Goal: Task Accomplishment & Management: Use online tool/utility

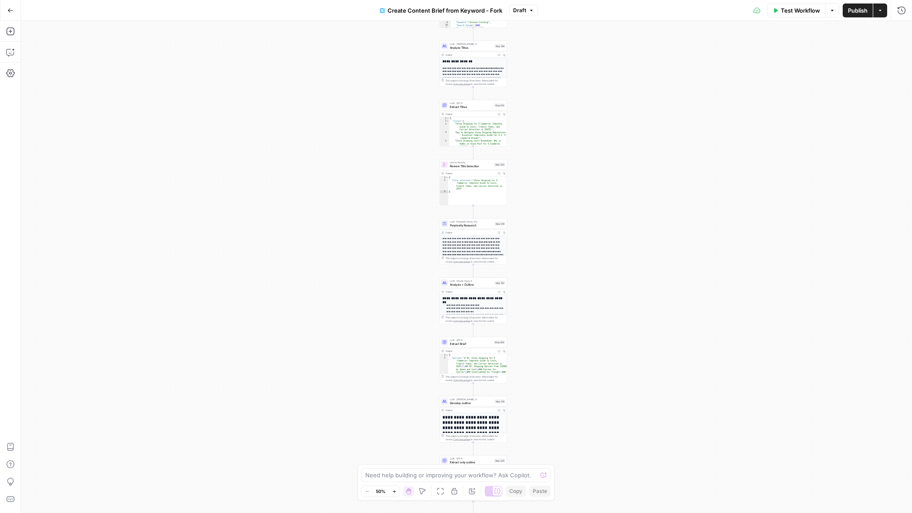
click at [10, 4] on button "Go Back" at bounding box center [11, 11] width 16 height 16
click at [10, 12] on icon "button" at bounding box center [10, 10] width 6 height 6
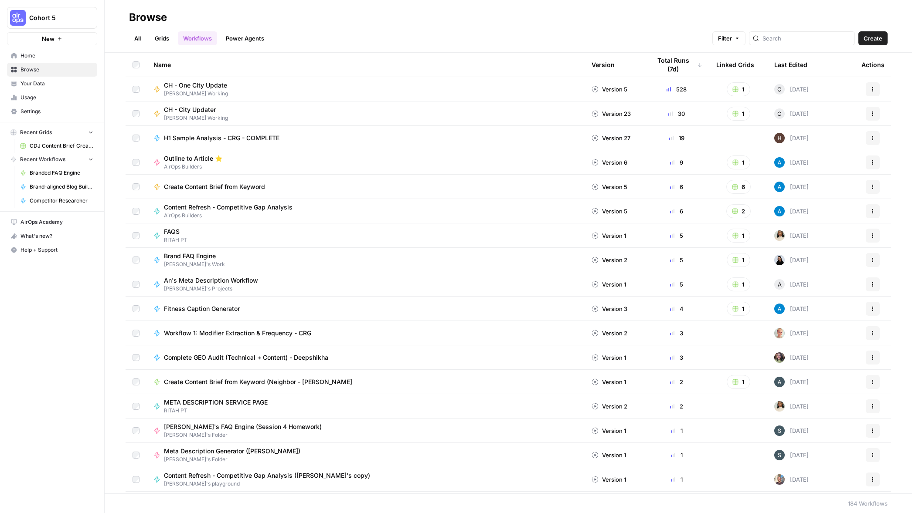
click at [56, 147] on span "CDJ Content Brief Creation Grid" at bounding box center [62, 146] width 64 height 8
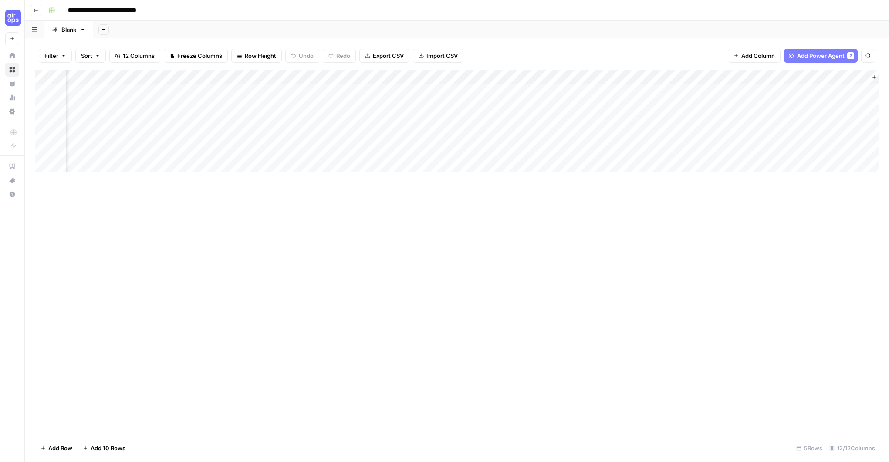
scroll to position [0, 393]
click at [275, 89] on div "Add Column" at bounding box center [457, 121] width 844 height 103
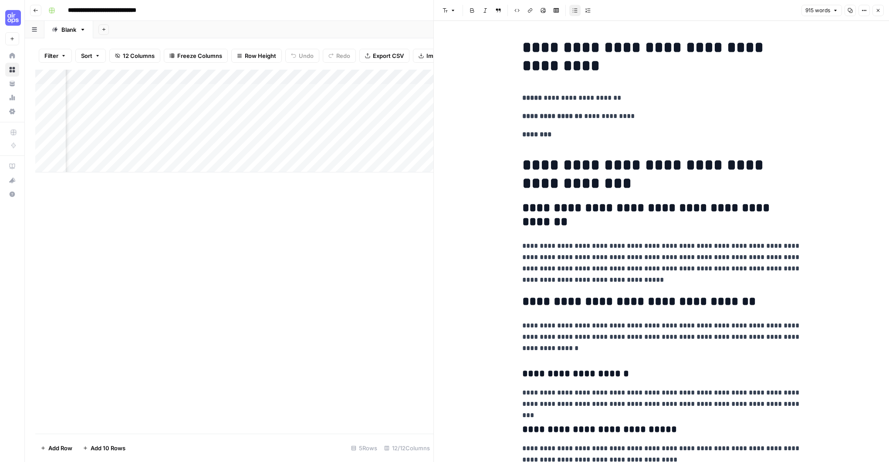
click at [877, 11] on icon "button" at bounding box center [878, 10] width 3 height 3
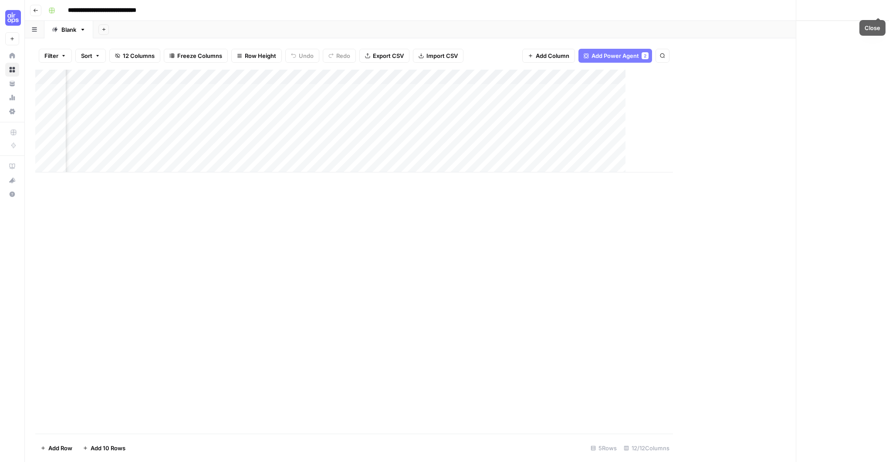
scroll to position [0, 383]
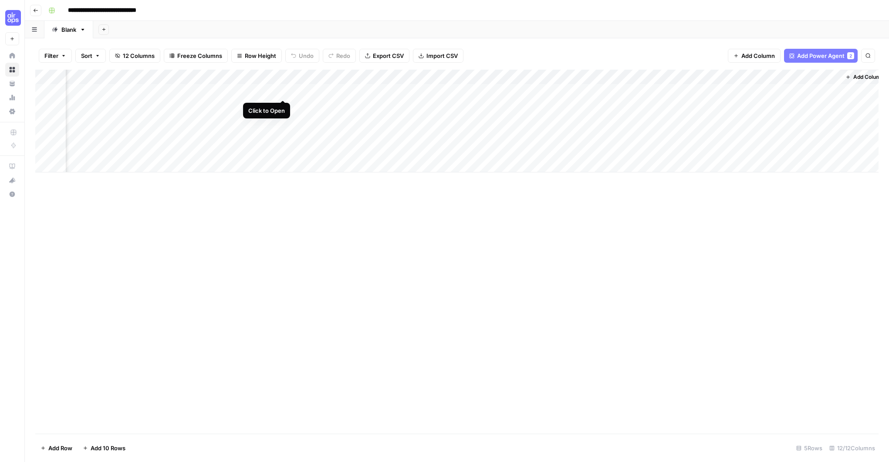
click at [283, 91] on div "Add Column" at bounding box center [457, 121] width 844 height 103
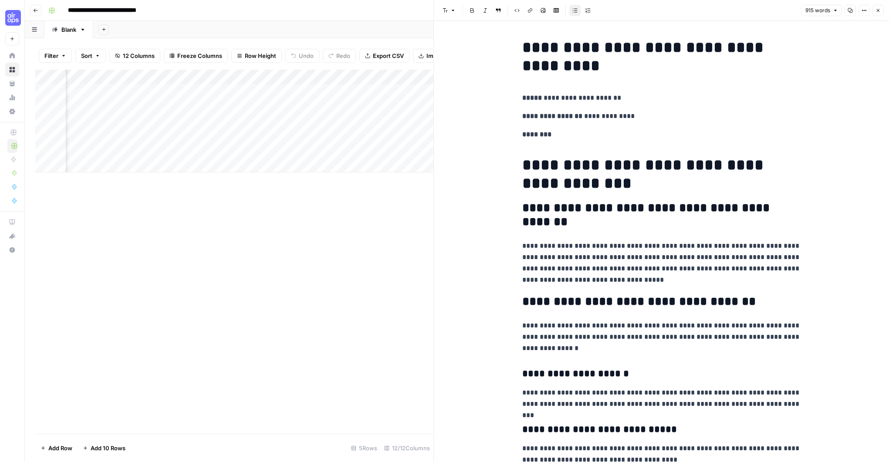
click at [873, 9] on div "915 words Copy Options Close" at bounding box center [843, 10] width 82 height 11
click at [878, 11] on icon "button" at bounding box center [878, 10] width 5 height 5
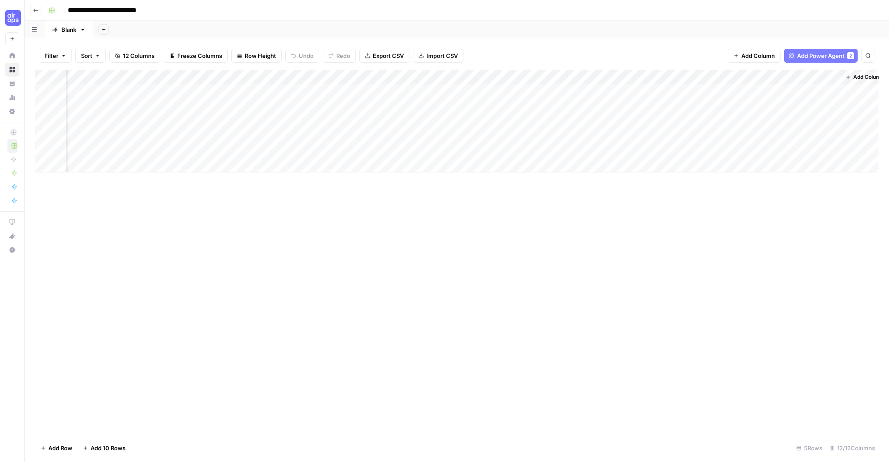
click at [14, 68] on icon at bounding box center [13, 70] width 6 height 6
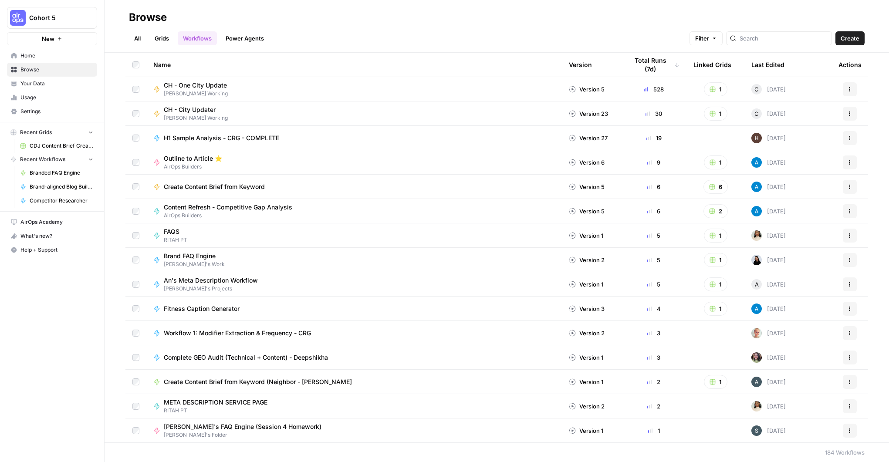
click at [19, 80] on link "Your Data" at bounding box center [52, 84] width 90 height 14
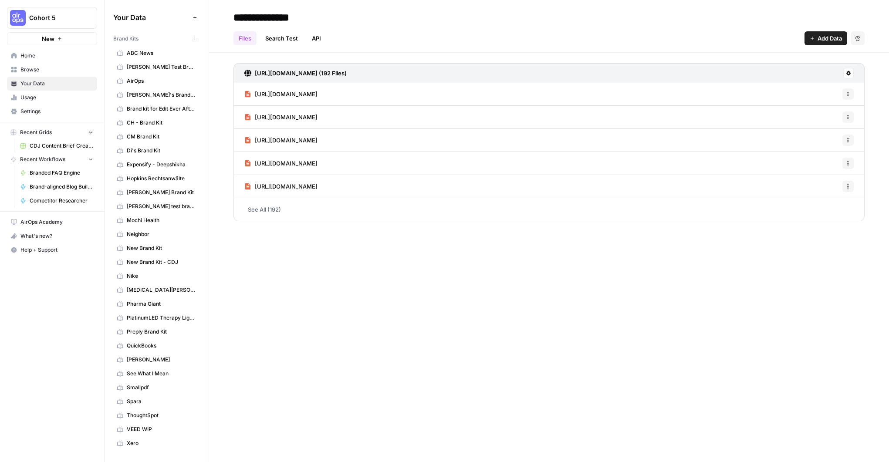
click at [157, 265] on span "New Brand Kit - CDJ" at bounding box center [161, 262] width 69 height 8
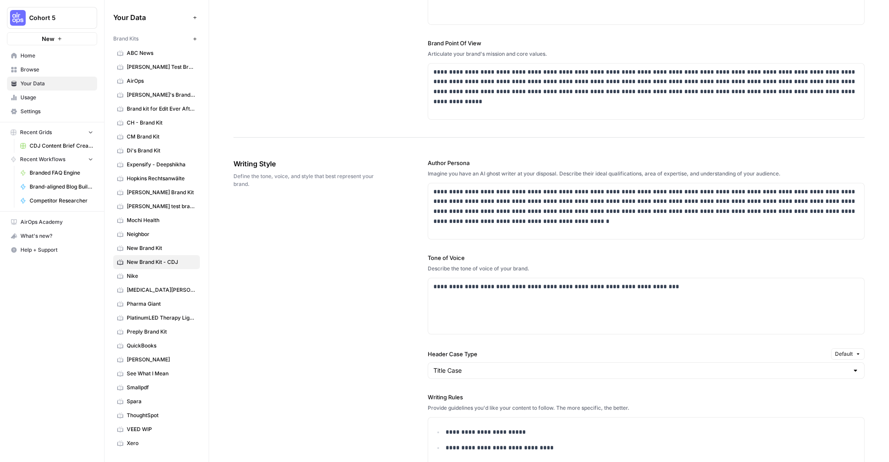
scroll to position [359, 0]
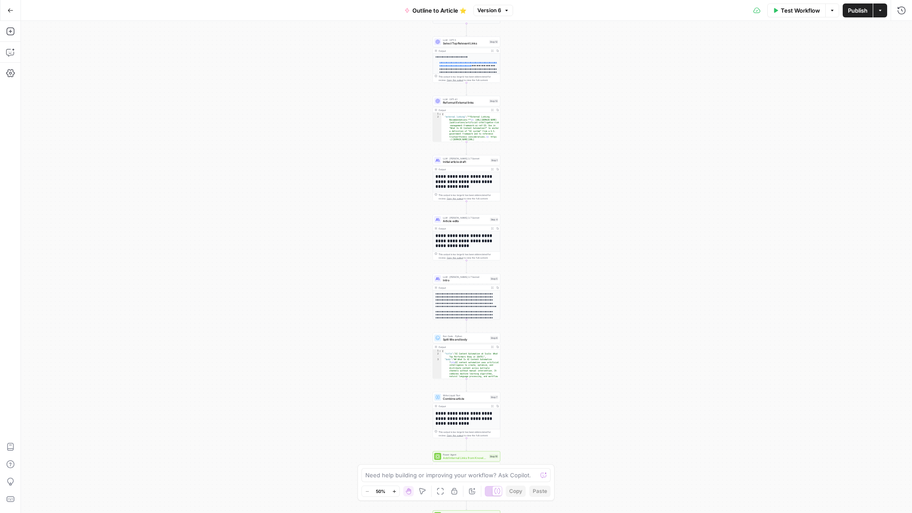
click at [10, 7] on icon "button" at bounding box center [10, 10] width 6 height 6
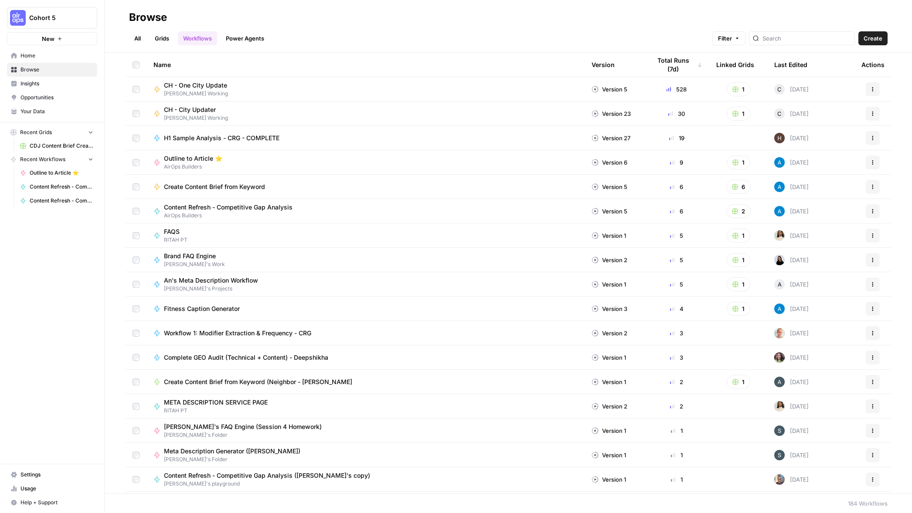
click at [871, 161] on icon "button" at bounding box center [872, 162] width 5 height 5
click at [810, 251] on span "Duplicate" at bounding box center [834, 251] width 70 height 9
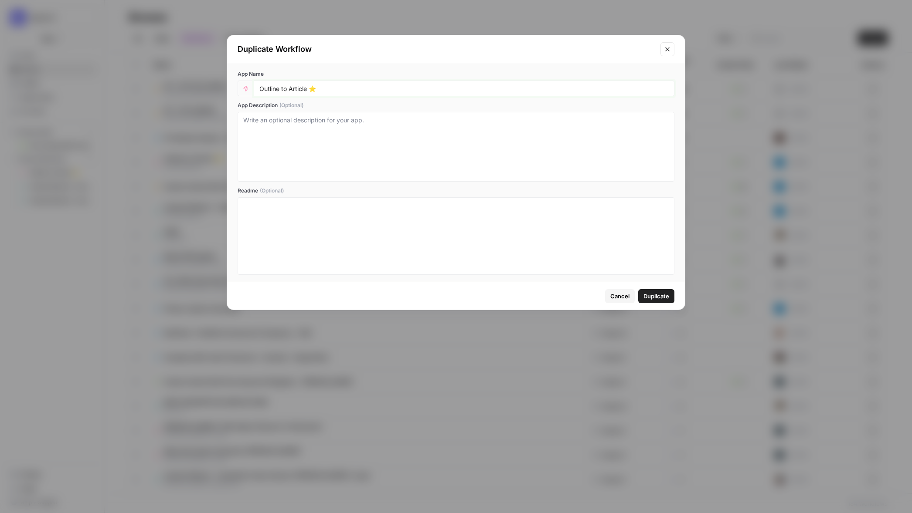
click at [326, 88] on input "Outline to Article ⭐️" at bounding box center [463, 89] width 409 height 8
type input "Outline to Article ⭐️ -CDJ"
click at [663, 297] on span "Duplicate" at bounding box center [656, 296] width 26 height 9
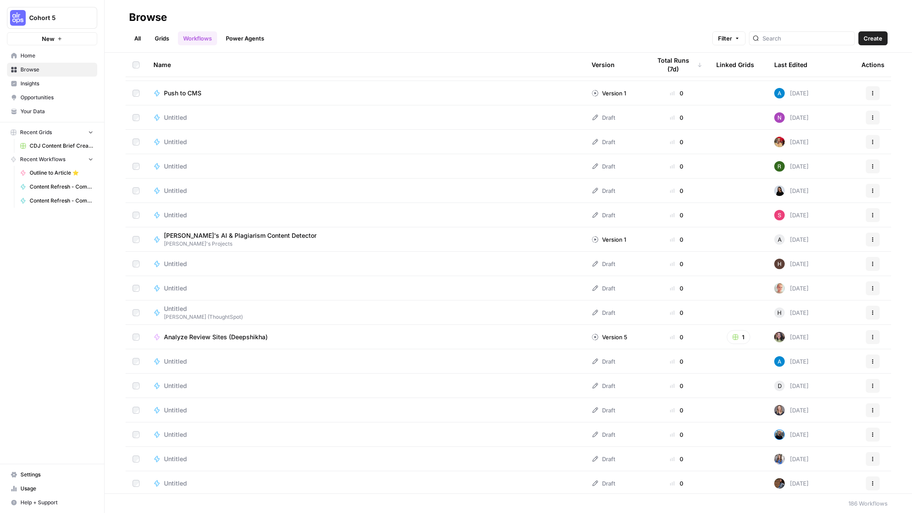
scroll to position [922, 0]
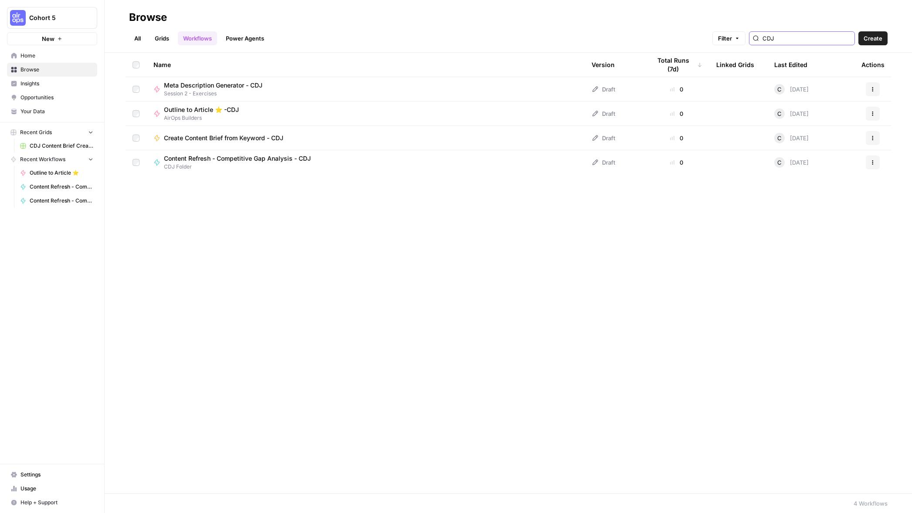
type input "CDJ"
click at [872, 111] on icon "button" at bounding box center [872, 113] width 5 height 5
click at [809, 152] on span "Create Folder" at bounding box center [834, 153] width 70 height 9
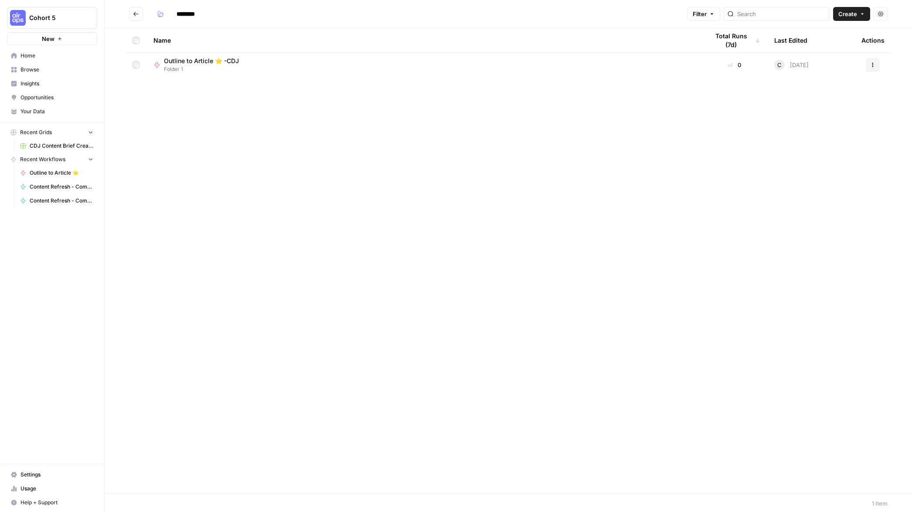
click at [873, 60] on button "Actions" at bounding box center [872, 65] width 14 height 14
click at [805, 116] on span "Move To" at bounding box center [834, 117] width 70 height 9
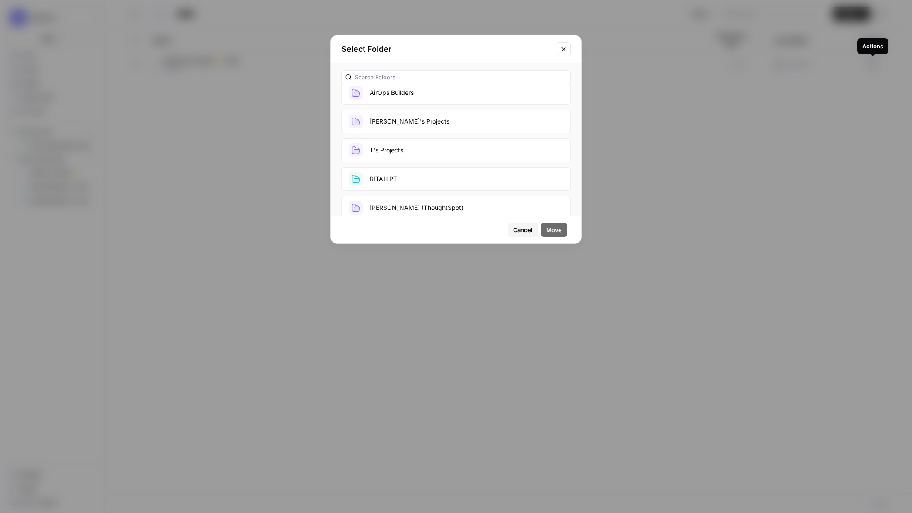
scroll to position [156, 0]
click at [393, 75] on input "text" at bounding box center [461, 77] width 212 height 9
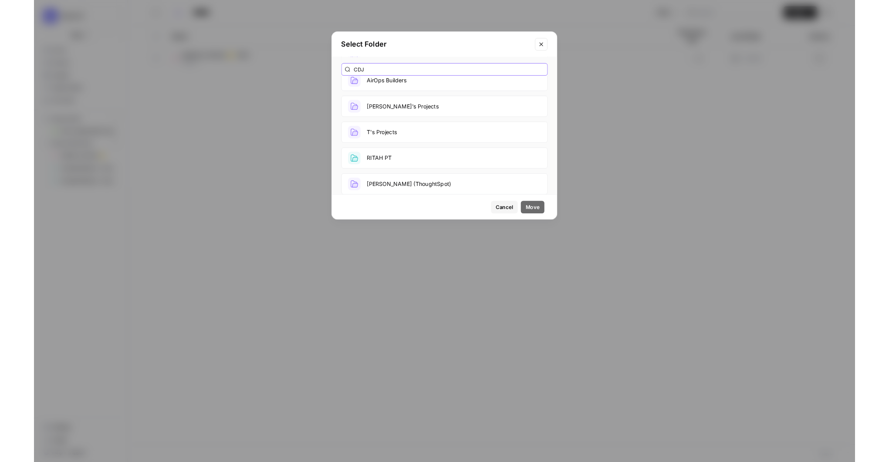
scroll to position [0, 0]
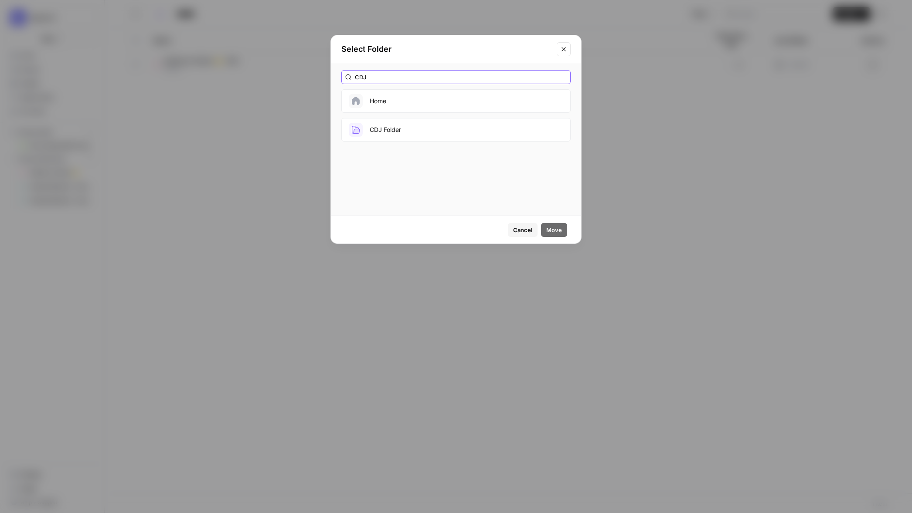
type input "CDJ"
click at [404, 130] on button "CDJ Folder" at bounding box center [455, 130] width 229 height 24
click at [549, 229] on span "Move" at bounding box center [554, 230] width 16 height 9
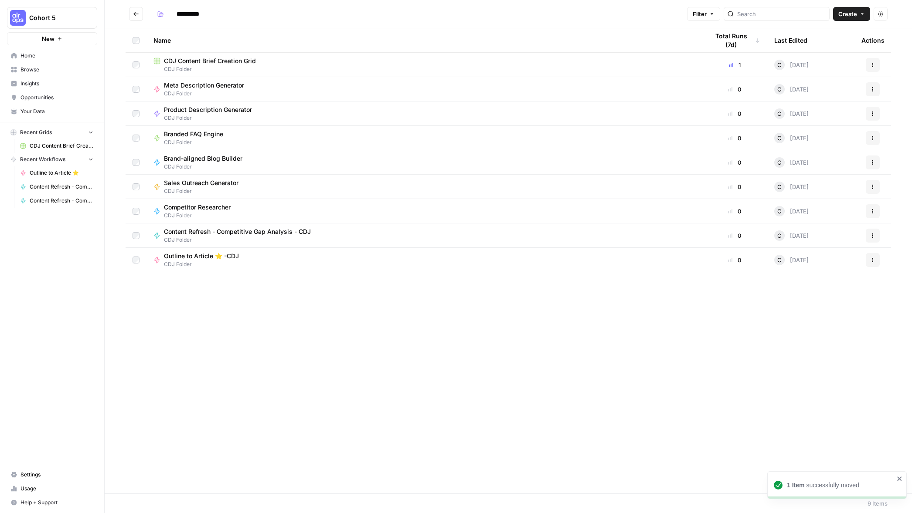
click at [266, 264] on div "Outline to Article ⭐️ -CDJ CDJ Folder" at bounding box center [423, 260] width 541 height 17
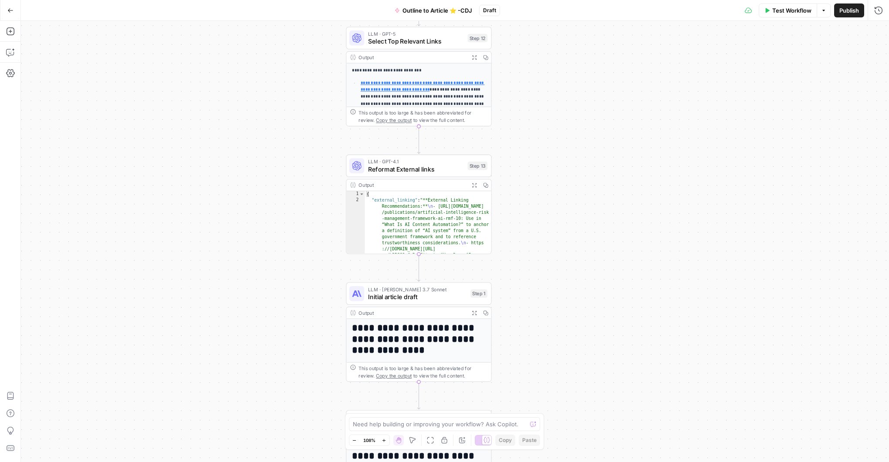
drag, startPoint x: 619, startPoint y: 194, endPoint x: 525, endPoint y: 405, distance: 231.2
click at [522, 409] on div "**********" at bounding box center [455, 241] width 868 height 441
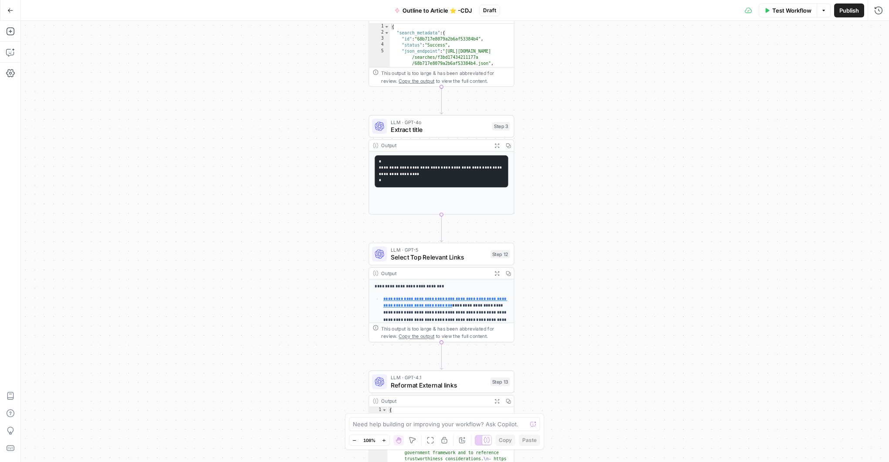
drag, startPoint x: 606, startPoint y: 267, endPoint x: 606, endPoint y: 274, distance: 7.0
click at [608, 275] on div "**********" at bounding box center [455, 241] width 868 height 441
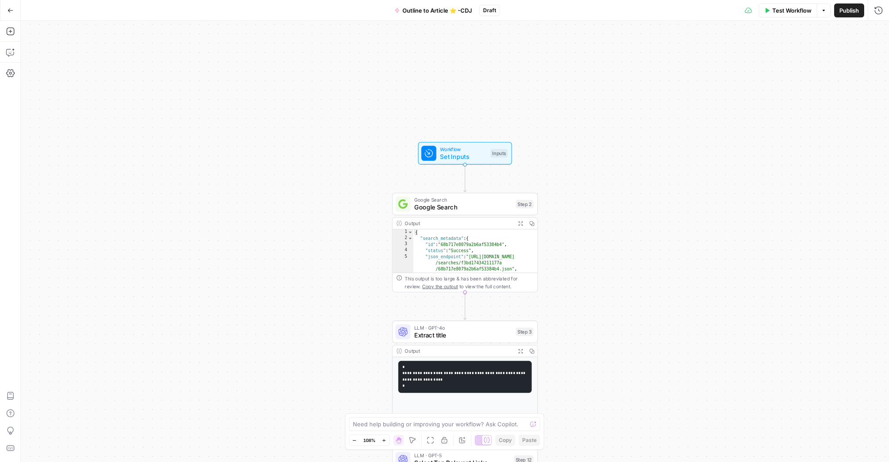
drag, startPoint x: 595, startPoint y: 277, endPoint x: 548, endPoint y: 176, distance: 111.1
click at [597, 316] on div "**********" at bounding box center [455, 241] width 868 height 441
click at [470, 149] on span "Workflow" at bounding box center [463, 148] width 47 height 7
click at [465, 207] on span "Google Search" at bounding box center [463, 207] width 98 height 10
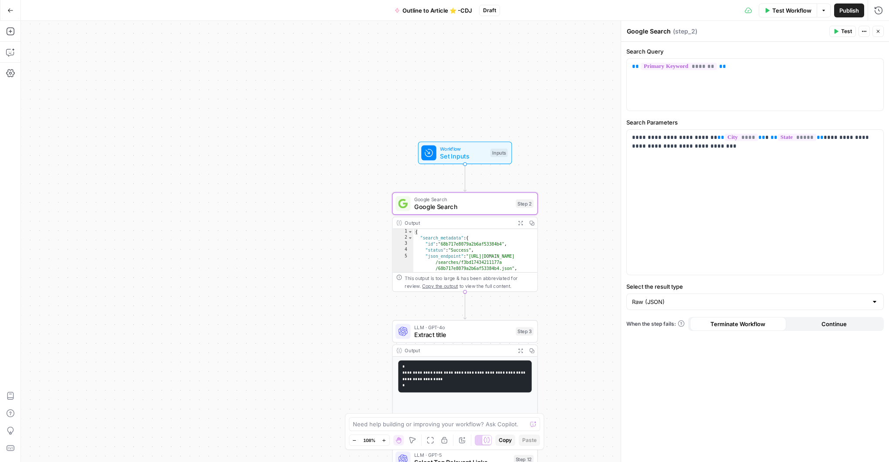
click at [840, 30] on button "Test" at bounding box center [843, 31] width 27 height 11
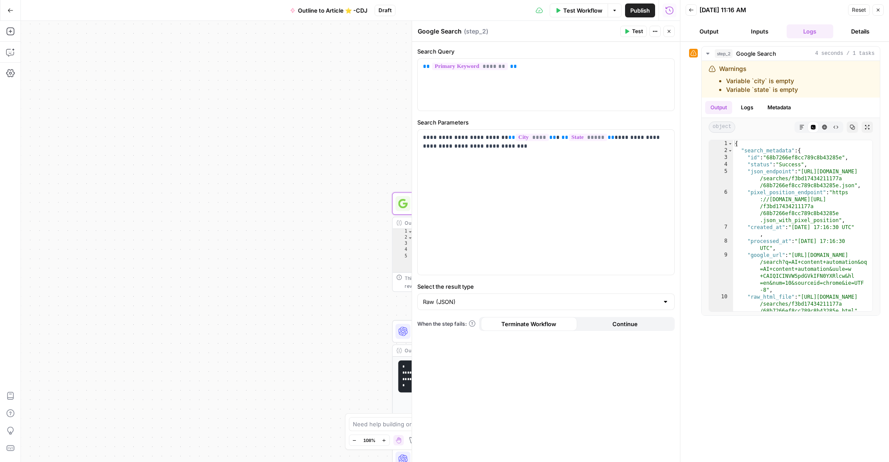
click at [753, 30] on button "Inputs" at bounding box center [759, 31] width 47 height 14
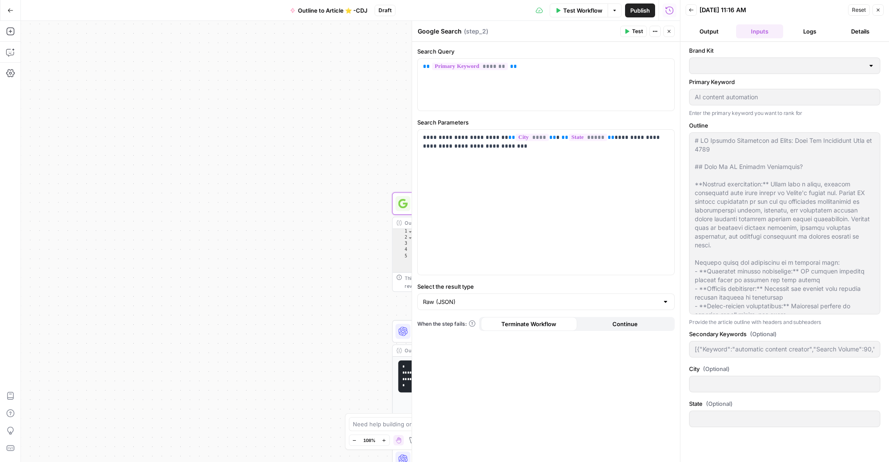
type input "AirOps"
click at [878, 10] on icon "button" at bounding box center [878, 10] width 3 height 3
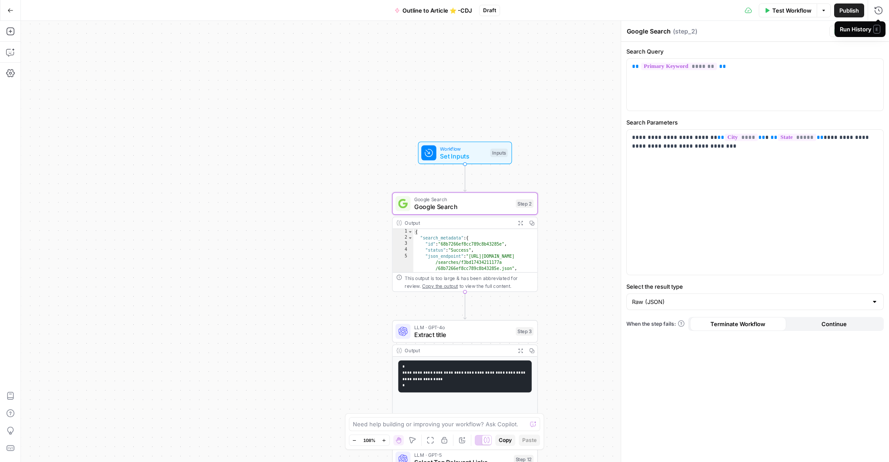
click at [877, 30] on span "E" at bounding box center [877, 29] width 7 height 9
click at [881, 31] on span "Close" at bounding box center [881, 31] width 0 height 0
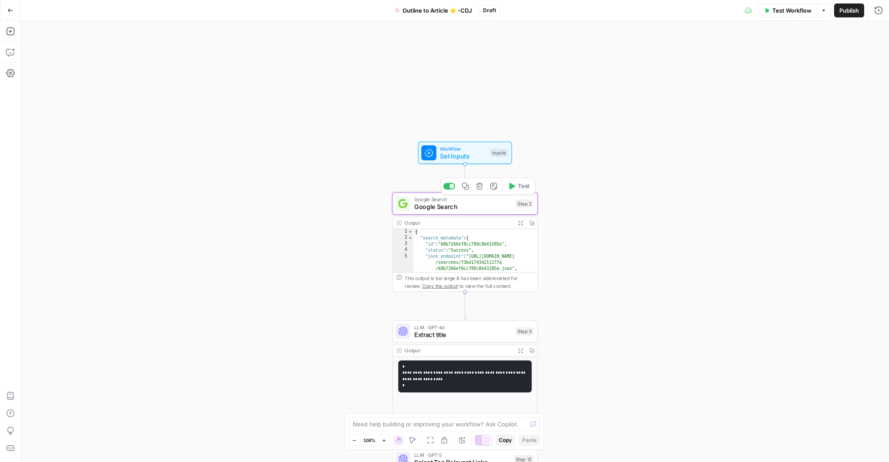
click at [478, 214] on div "Google Search Google Search Step 2 Copy step Delete step Add Note Test" at bounding box center [465, 204] width 146 height 23
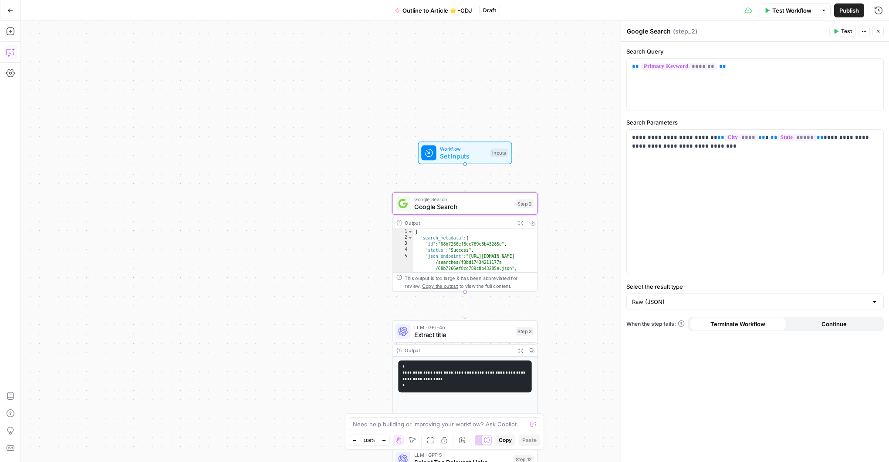
click at [14, 55] on icon "button" at bounding box center [10, 52] width 9 height 9
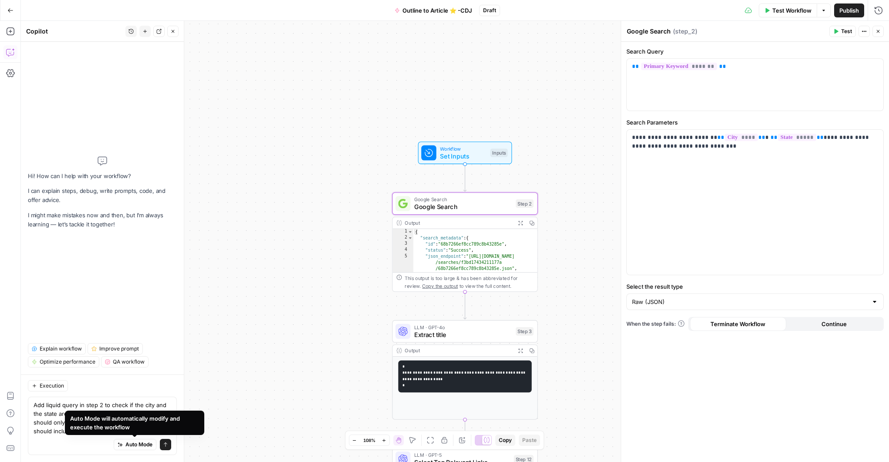
type textarea "Add liquid query in step 2 to check if the city and the state are empty. If the…"
click at [163, 445] on icon "submit" at bounding box center [165, 444] width 5 height 5
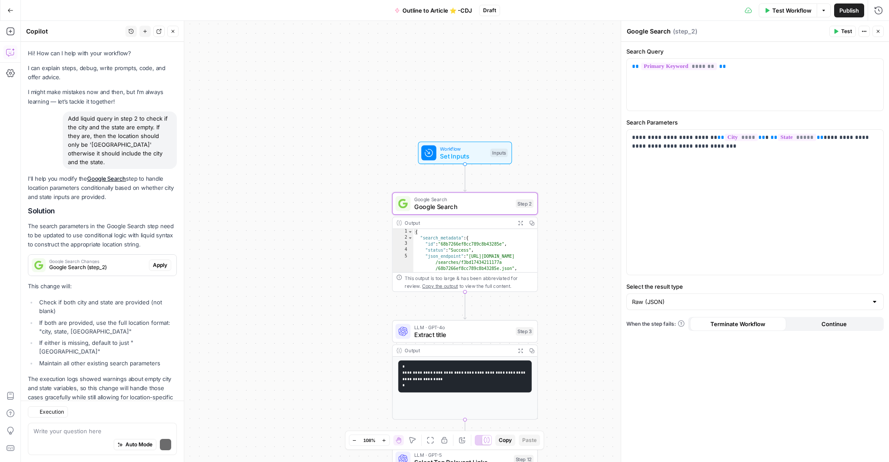
scroll to position [14, 0]
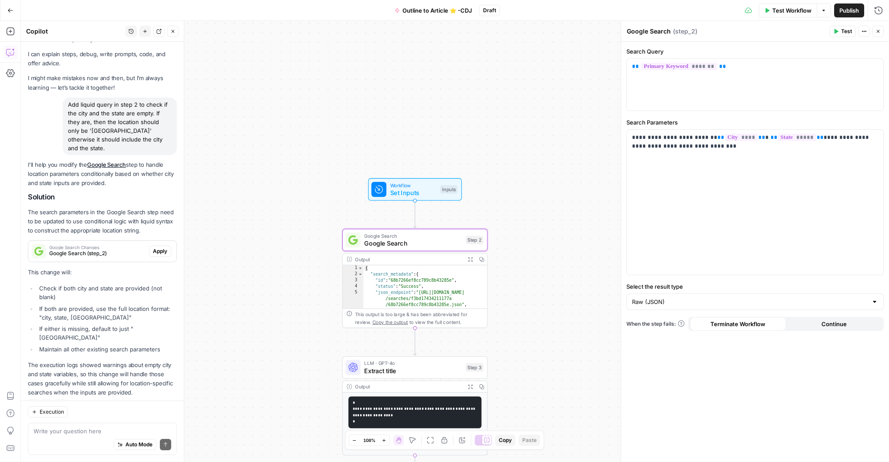
click at [161, 248] on span "Apply" at bounding box center [160, 252] width 14 height 8
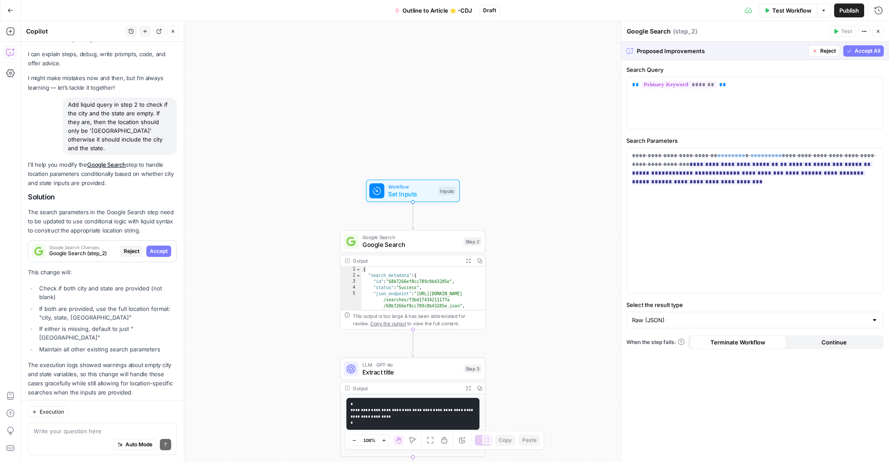
click at [855, 52] on span "Accept All" at bounding box center [868, 51] width 26 height 8
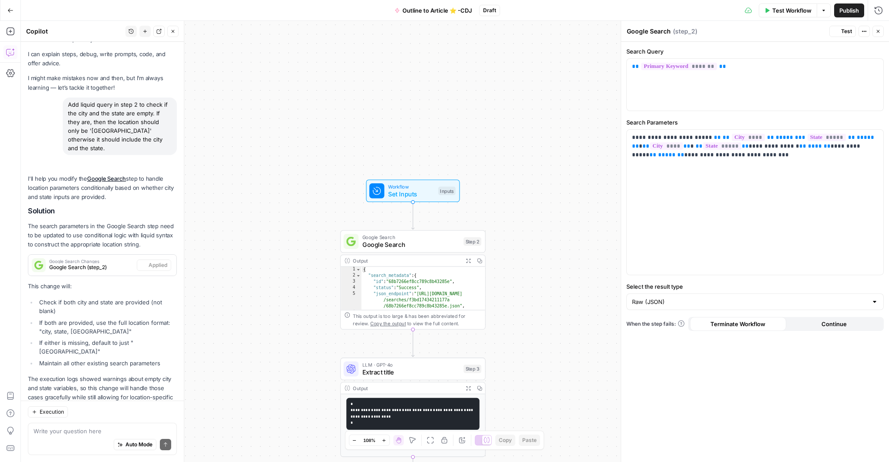
scroll to position [28, 0]
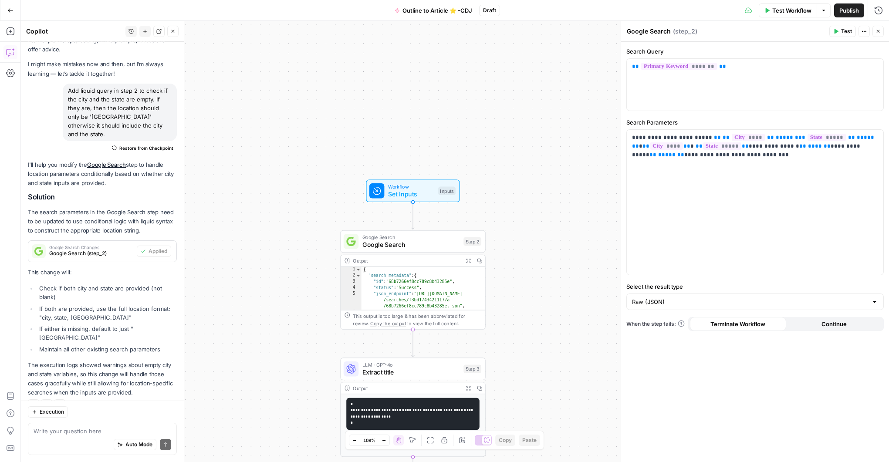
drag, startPoint x: 878, startPoint y: 31, endPoint x: 831, endPoint y: 42, distance: 48.4
click at [878, 31] on icon "button" at bounding box center [878, 31] width 3 height 3
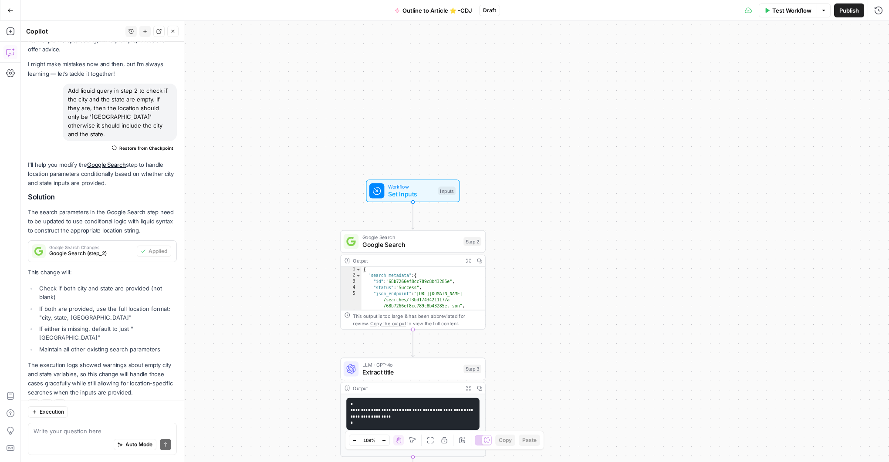
click at [411, 189] on span "Workflow" at bounding box center [411, 186] width 47 height 7
click at [677, 210] on input "City (Optional)" at bounding box center [760, 209] width 233 height 9
drag, startPoint x: 677, startPoint y: 210, endPoint x: 666, endPoint y: 210, distance: 10.5
click at [675, 210] on input "City (Optional)" at bounding box center [760, 209] width 233 height 9
click at [783, 12] on span "Test Workflow" at bounding box center [792, 10] width 39 height 9
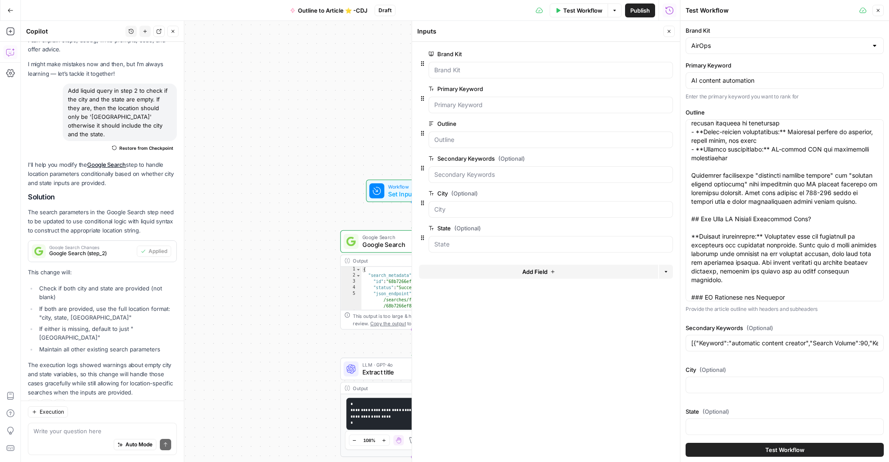
scroll to position [166, 0]
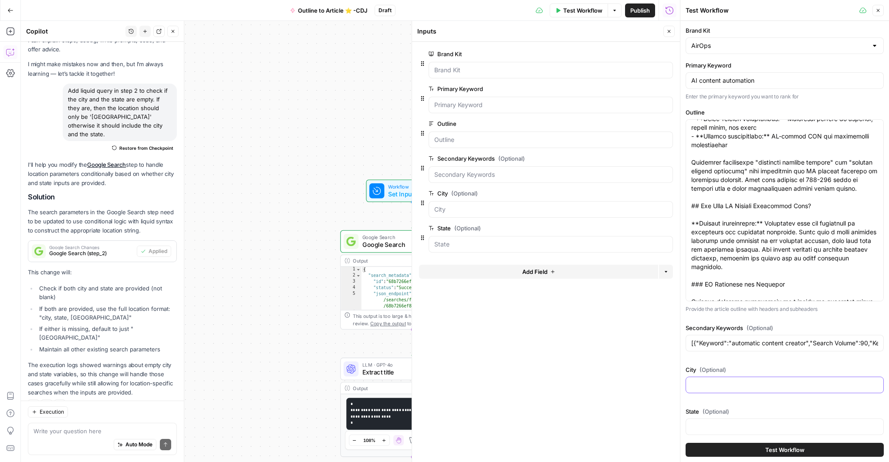
click at [720, 382] on input "City (Optional)" at bounding box center [785, 385] width 187 height 9
type input "[US_STATE]"
click at [728, 425] on input "State (Optional)" at bounding box center [785, 426] width 187 height 9
type input "[US_STATE]"
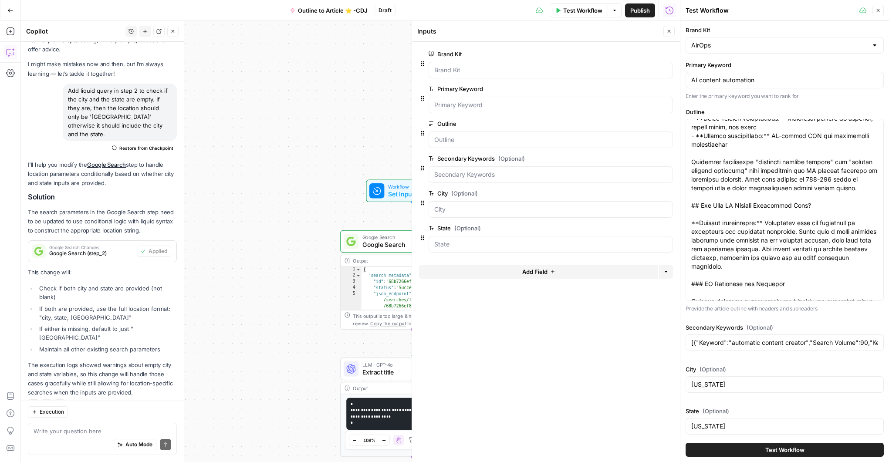
click at [774, 400] on div "Brand Kit AirOps Primary Keyword AI content automation Enter the primary keywor…" at bounding box center [785, 232] width 198 height 413
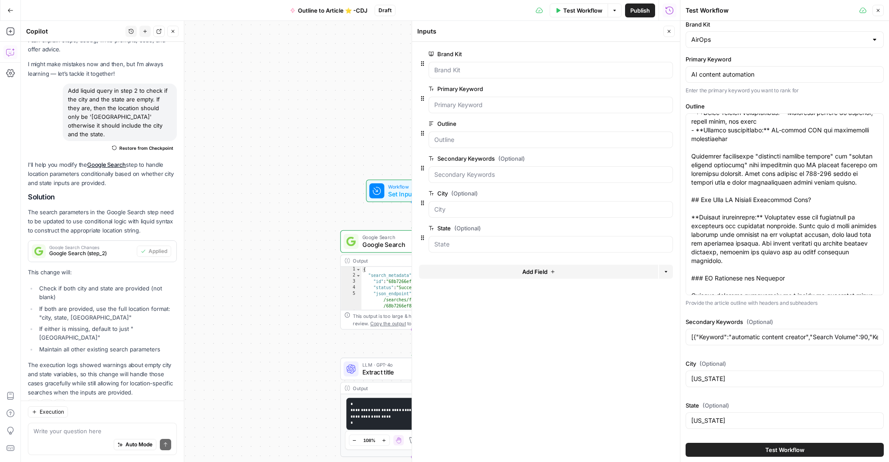
click at [763, 451] on button "Test Workflow" at bounding box center [785, 450] width 198 height 14
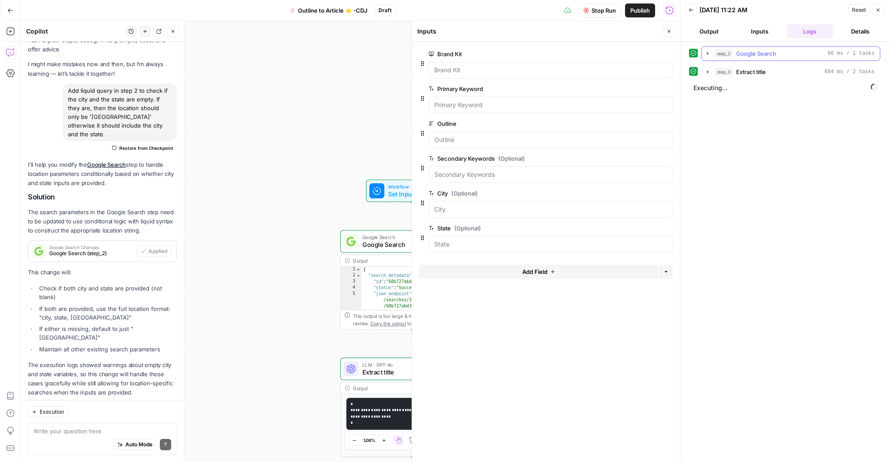
click at [708, 55] on icon "button" at bounding box center [708, 53] width 7 height 7
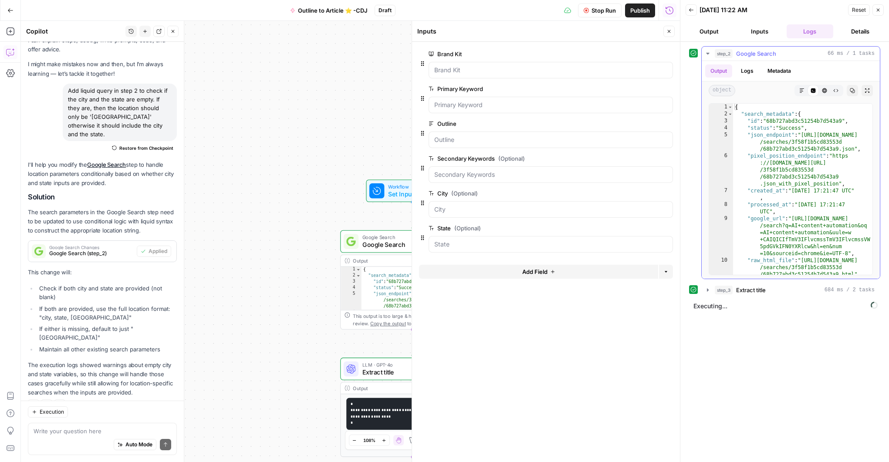
click at [709, 52] on icon "button" at bounding box center [708, 53] width 7 height 7
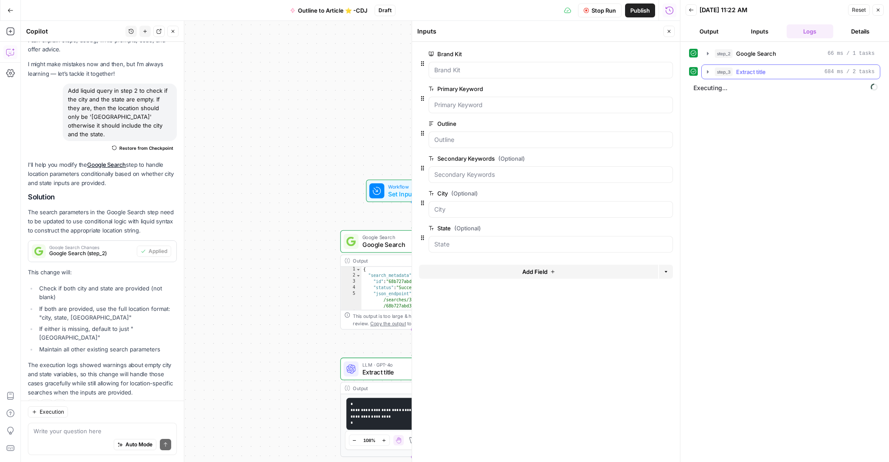
click at [705, 73] on icon "button" at bounding box center [708, 71] width 7 height 7
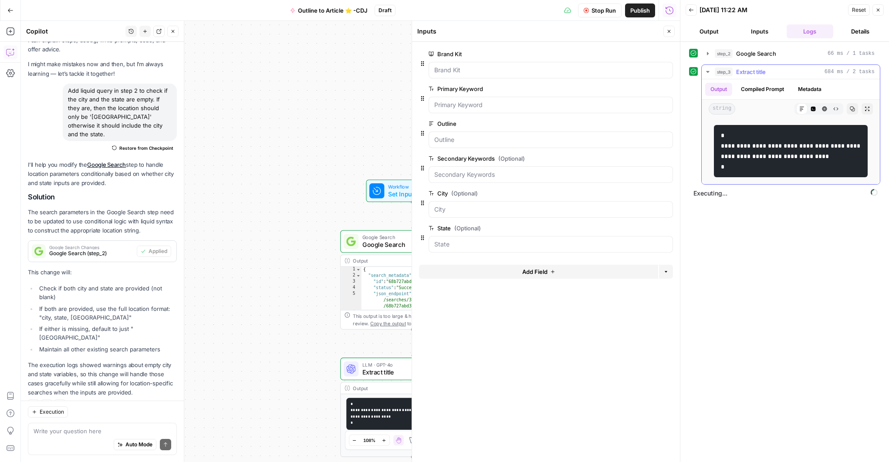
click at [706, 73] on icon "button" at bounding box center [708, 71] width 7 height 7
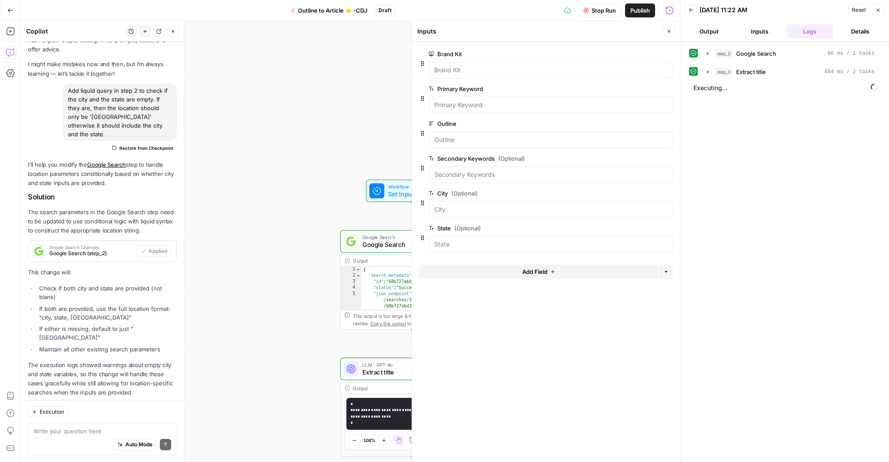
click at [606, 11] on span "Stop Run" at bounding box center [604, 10] width 24 height 9
click at [876, 12] on icon "button" at bounding box center [878, 9] width 5 height 5
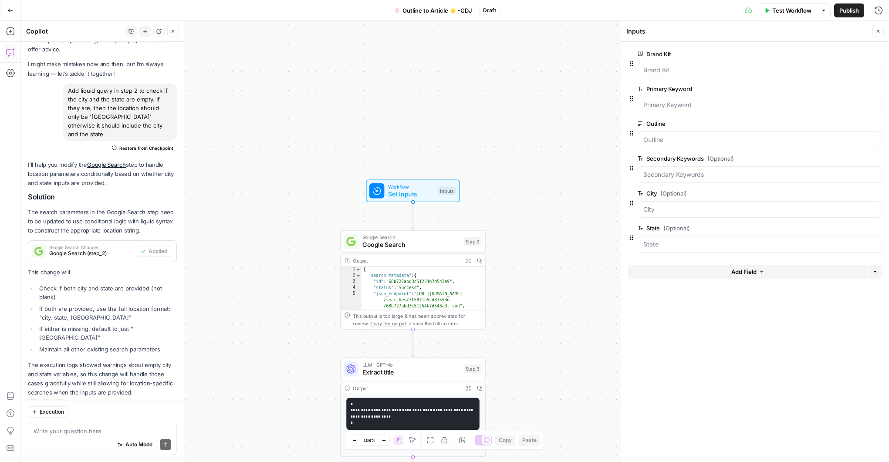
click at [172, 29] on icon "button" at bounding box center [172, 31] width 5 height 5
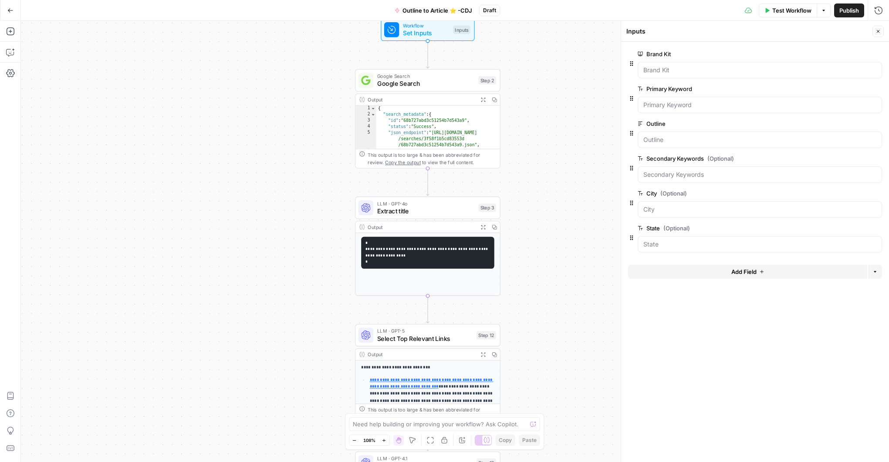
drag, startPoint x: 312, startPoint y: 296, endPoint x: 336, endPoint y: 176, distance: 122.3
click at [328, 146] on div "**********" at bounding box center [455, 241] width 868 height 441
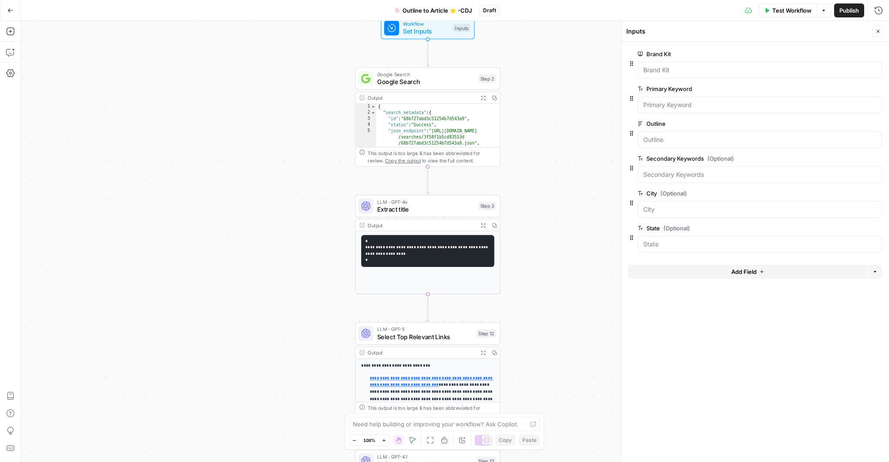
click at [389, 201] on span "LLM · GPT-4o" at bounding box center [426, 201] width 98 height 7
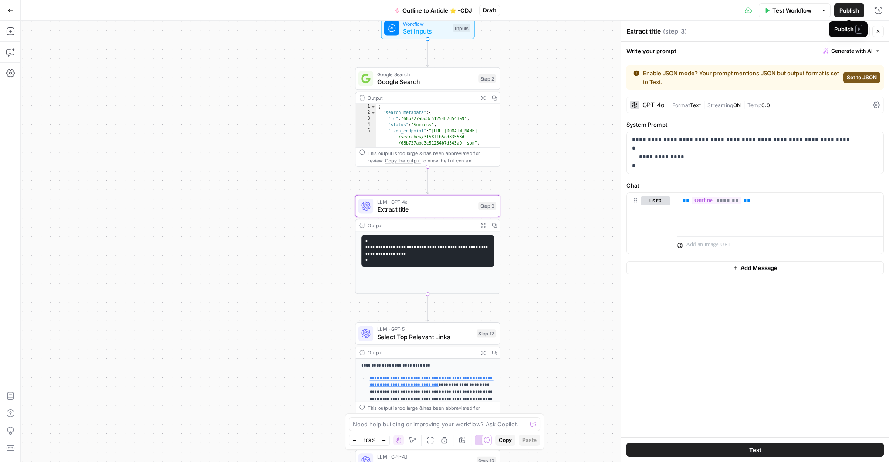
click at [850, 12] on span "Publish" at bounding box center [850, 10] width 20 height 9
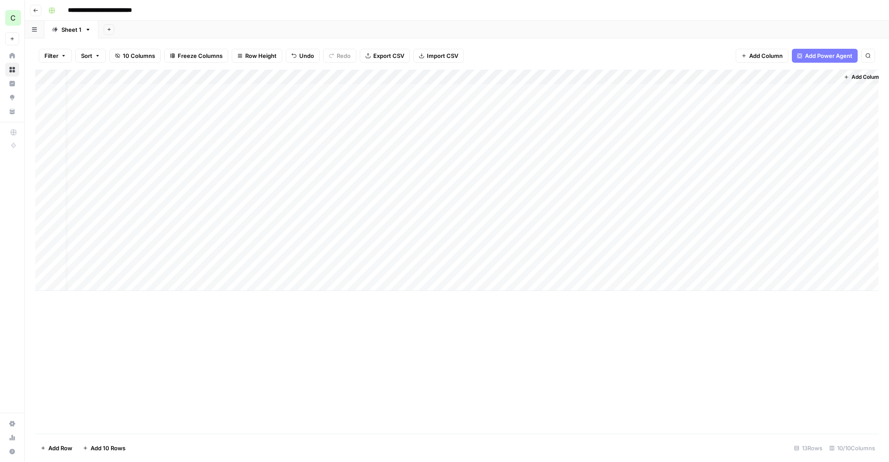
scroll to position [0, 10]
click at [861, 74] on span "Add Column" at bounding box center [868, 77] width 31 height 8
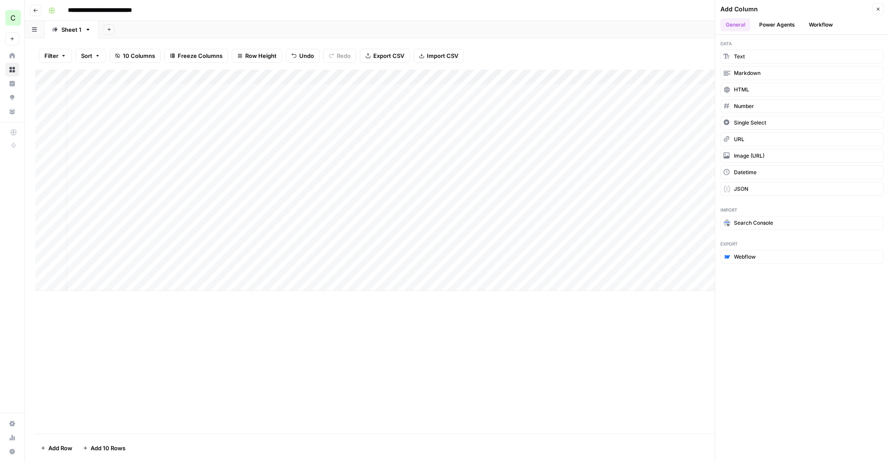
click at [776, 26] on button "Power Agents" at bounding box center [777, 24] width 46 height 13
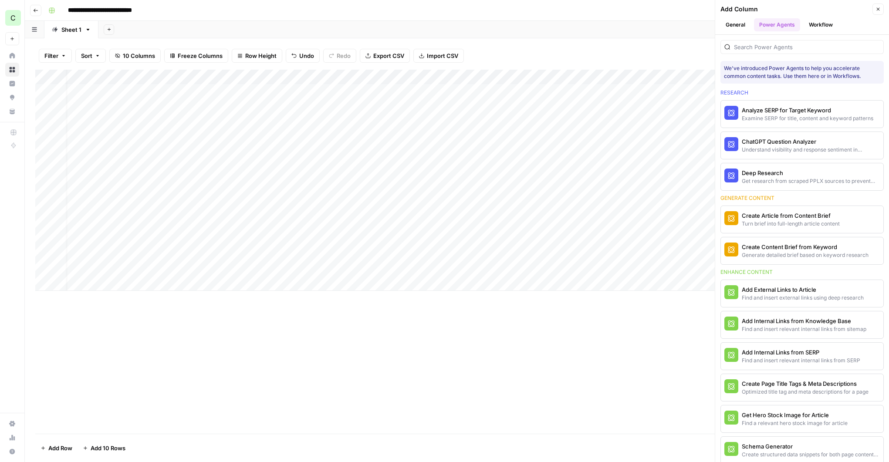
click at [821, 27] on button "Workflow" at bounding box center [821, 24] width 34 height 13
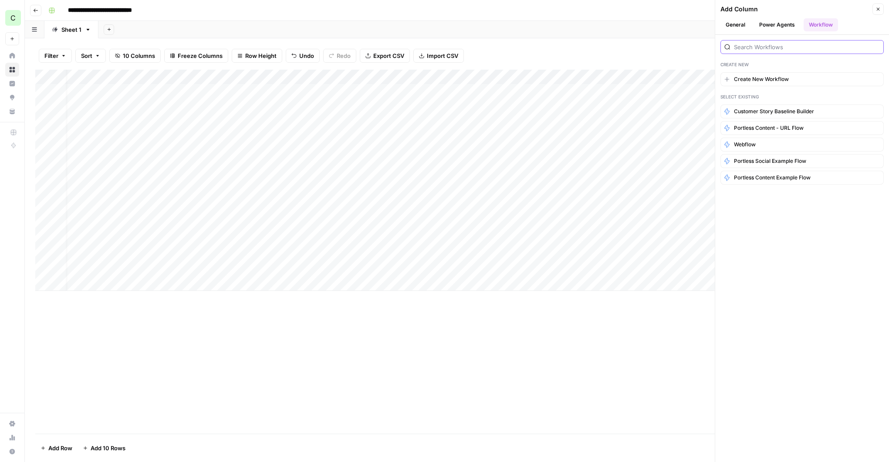
click at [756, 45] on input "search" at bounding box center [807, 47] width 146 height 9
type input "CDJ"
click at [879, 3] on button "Close" at bounding box center [878, 8] width 11 height 11
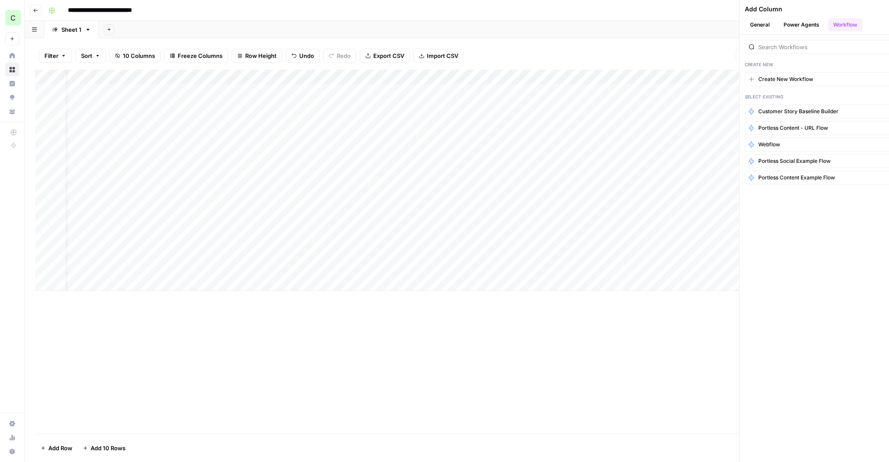
scroll to position [0, 20]
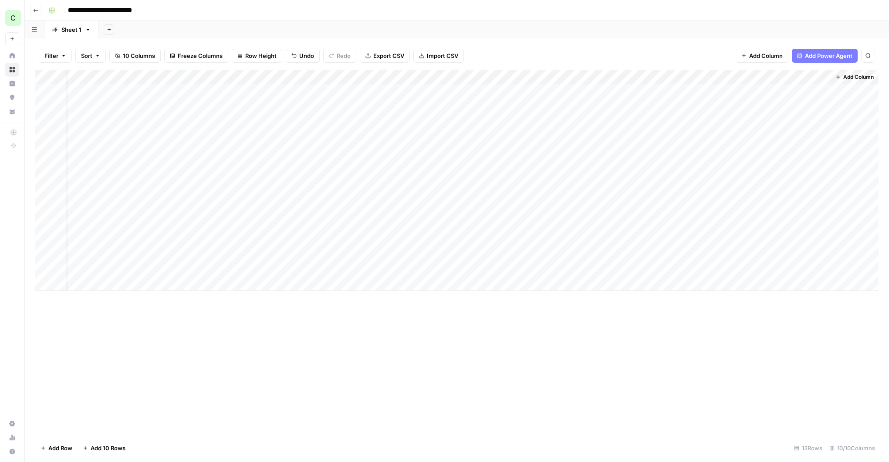
click at [830, 54] on span "Add Power Agent" at bounding box center [828, 55] width 47 height 9
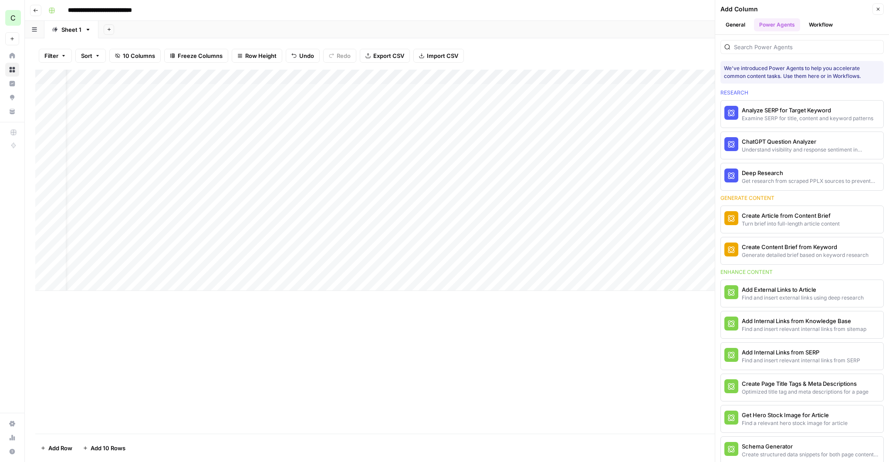
click at [815, 24] on button "Workflow" at bounding box center [821, 24] width 34 height 13
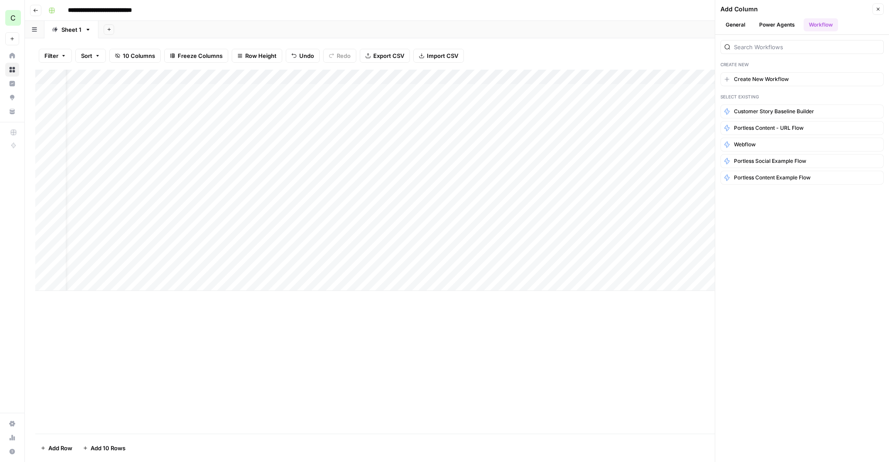
scroll to position [0, 0]
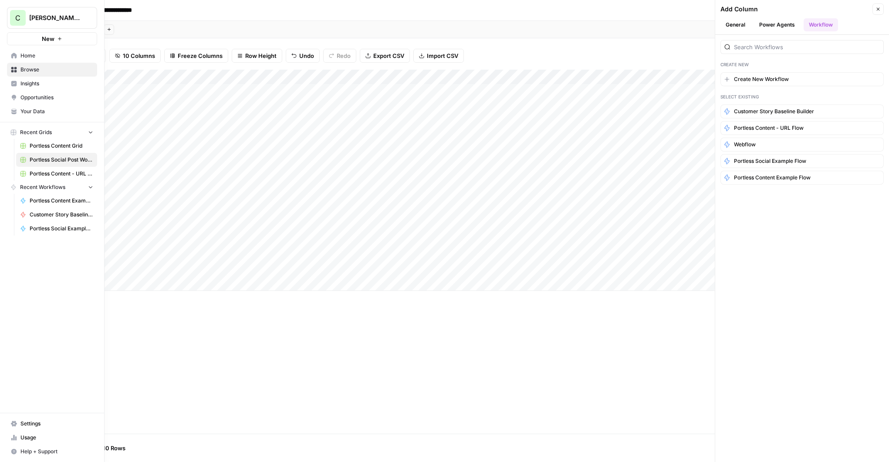
click at [39, 22] on button "C Chris's Workspace" at bounding box center [52, 18] width 90 height 22
click at [41, 77] on span "Cohort 5" at bounding box center [84, 79] width 115 height 9
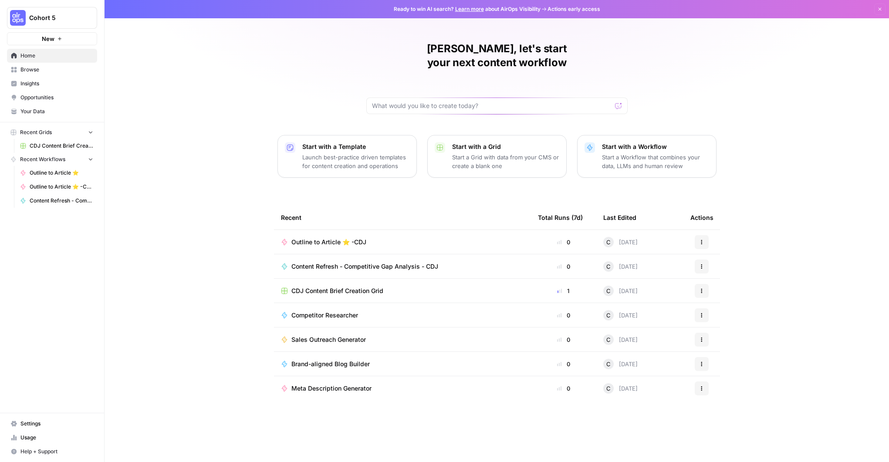
click at [39, 70] on span "Browse" at bounding box center [56, 70] width 73 height 8
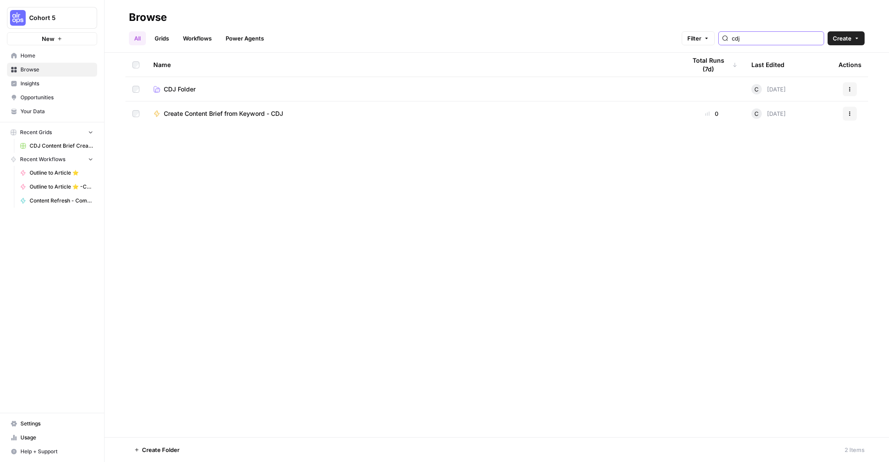
type input "cdj"
click at [185, 88] on span "CDJ Folder" at bounding box center [180, 89] width 32 height 9
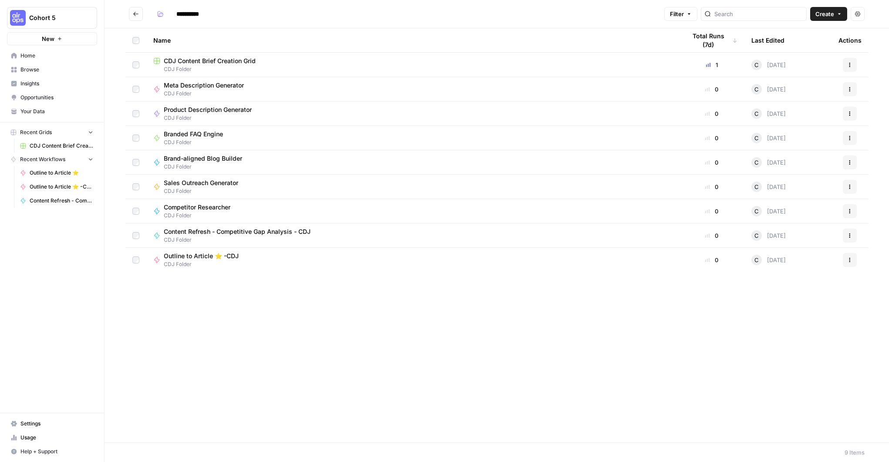
click at [216, 62] on span "CDJ Content Brief Creation Grid" at bounding box center [210, 61] width 92 height 9
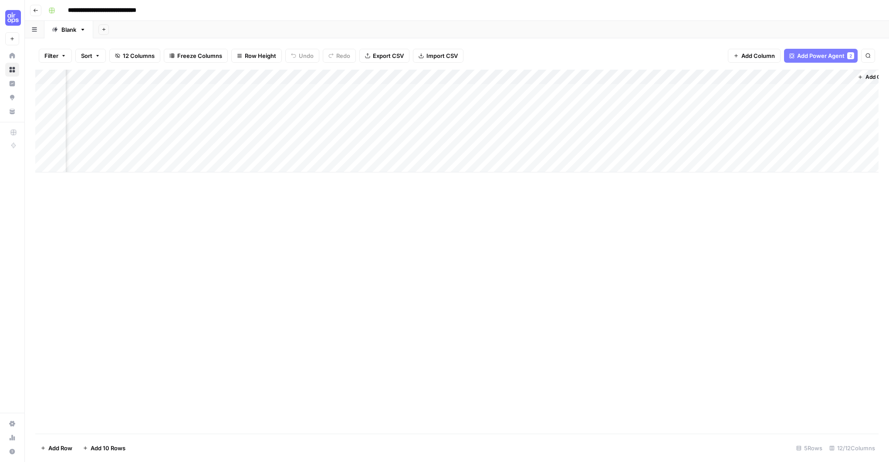
scroll to position [0, 393]
click at [853, 75] on span "Add Column" at bounding box center [859, 77] width 31 height 8
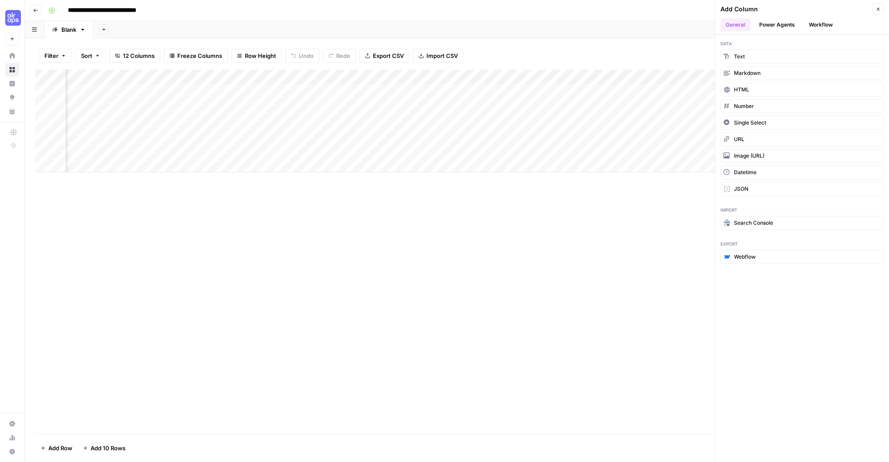
click at [781, 20] on button "Power Agents" at bounding box center [777, 24] width 46 height 13
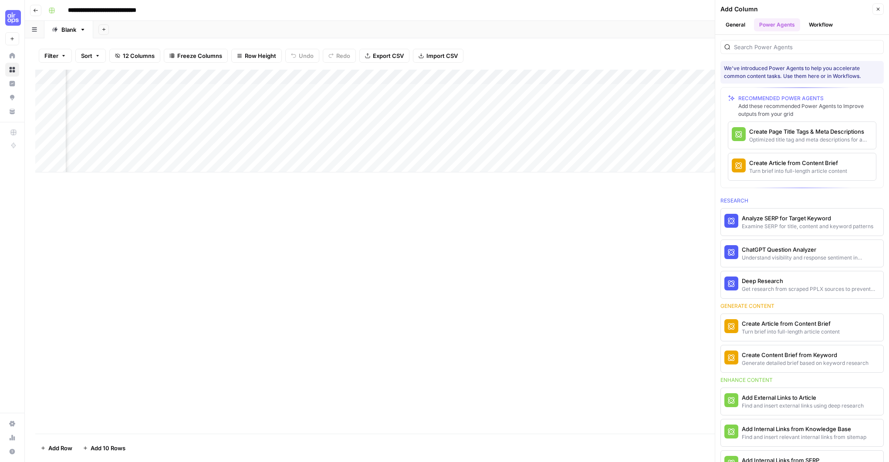
click at [817, 25] on button "Workflow" at bounding box center [821, 24] width 34 height 13
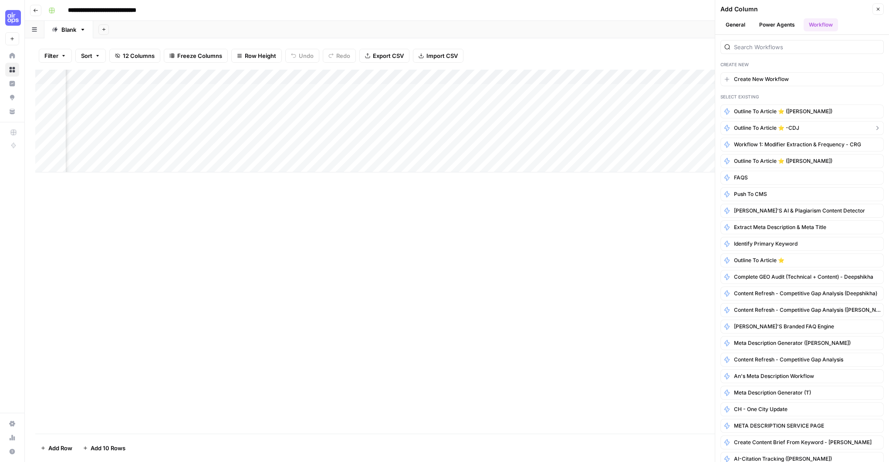
click at [753, 127] on span "Outline to Article ⭐️ -CDJ" at bounding box center [766, 128] width 65 height 8
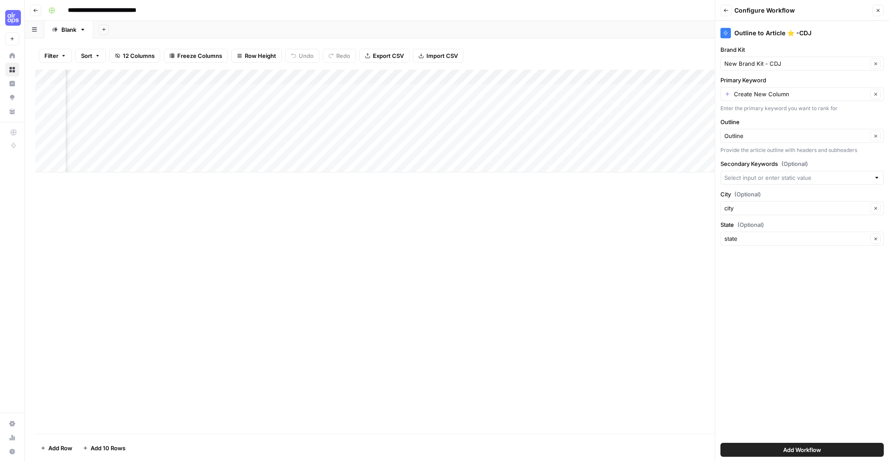
click at [799, 450] on span "Add Workflow" at bounding box center [802, 450] width 38 height 9
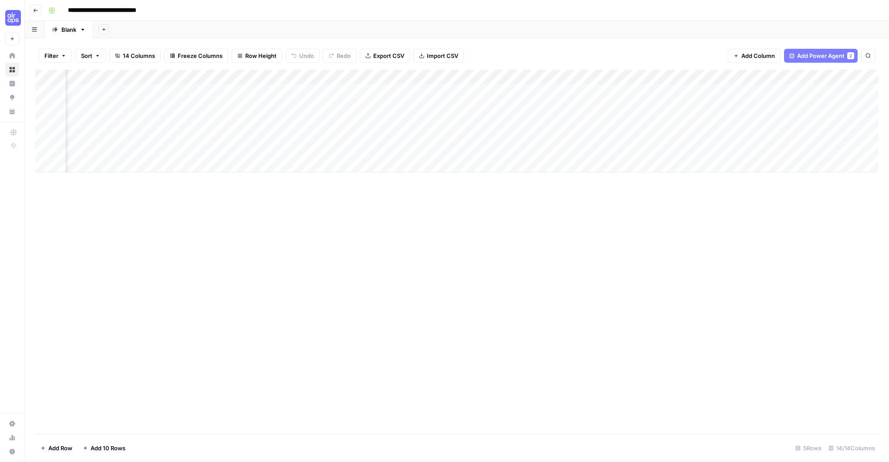
scroll to position [0, 630]
click at [712, 78] on div "Add Column" at bounding box center [457, 121] width 844 height 103
click at [629, 195] on span "Remove Column" at bounding box center [649, 194] width 76 height 9
click at [417, 104] on span "Delete" at bounding box center [413, 106] width 19 height 9
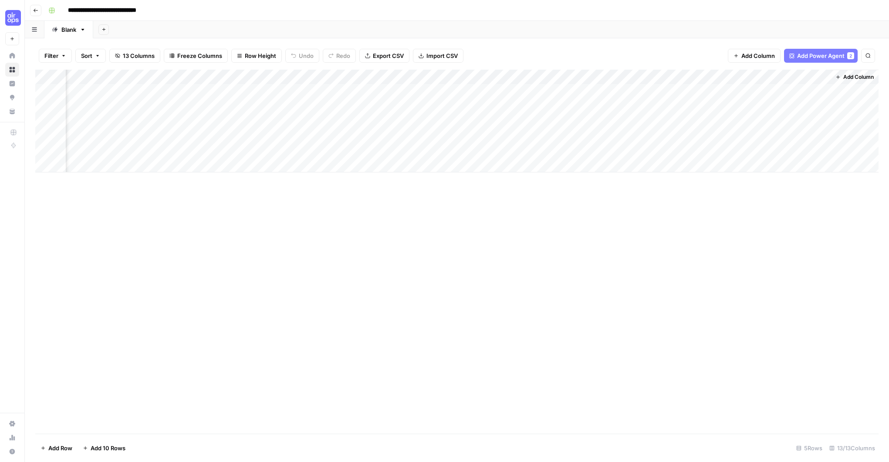
click at [740, 77] on div "Add Column" at bounding box center [457, 121] width 844 height 103
drag, startPoint x: 658, startPoint y: 212, endPoint x: 661, endPoint y: 207, distance: 5.9
click at [659, 210] on div "Add Column" at bounding box center [457, 252] width 844 height 364
click at [726, 75] on div "Add Column" at bounding box center [457, 121] width 844 height 103
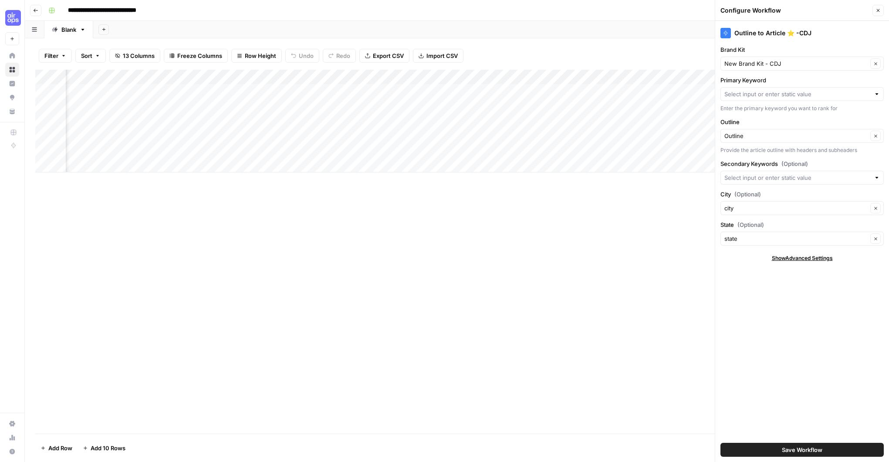
click at [876, 12] on icon "button" at bounding box center [878, 10] width 5 height 5
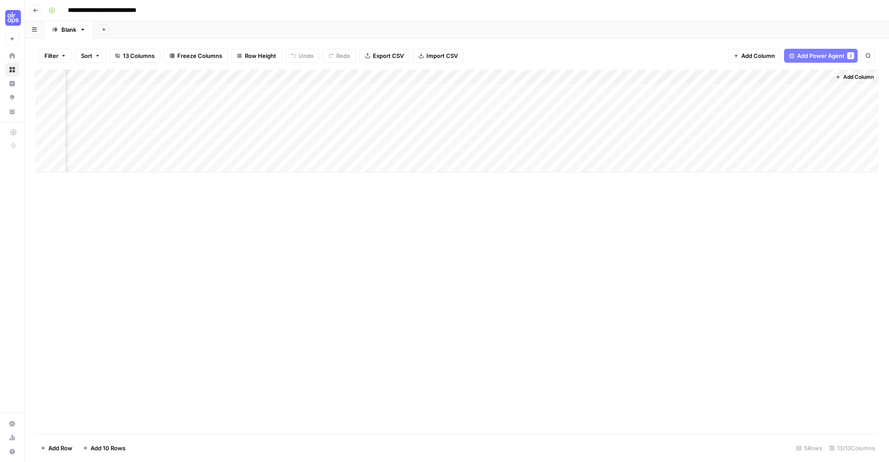
click at [814, 78] on div "Add Column" at bounding box center [457, 121] width 844 height 103
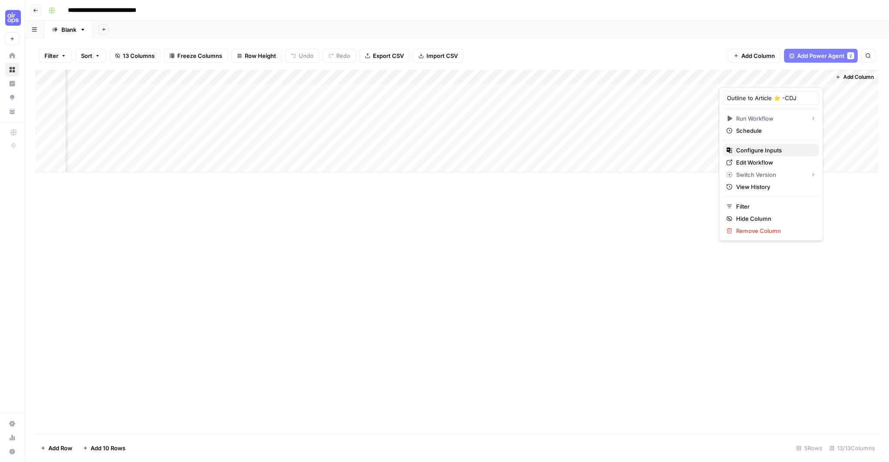
click at [743, 153] on span "Configure Inputs" at bounding box center [774, 150] width 76 height 9
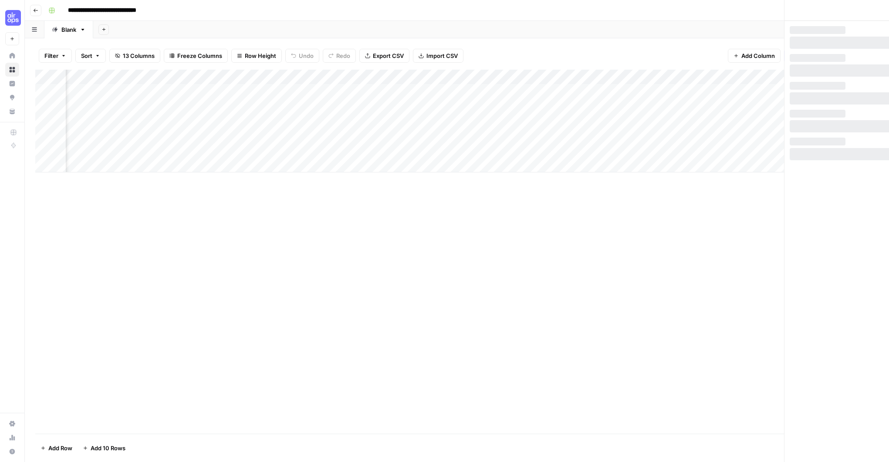
scroll to position [0, 510]
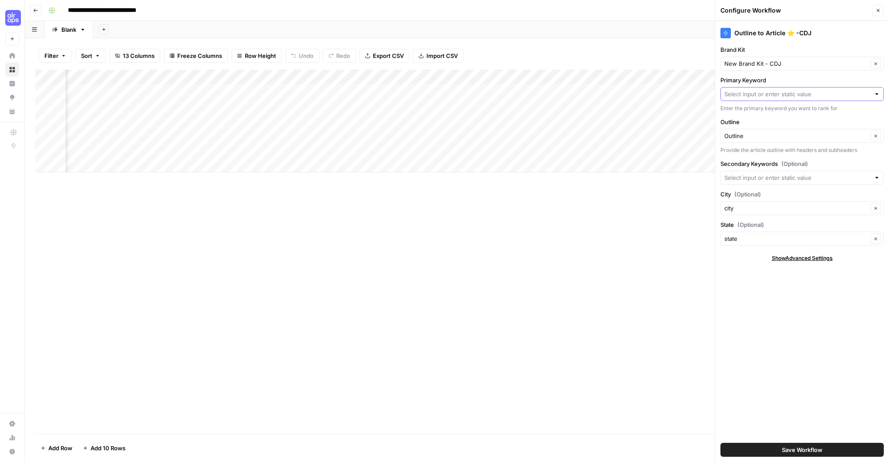
click at [764, 97] on input "Primary Keyword" at bounding box center [798, 94] width 146 height 9
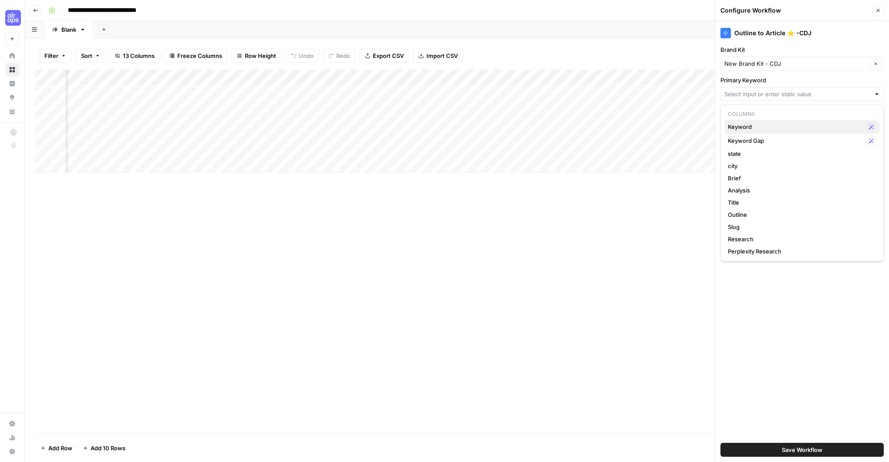
drag, startPoint x: 752, startPoint y: 129, endPoint x: 514, endPoint y: 91, distance: 240.6
click at [751, 129] on span "Keyword" at bounding box center [795, 126] width 135 height 9
type input "Keyword"
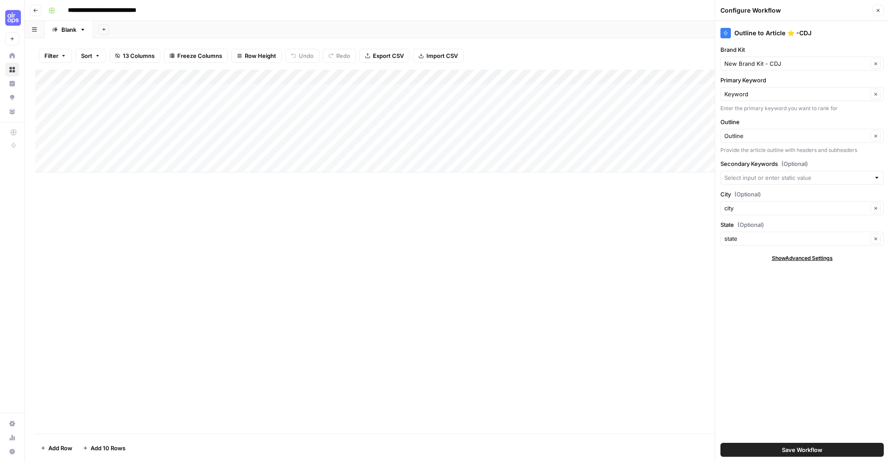
scroll to position [0, 0]
click at [800, 258] on span "Show Advanced Settings" at bounding box center [802, 258] width 61 height 8
click at [800, 258] on span "Hide Advanced Settings" at bounding box center [802, 258] width 59 height 8
click at [801, 448] on span "Save Workflow" at bounding box center [802, 450] width 41 height 9
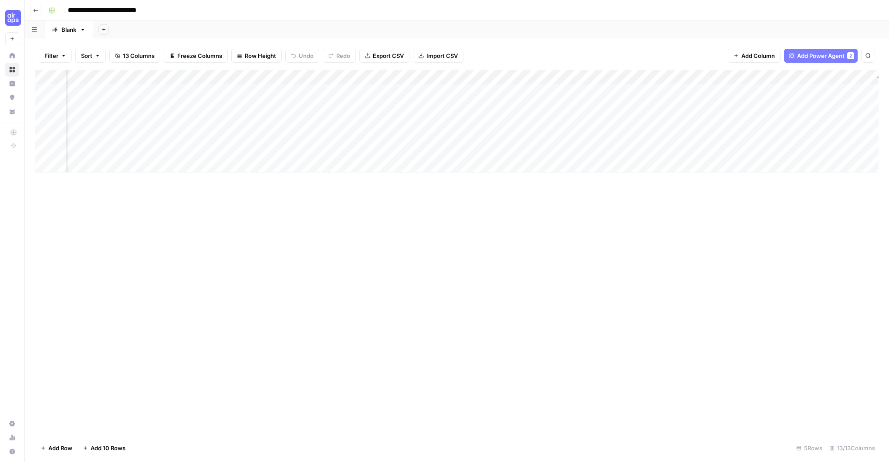
scroll to position [0, 504]
click at [810, 77] on div "Add Column" at bounding box center [457, 121] width 844 height 103
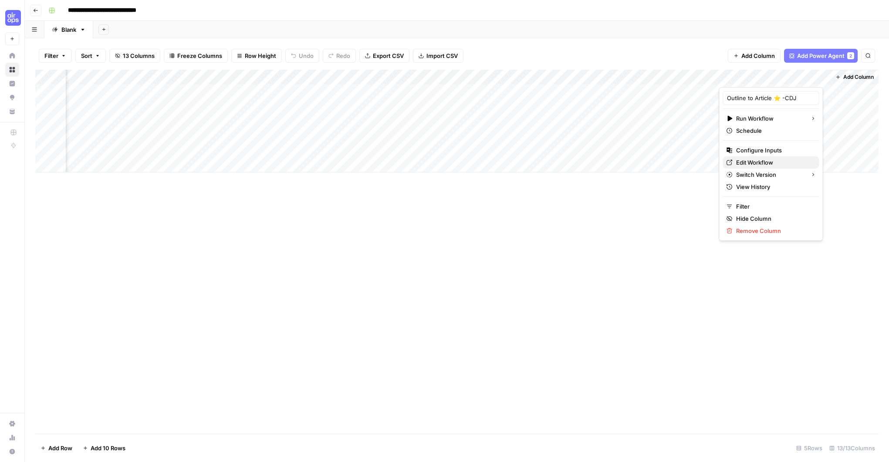
click at [757, 164] on span "Edit Workflow" at bounding box center [774, 162] width 76 height 9
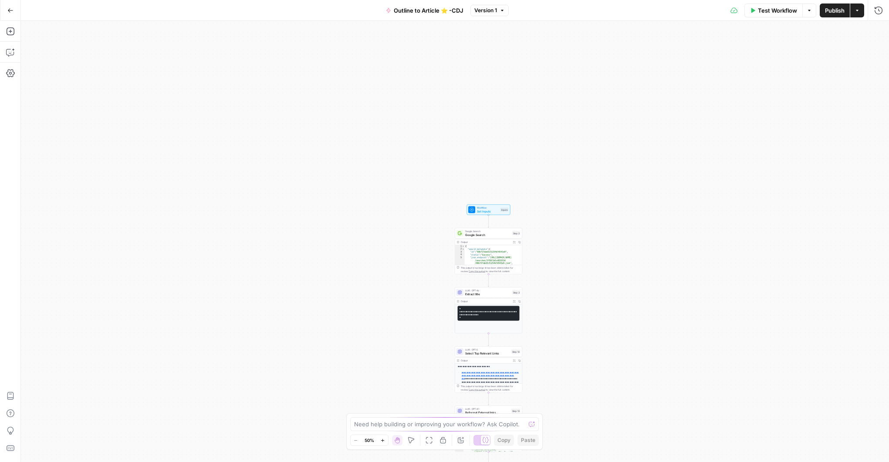
drag, startPoint x: 533, startPoint y: 122, endPoint x: 565, endPoint y: 415, distance: 294.5
click at [566, 444] on div "**********" at bounding box center [455, 241] width 868 height 441
click at [495, 298] on div "Output" at bounding box center [486, 299] width 50 height 3
click at [490, 293] on span "Extract title" at bounding box center [487, 293] width 45 height 4
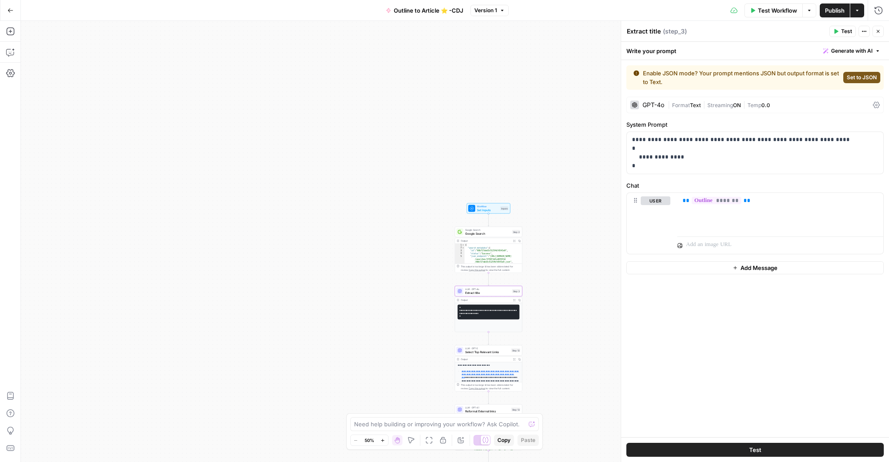
click at [804, 104] on div "| Format Text | Streaming ON | Temp 0.0" at bounding box center [769, 105] width 202 height 8
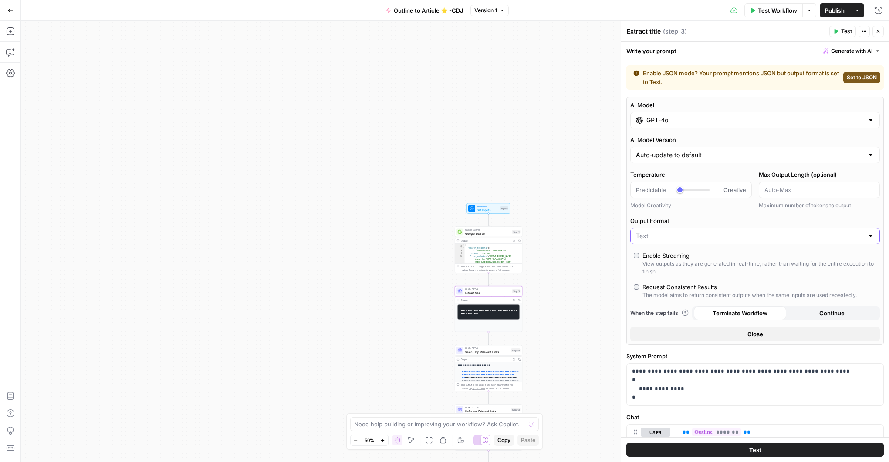
click at [678, 239] on input "Output Format" at bounding box center [750, 236] width 228 height 9
click at [652, 269] on span "JSON" at bounding box center [753, 270] width 231 height 9
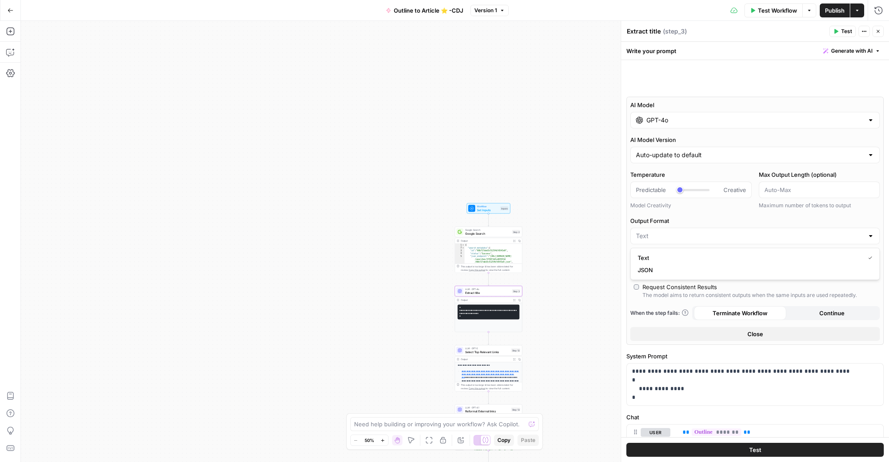
type input "JSON"
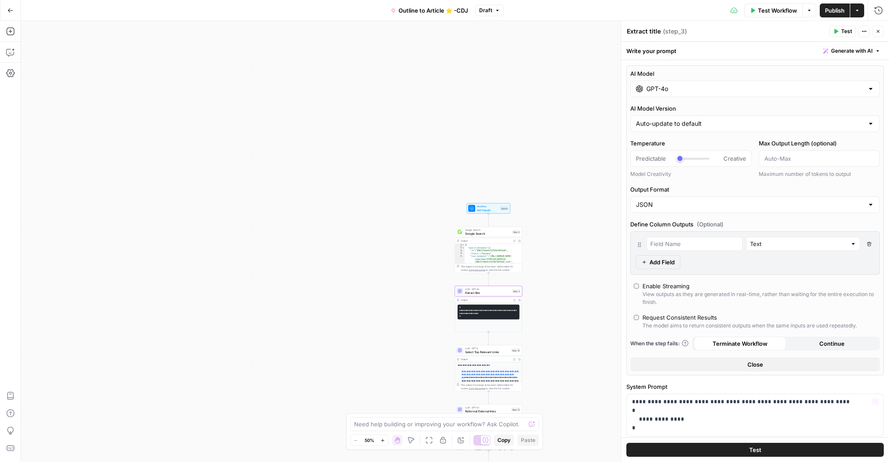
scroll to position [105, 0]
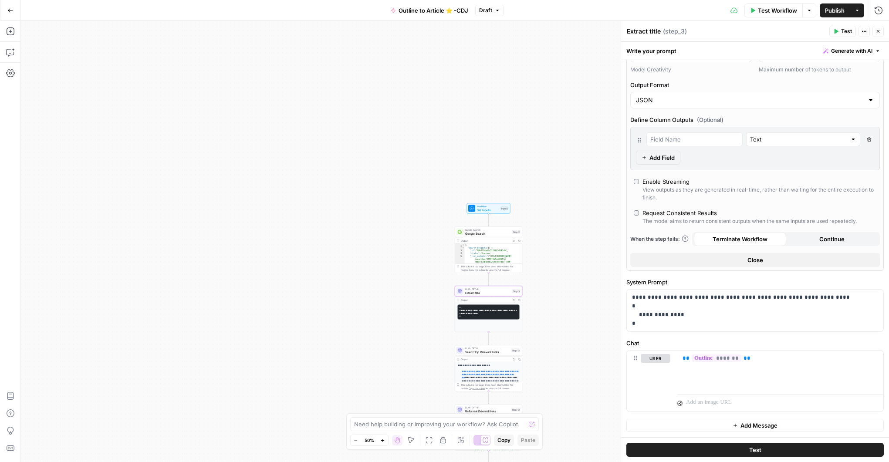
click at [736, 263] on button "Close" at bounding box center [756, 260] width 250 height 14
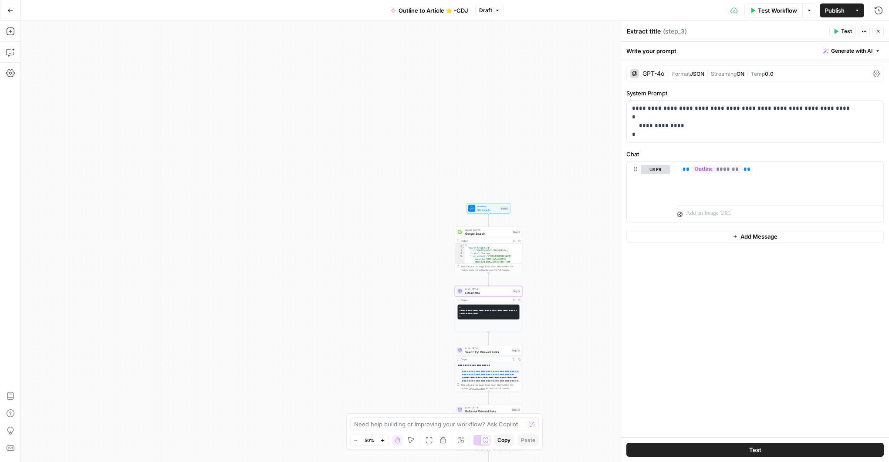
click at [751, 446] on span "Test" at bounding box center [755, 450] width 12 height 9
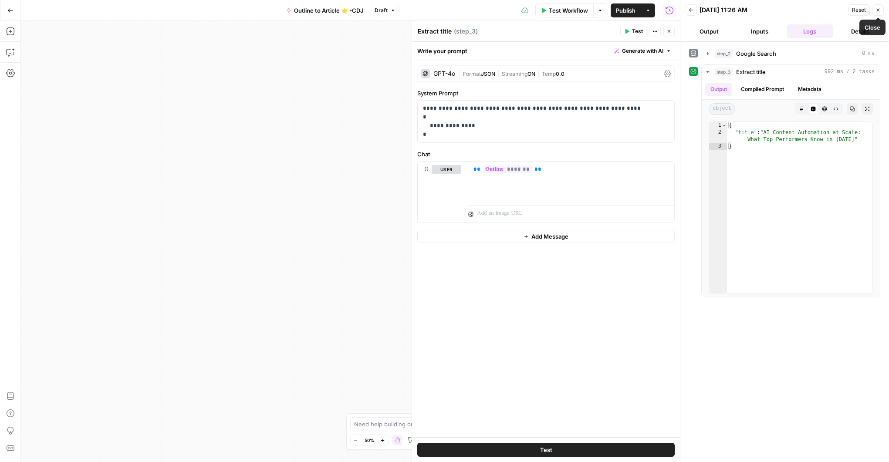
click at [878, 8] on icon "button" at bounding box center [878, 9] width 5 height 5
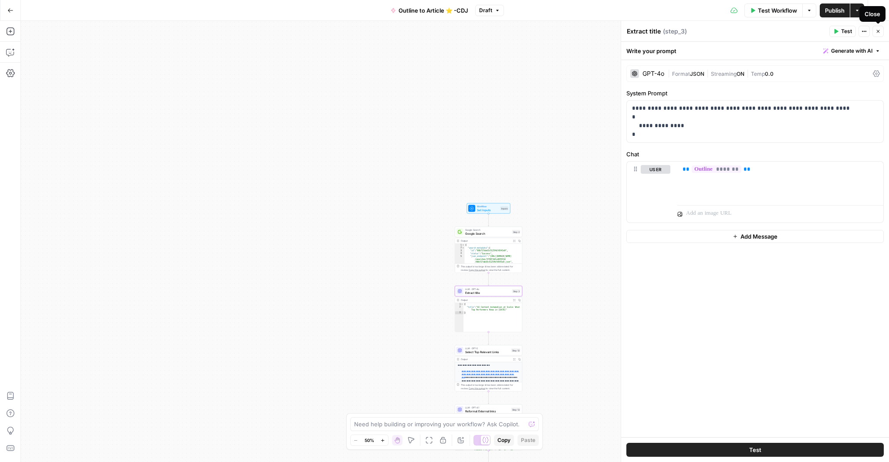
click at [878, 31] on icon "button" at bounding box center [878, 31] width 5 height 5
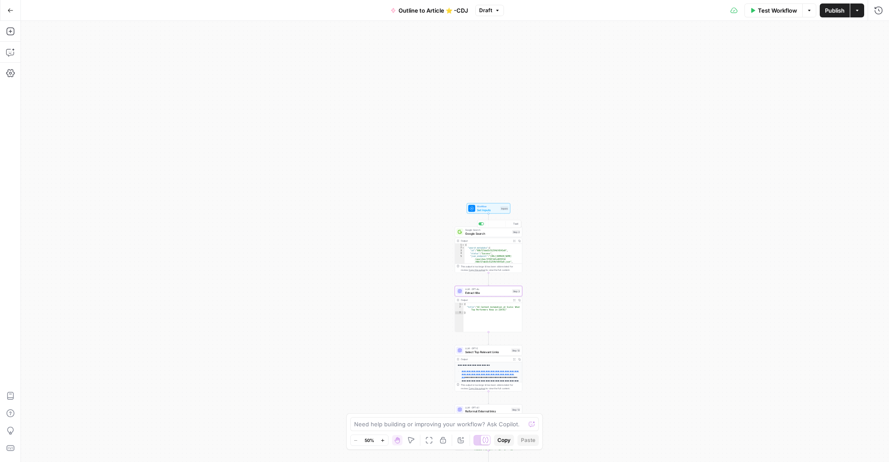
click at [483, 212] on span "Set Inputs" at bounding box center [488, 210] width 22 height 4
click at [709, 73] on Kit "Brand Kit" at bounding box center [760, 70] width 233 height 9
click at [844, 54] on span "edit field" at bounding box center [849, 54] width 19 height 7
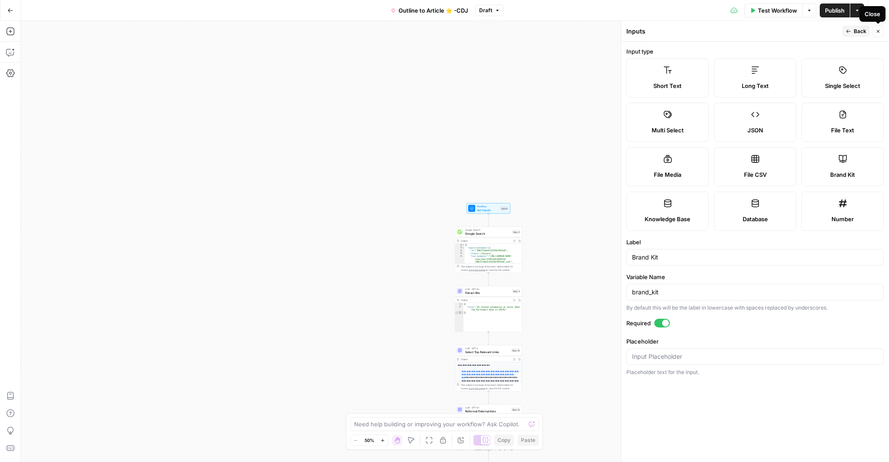
click at [878, 32] on icon "button" at bounding box center [878, 31] width 5 height 5
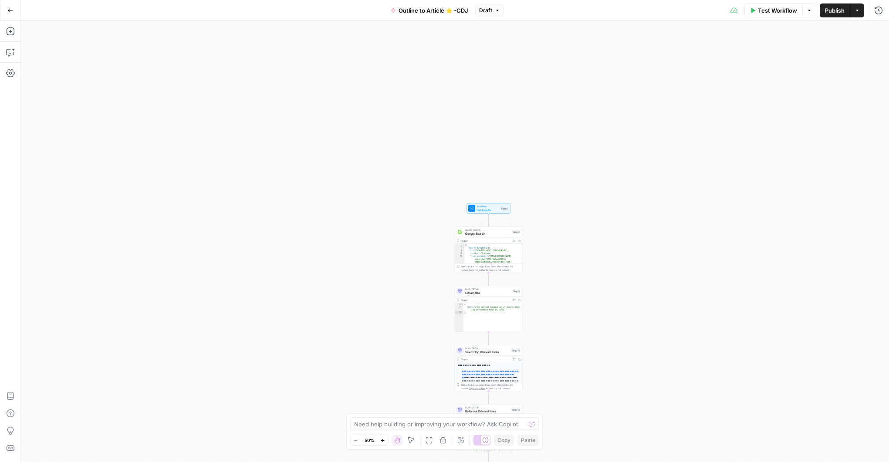
click at [489, 211] on span "Set Inputs" at bounding box center [488, 210] width 22 height 4
click at [878, 31] on icon "button" at bounding box center [878, 31] width 3 height 3
click at [780, 17] on button "Test Workflow" at bounding box center [774, 10] width 58 height 14
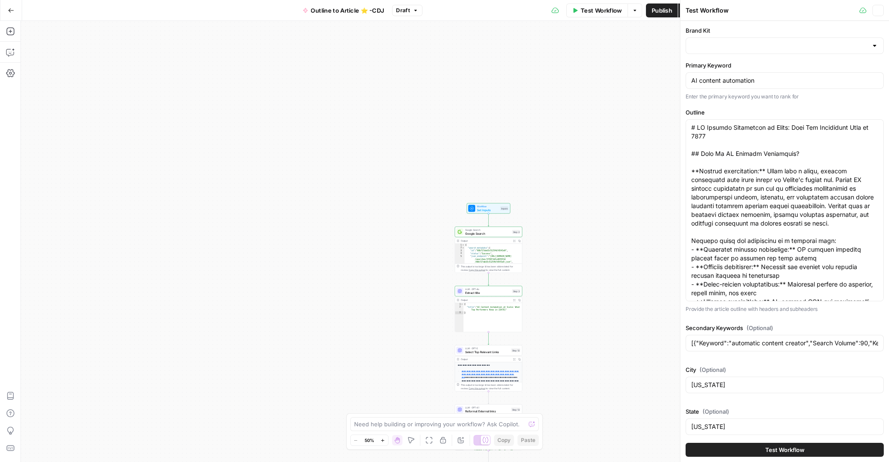
type input "AirOps"
click at [739, 50] on input "Brand Kit" at bounding box center [780, 45] width 176 height 9
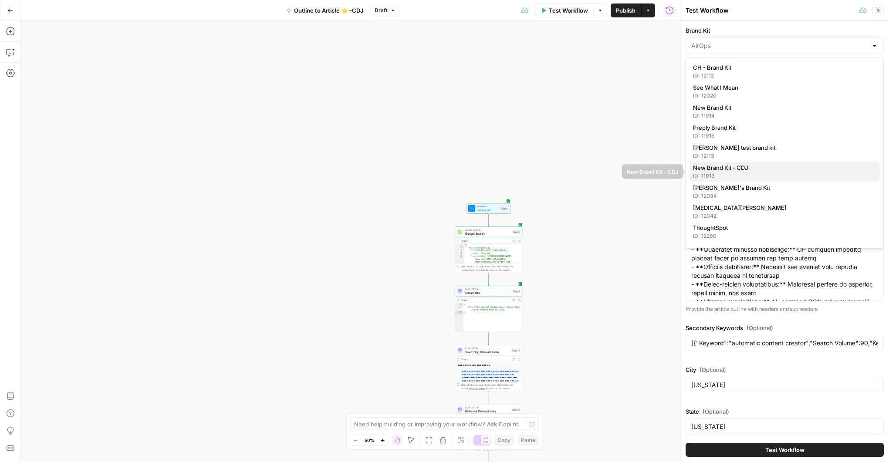
click at [729, 169] on span "New Brand Kit - CDJ" at bounding box center [783, 167] width 180 height 9
type input "New Brand Kit - CDJ"
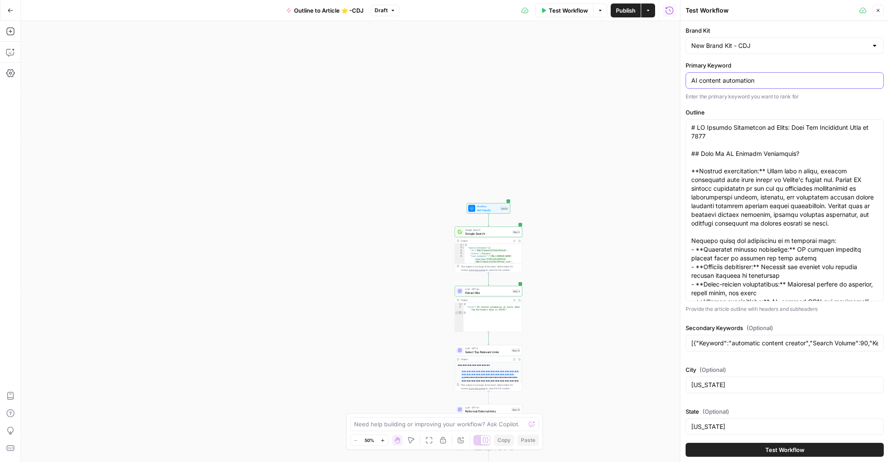
click at [731, 80] on input "AI content automation" at bounding box center [785, 80] width 187 height 9
click at [739, 81] on input "AI content automation" at bounding box center [785, 80] width 187 height 9
click at [738, 81] on input "AI content automation" at bounding box center [785, 80] width 187 height 9
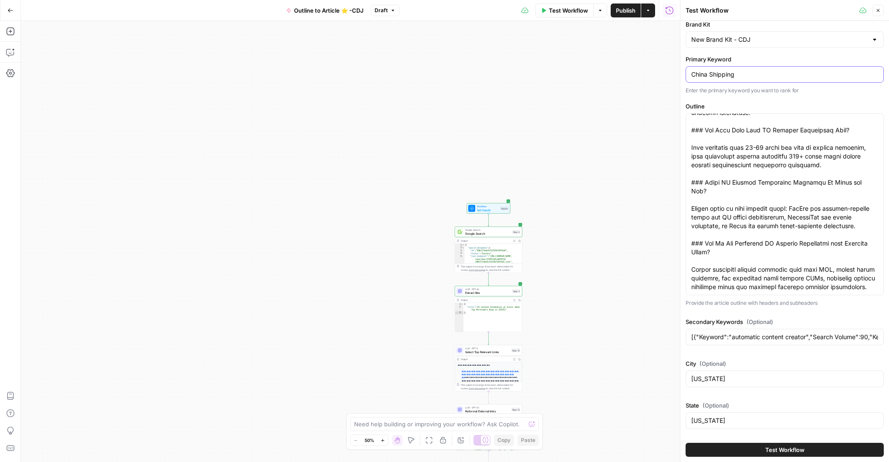
scroll to position [5, 0]
type input "China Shipping"
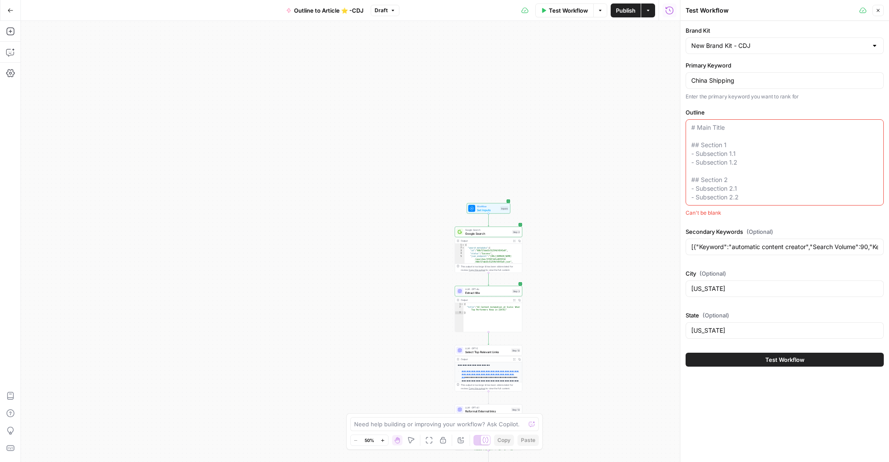
scroll to position [0, 0]
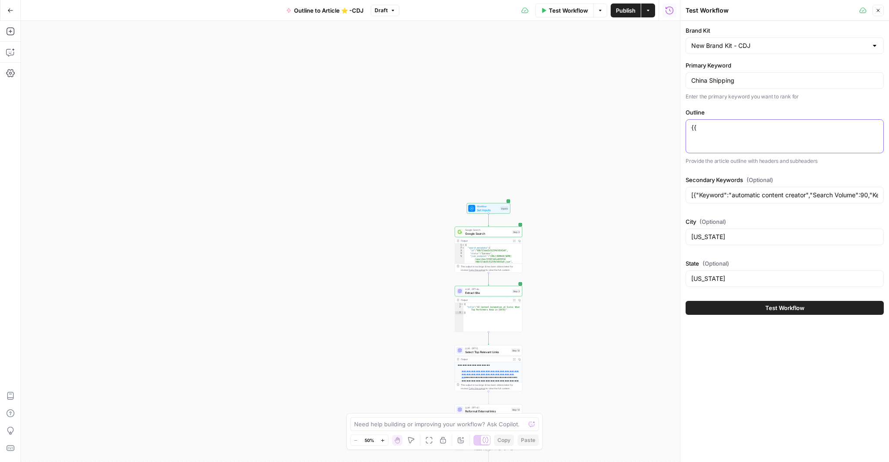
type textarea "{"
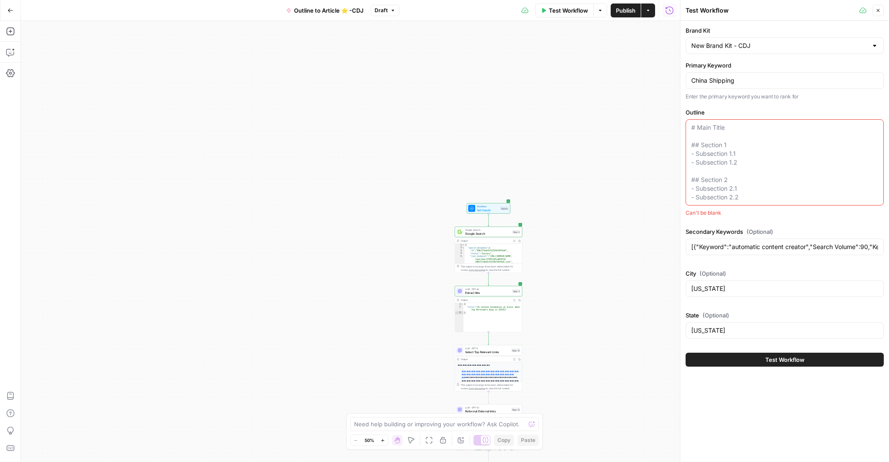
click at [768, 183] on textarea "Outline" at bounding box center [785, 162] width 187 height 78
click at [772, 194] on textarea "Outline" at bounding box center [785, 162] width 187 height 78
click at [880, 13] on icon "button" at bounding box center [878, 10] width 5 height 5
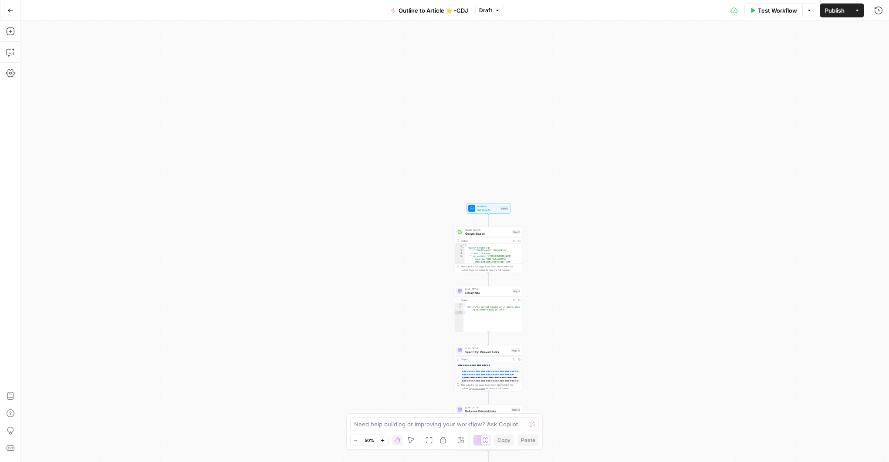
click at [487, 208] on span "Set Inputs" at bounding box center [488, 210] width 22 height 4
drag, startPoint x: 487, startPoint y: 208, endPoint x: 491, endPoint y: 203, distance: 6.2
click at [487, 208] on span "Set Inputs" at bounding box center [488, 210] width 22 height 4
click at [856, 127] on span "edit field" at bounding box center [849, 123] width 19 height 7
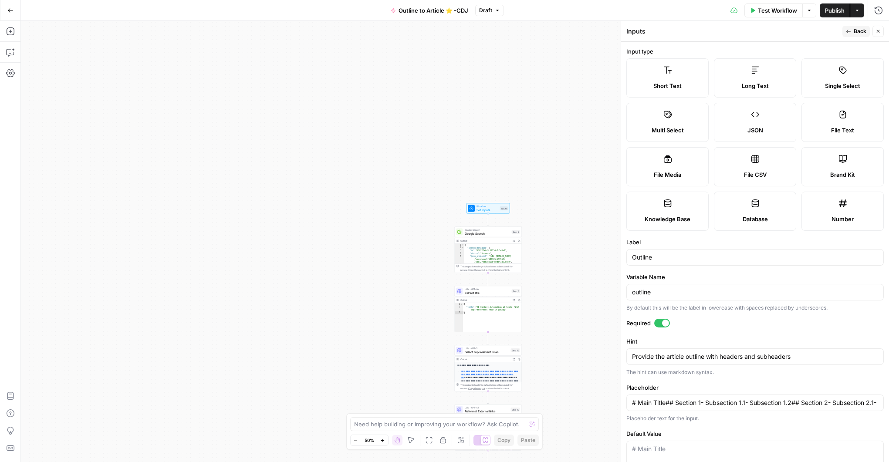
click at [876, 31] on icon "button" at bounding box center [878, 31] width 5 height 5
type input "# Main Title## Section 1- Subsection 1.1- Subsection 1.2## Section 2- Subsectio…"
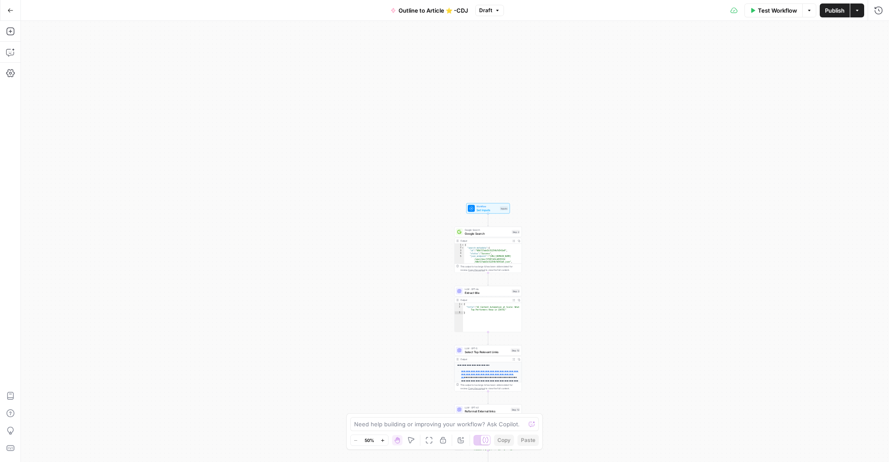
click at [481, 209] on span "Set Inputs" at bounding box center [488, 210] width 22 height 4
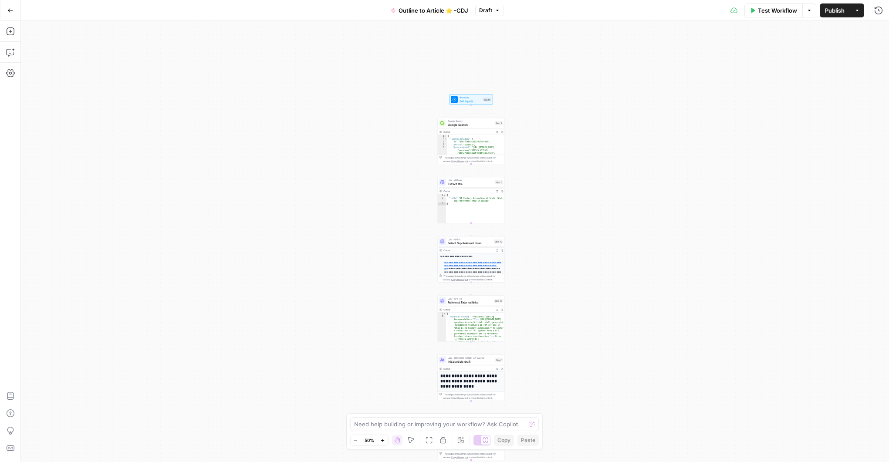
drag, startPoint x: 567, startPoint y: 352, endPoint x: 542, endPoint y: 246, distance: 108.7
click at [550, 247] on div "**********" at bounding box center [455, 241] width 868 height 441
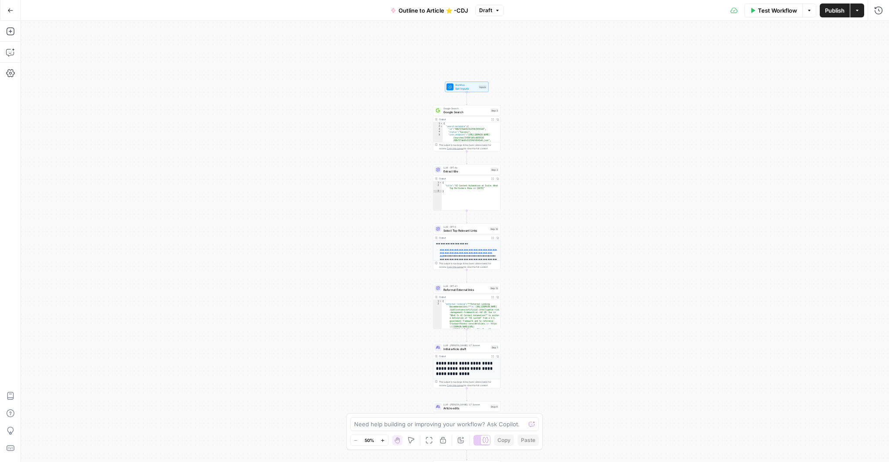
click at [468, 229] on span "Select Top Relevant Links" at bounding box center [466, 230] width 44 height 4
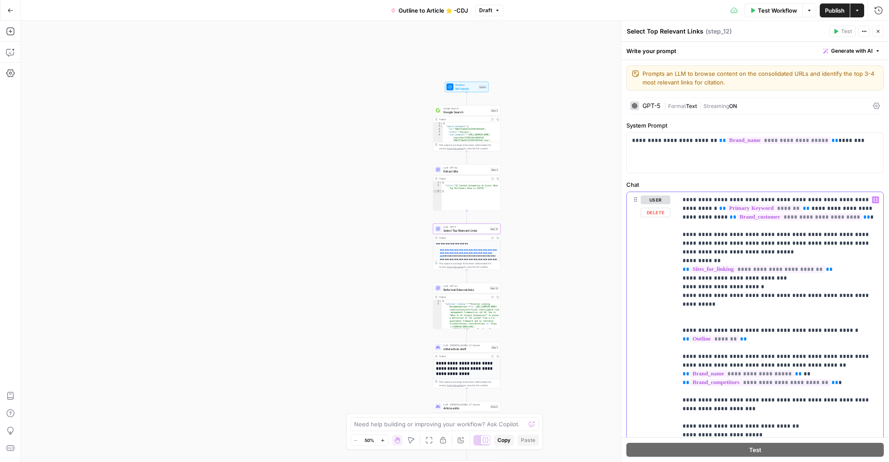
click at [764, 250] on p "**********" at bounding box center [781, 331] width 196 height 270
click at [762, 271] on span "**********" at bounding box center [758, 269] width 136 height 7
click at [763, 269] on span "**********" at bounding box center [758, 269] width 136 height 7
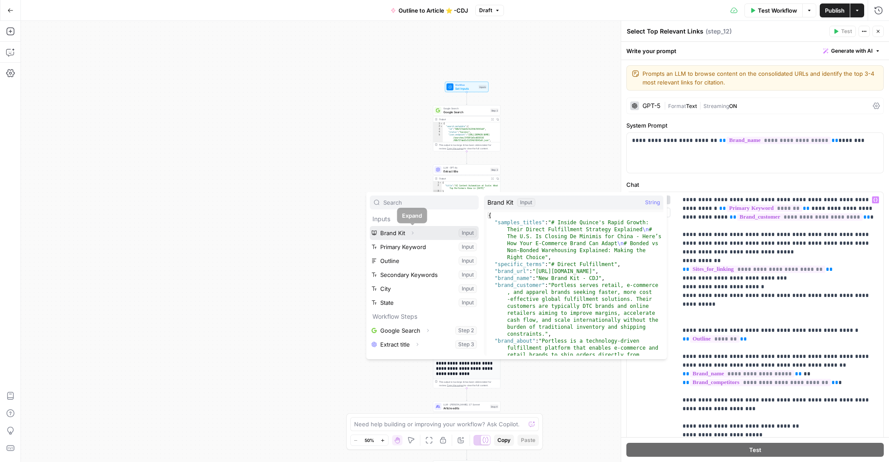
click at [410, 232] on icon "button" at bounding box center [412, 233] width 5 height 5
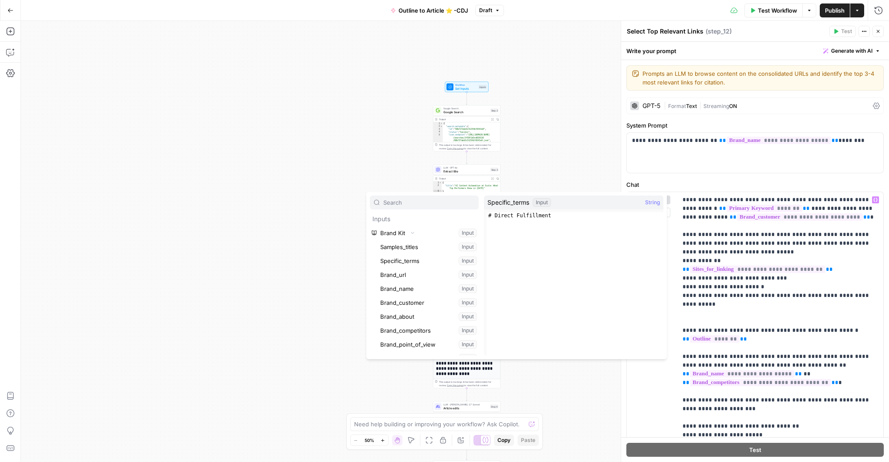
click at [676, 181] on label "Chat" at bounding box center [756, 184] width 258 height 9
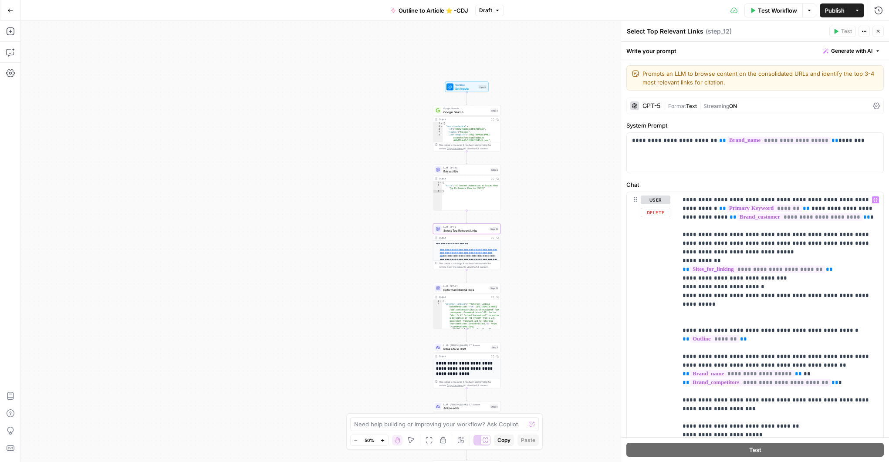
scroll to position [78, 0]
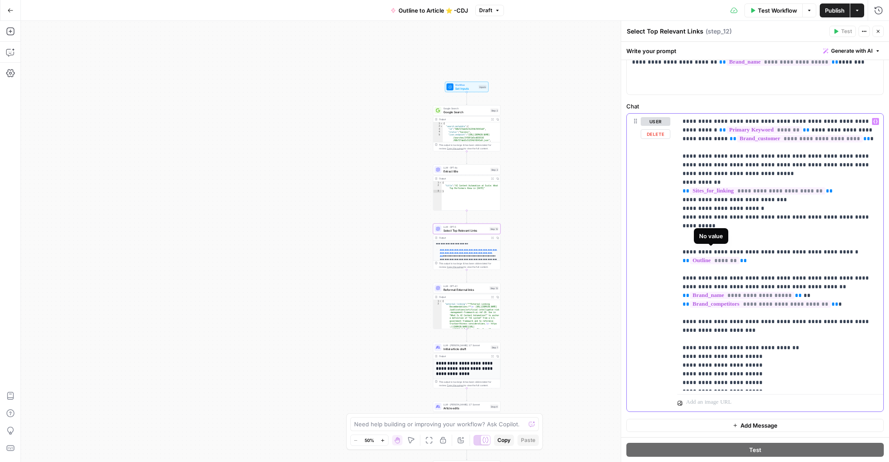
click at [720, 257] on span "*******" at bounding box center [715, 260] width 50 height 7
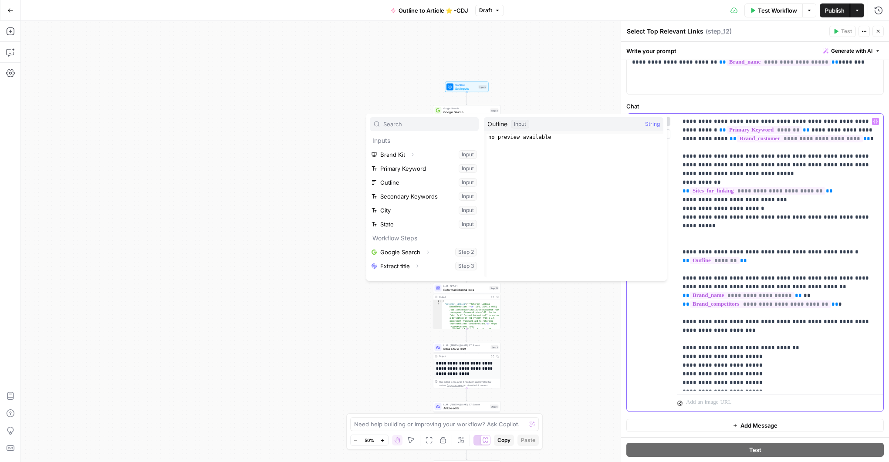
click at [654, 293] on div "user Delete" at bounding box center [656, 262] width 30 height 291
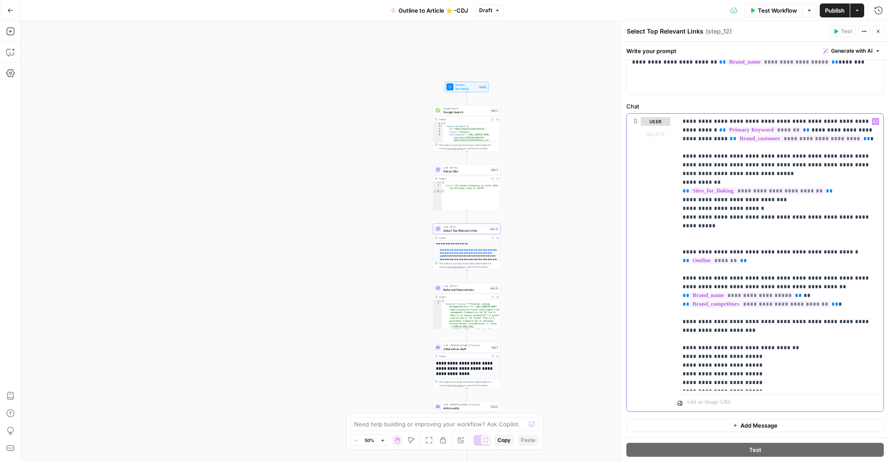
scroll to position [0, 0]
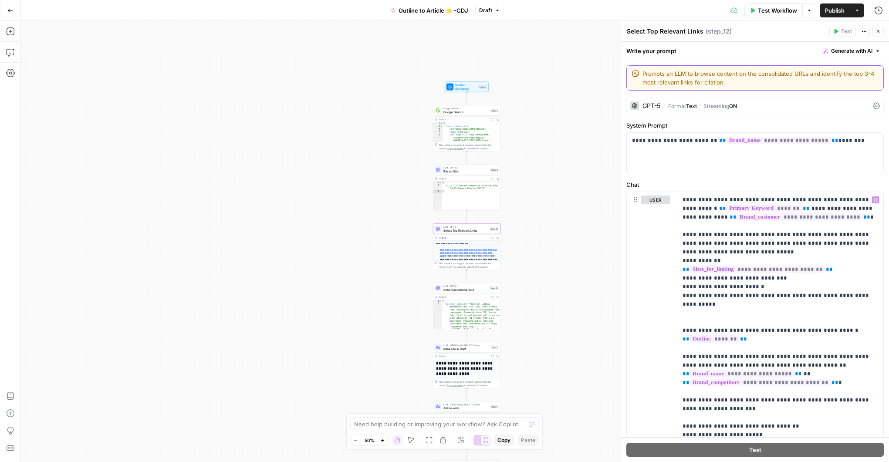
click at [797, 77] on textarea "Prompts an LLM to browse content on the consolidated URLs and identify the top …" at bounding box center [761, 77] width 236 height 17
click at [768, 105] on div "| Format Text | Streaming ON" at bounding box center [767, 106] width 206 height 8
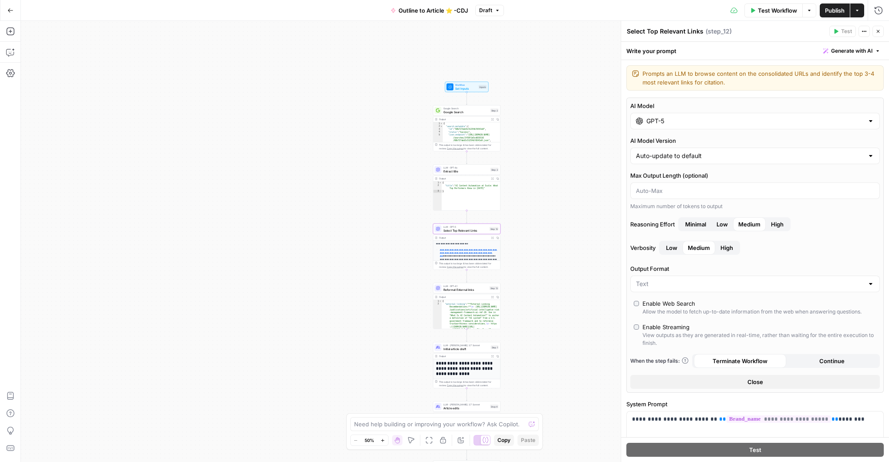
click at [877, 33] on icon "button" at bounding box center [878, 31] width 5 height 5
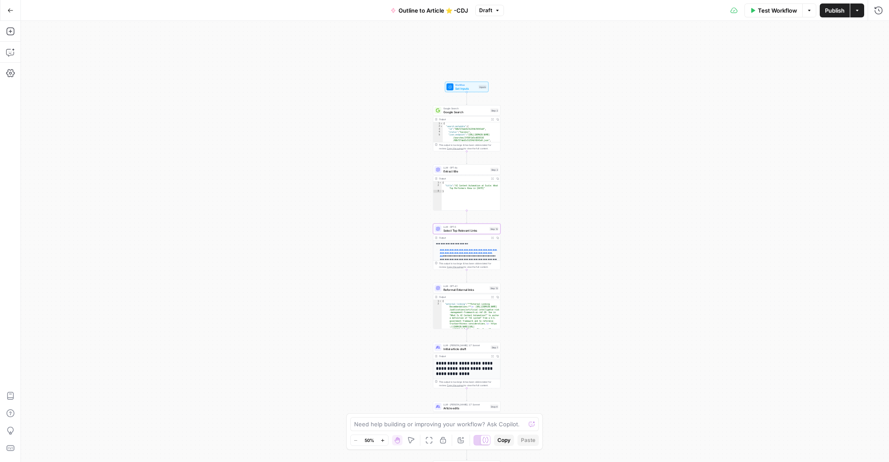
click at [460, 85] on span "Workflow" at bounding box center [466, 84] width 22 height 3
click at [686, 138] on input "Outline" at bounding box center [760, 140] width 233 height 9
click at [850, 127] on button "edit field" at bounding box center [854, 124] width 34 height 10
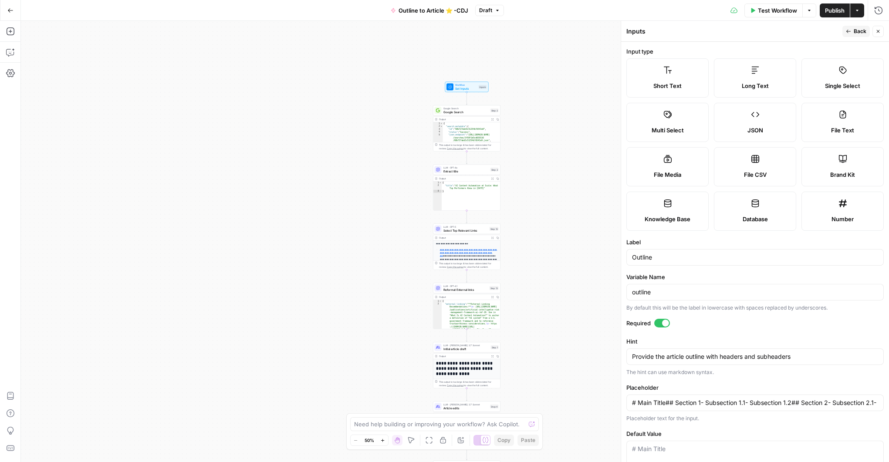
scroll to position [82, 0]
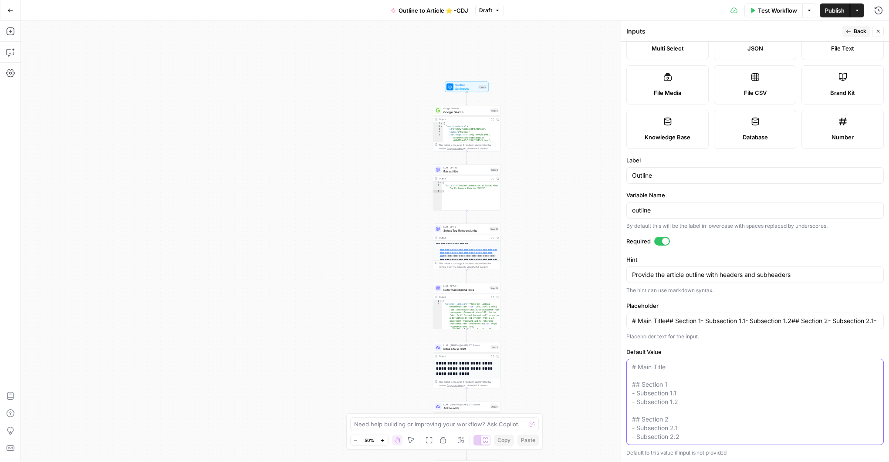
click at [705, 385] on textarea "Default Value" at bounding box center [755, 402] width 246 height 78
drag, startPoint x: 704, startPoint y: 433, endPoint x: 698, endPoint y: 429, distance: 7.6
click at [704, 433] on textarea "Default Value" at bounding box center [755, 402] width 246 height 78
click at [692, 437] on textarea "Default Value" at bounding box center [755, 402] width 246 height 78
click at [739, 320] on input "# Main Title## Section 1- Subsection 1.1- Subsection 1.2## Section 2- Subsectio…" at bounding box center [755, 321] width 246 height 9
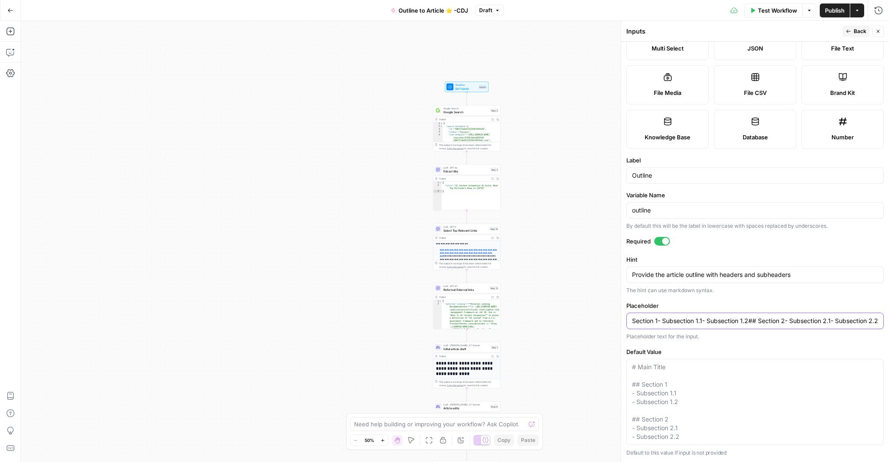
scroll to position [0, 0]
click at [878, 30] on icon "button" at bounding box center [878, 31] width 5 height 5
type input "# Main Title## Section 1- Subsection 1.1- Subsection 1.2## Section 2- Subsectio…"
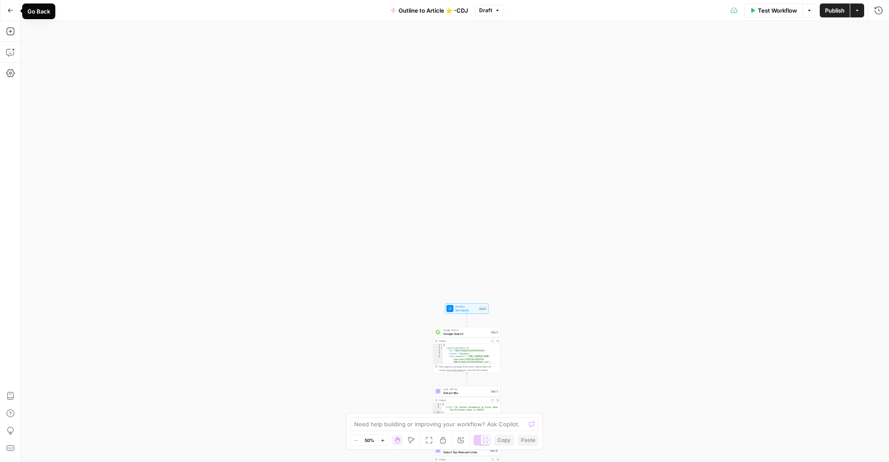
click at [8, 10] on icon "button" at bounding box center [10, 10] width 5 height 4
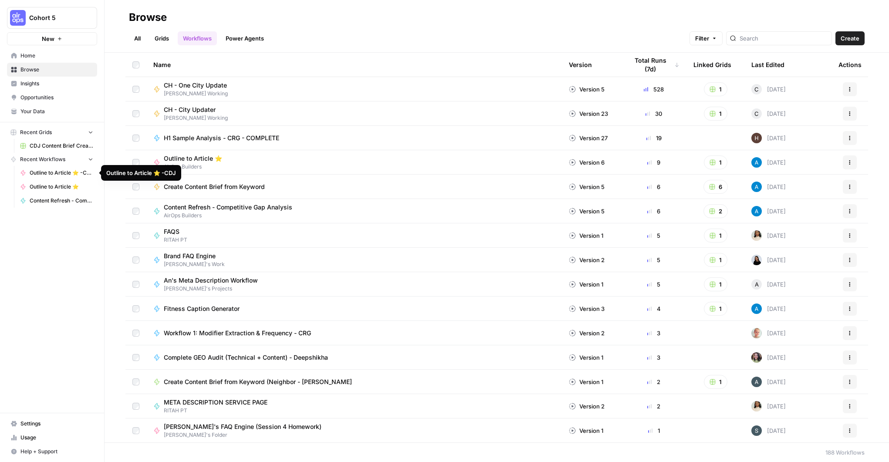
click at [46, 145] on span "CDJ Content Brief Creation Grid" at bounding box center [62, 146] width 64 height 8
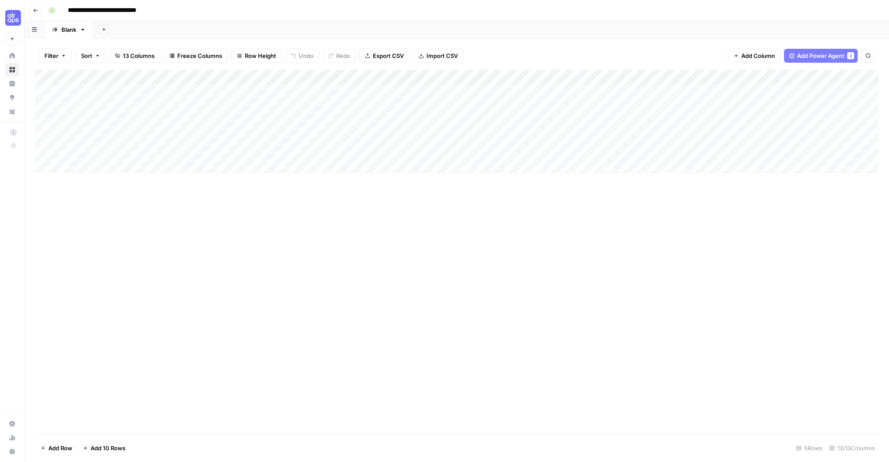
click at [354, 103] on div "Add Column" at bounding box center [457, 121] width 844 height 103
click at [658, 97] on div "Add Column" at bounding box center [457, 121] width 844 height 103
click at [692, 89] on div "Add Column" at bounding box center [457, 121] width 844 height 103
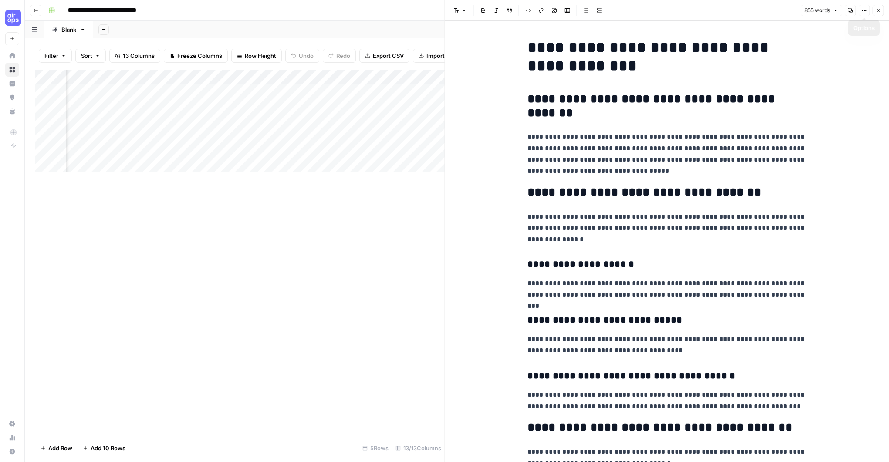
click at [878, 11] on icon "button" at bounding box center [878, 10] width 5 height 5
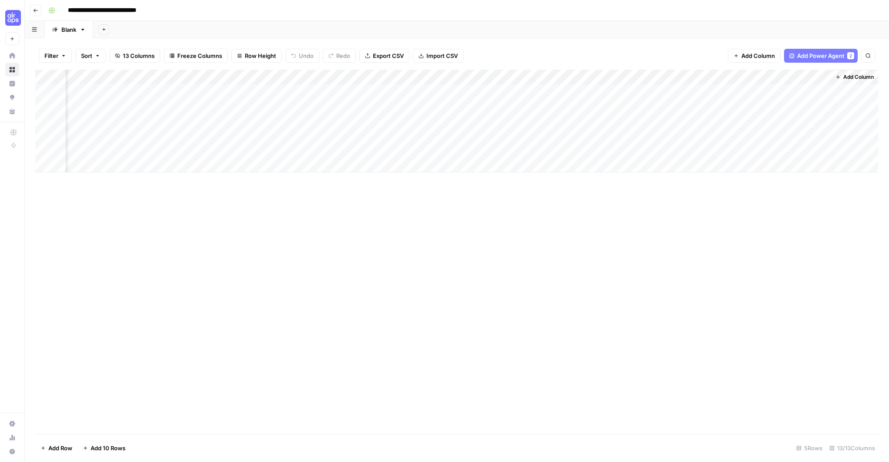
scroll to position [0, 504]
click at [811, 78] on div "Add Column" at bounding box center [457, 121] width 844 height 103
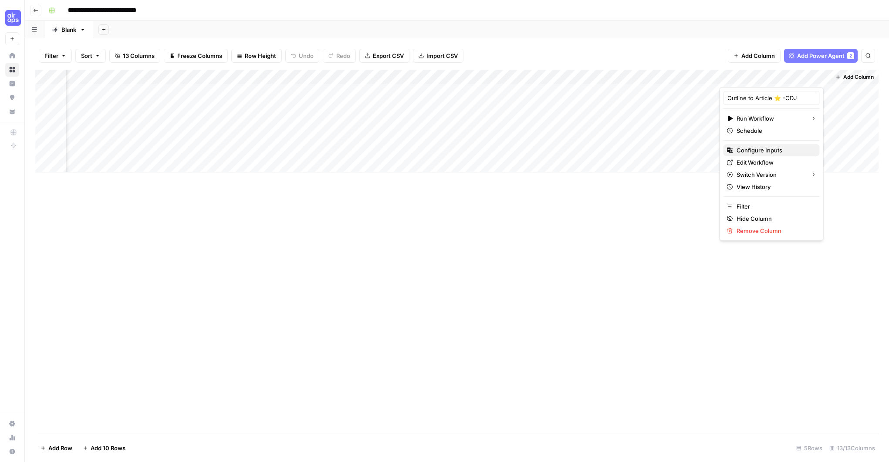
click at [756, 153] on span "Configure Inputs" at bounding box center [775, 150] width 76 height 9
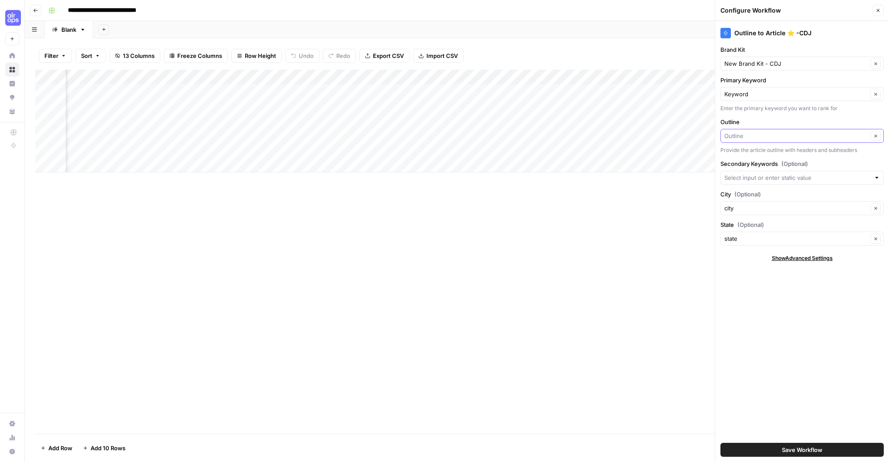
click at [762, 135] on input "Outline" at bounding box center [796, 136] width 143 height 9
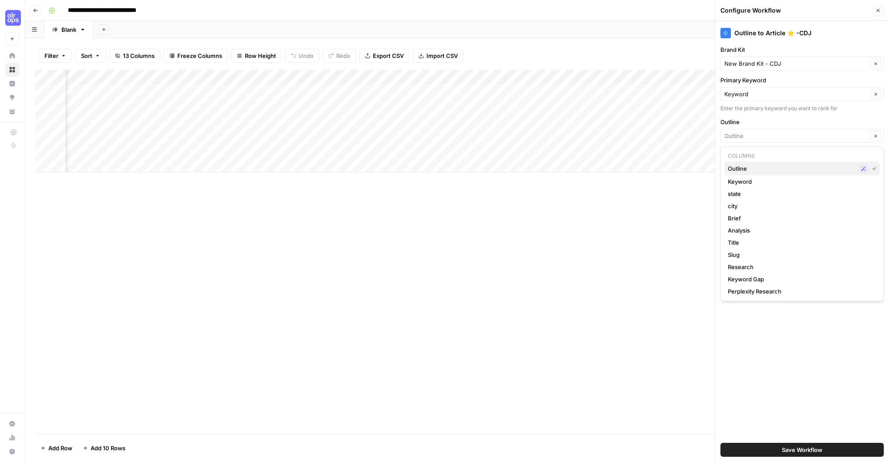
click at [752, 170] on span "Outline" at bounding box center [791, 168] width 127 height 9
type input "Outline"
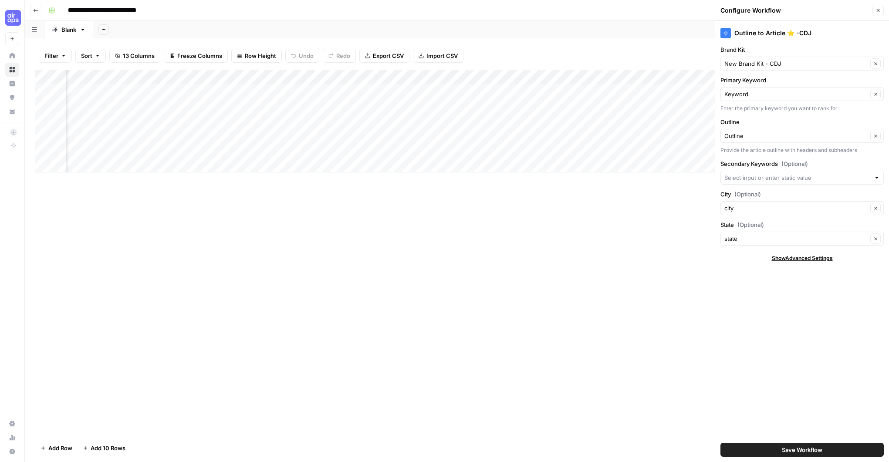
click at [757, 288] on div "Outline to Article ⭐️ -CDJ Brand Kit New Brand Kit - CDJ Clear Primary Keyword …" at bounding box center [802, 241] width 174 height 441
click at [774, 94] on input "Primary Keyword" at bounding box center [796, 94] width 143 height 9
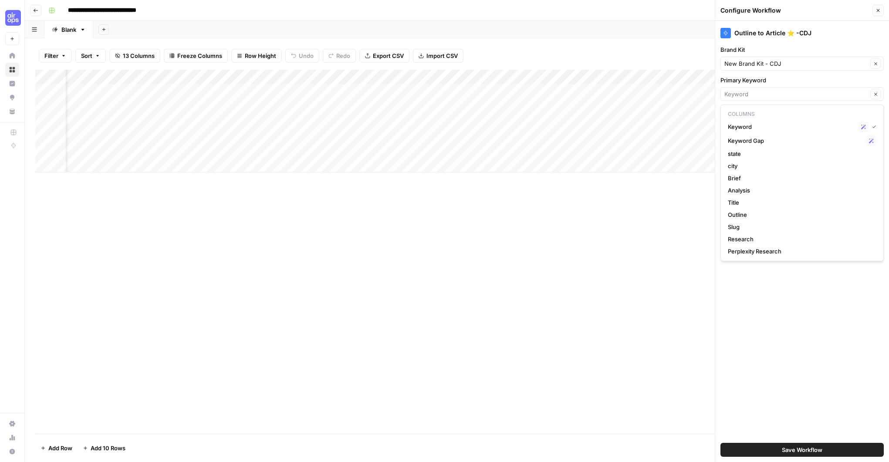
scroll to position [0, 0]
click at [740, 125] on span "Keyword" at bounding box center [791, 126] width 127 height 9
type input "Keyword"
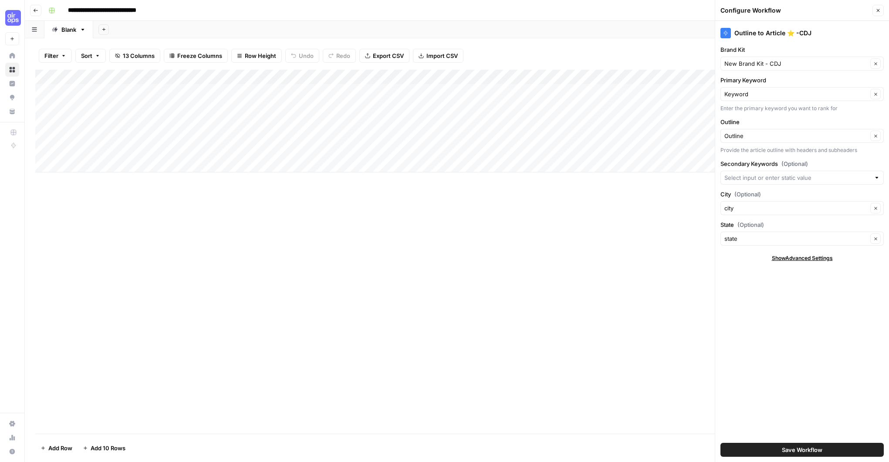
click at [801, 449] on span "Save Workflow" at bounding box center [802, 450] width 41 height 9
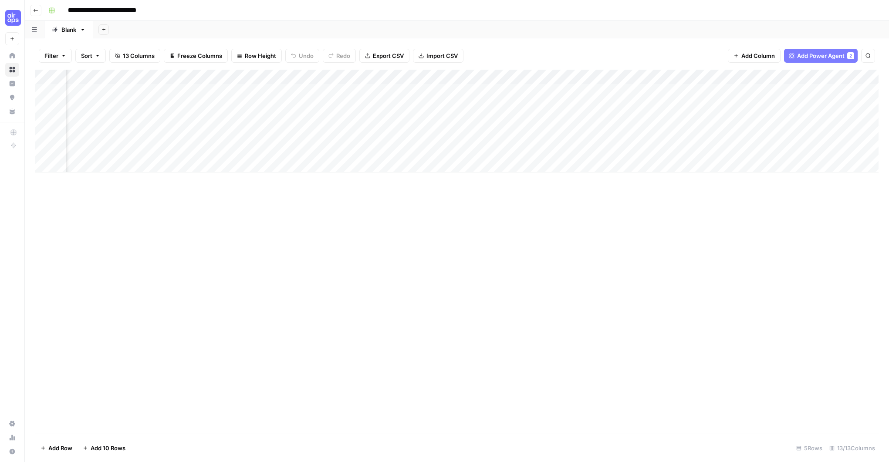
scroll to position [0, 504]
click at [811, 78] on div "Add Column" at bounding box center [457, 121] width 844 height 103
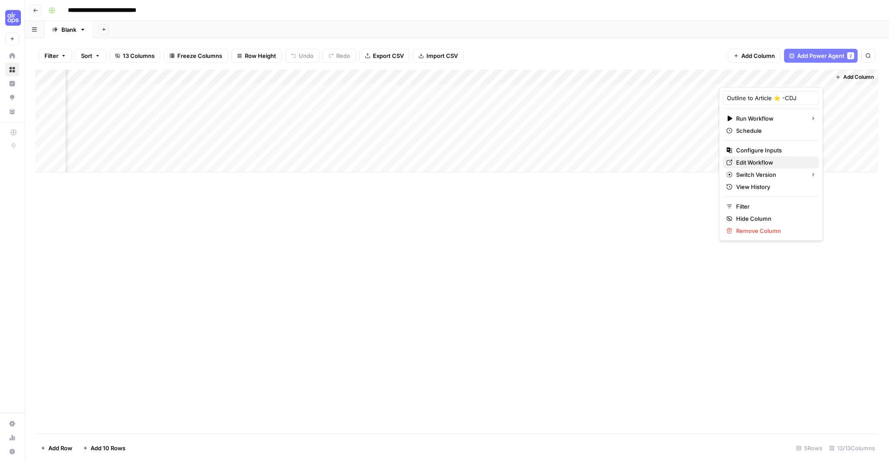
click at [747, 163] on span "Edit Workflow" at bounding box center [774, 162] width 76 height 9
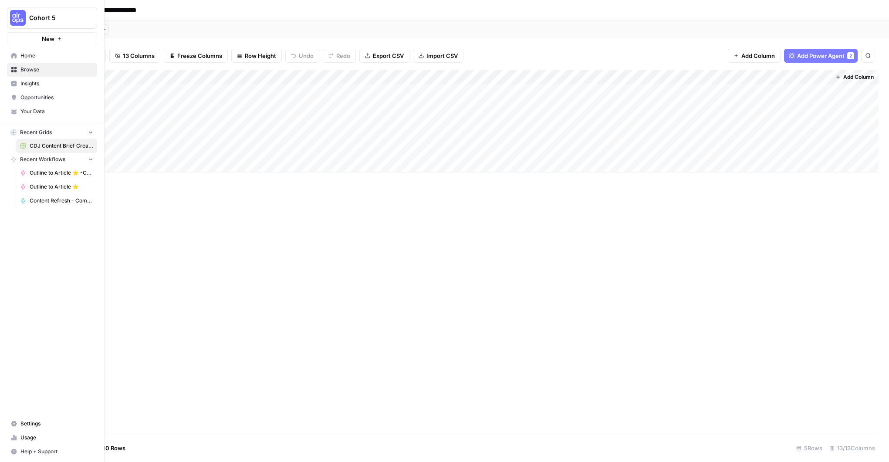
click at [28, 57] on span "Home" at bounding box center [56, 56] width 73 height 8
click at [31, 111] on span "Your Data" at bounding box center [56, 112] width 73 height 8
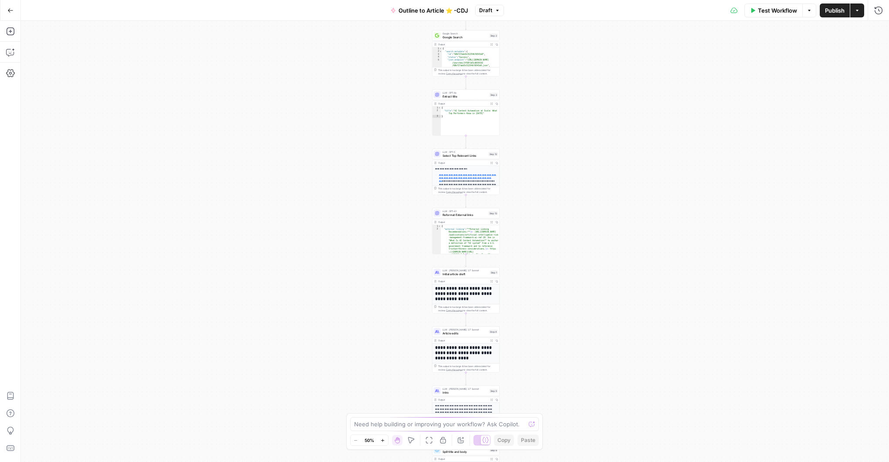
drag, startPoint x: 539, startPoint y: 186, endPoint x: 516, endPoint y: 202, distance: 27.6
click at [542, 246] on div "**********" at bounding box center [455, 241] width 868 height 441
click at [467, 154] on span "Select Top Relevant Links" at bounding box center [465, 155] width 44 height 4
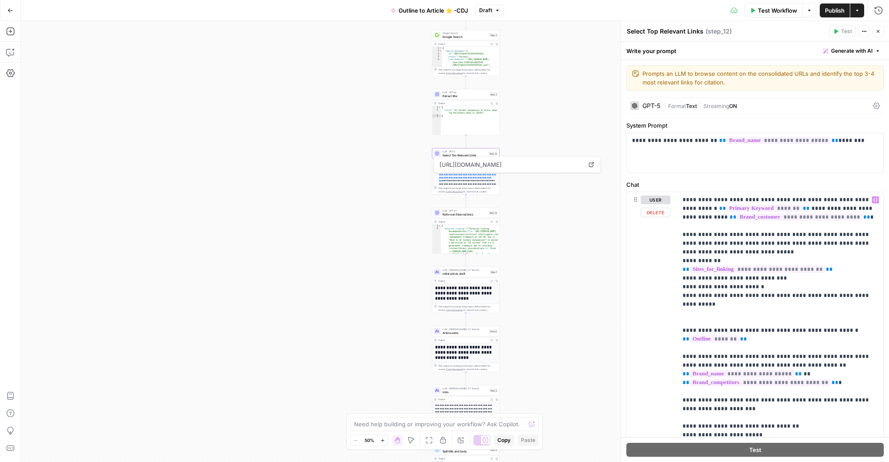
scroll to position [78, 0]
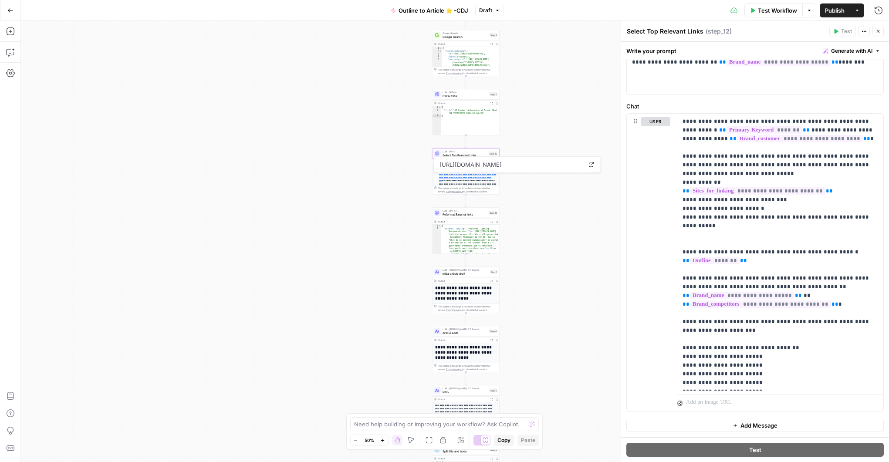
drag, startPoint x: 878, startPoint y: 31, endPoint x: 834, endPoint y: 47, distance: 47.0
click at [878, 31] on icon "button" at bounding box center [878, 31] width 5 height 5
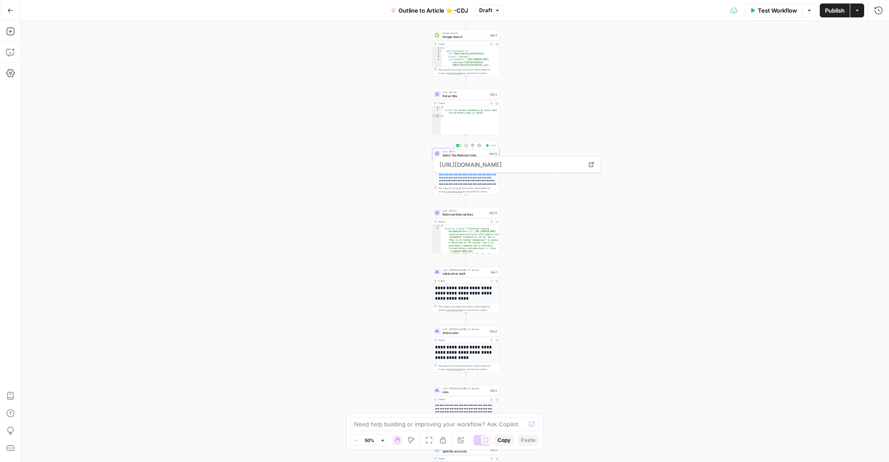
click at [465, 154] on span "Select Top Relevant Links" at bounding box center [465, 155] width 44 height 4
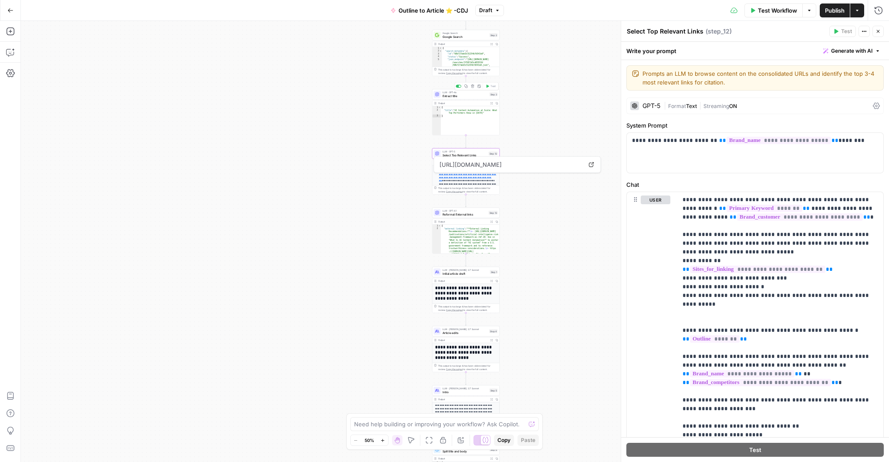
click at [467, 97] on span "Extract title" at bounding box center [465, 96] width 45 height 4
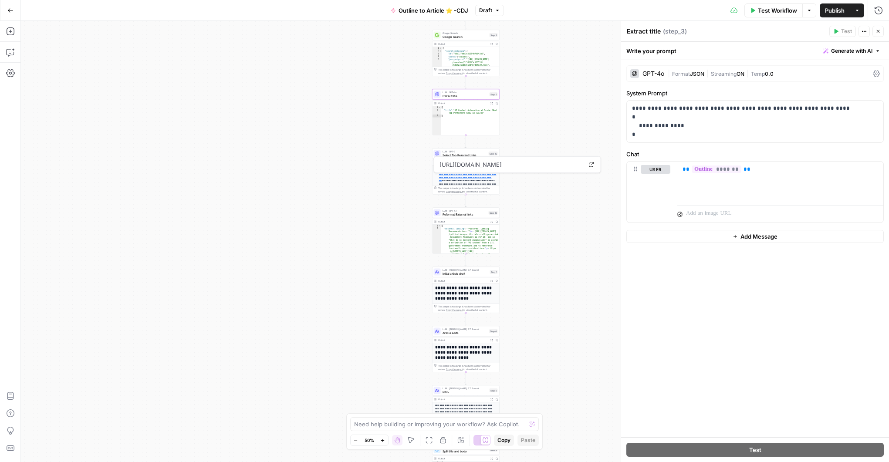
click at [472, 37] on span "Google Search" at bounding box center [465, 36] width 45 height 4
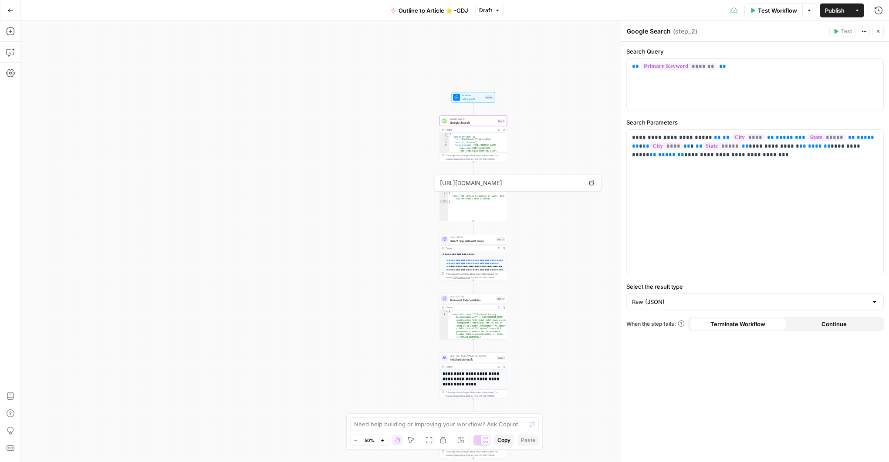
drag, startPoint x: 526, startPoint y: 78, endPoint x: 532, endPoint y: 148, distance: 69.6
click at [532, 148] on div "**********" at bounding box center [455, 241] width 868 height 441
drag, startPoint x: 883, startPoint y: 32, endPoint x: 674, endPoint y: 44, distance: 209.1
click at [883, 32] on button "Close" at bounding box center [878, 31] width 11 height 11
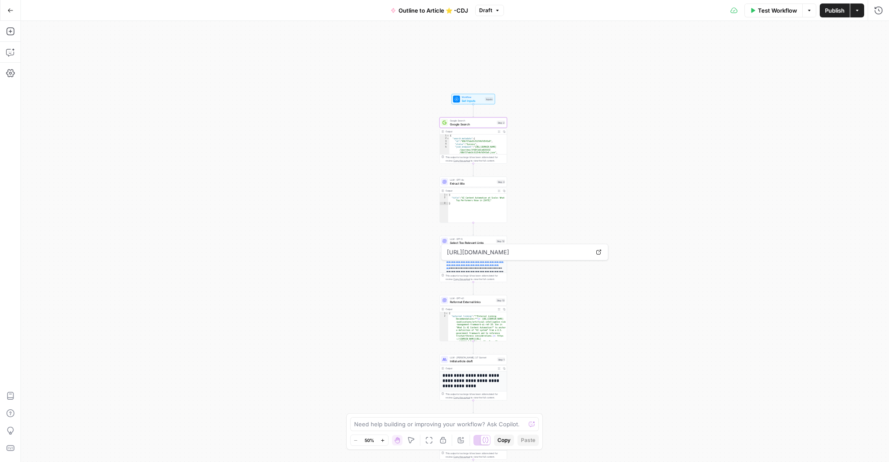
click at [478, 122] on span "Google Search" at bounding box center [472, 124] width 45 height 4
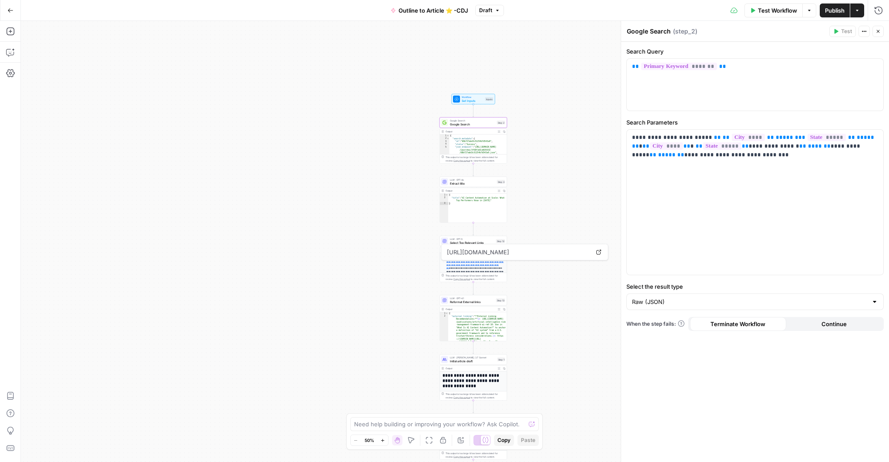
click at [471, 104] on div "Workflow Set Inputs Inputs Test Step" at bounding box center [474, 99] width 44 height 10
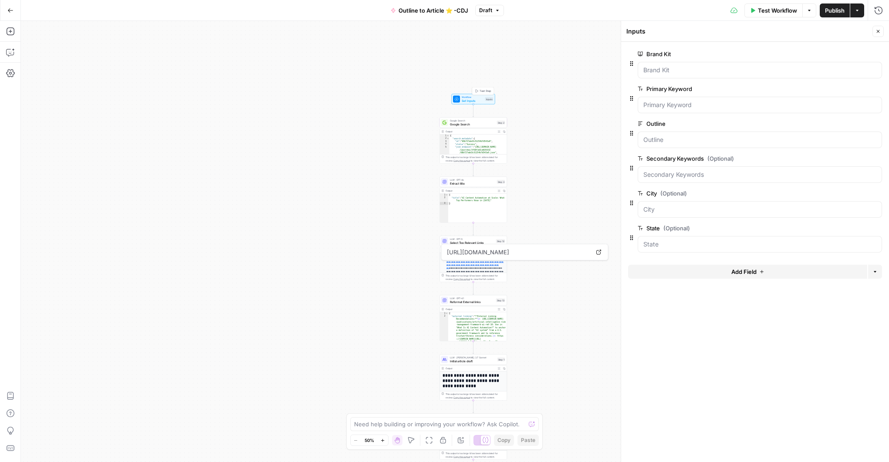
click at [473, 99] on span "Set Inputs" at bounding box center [473, 100] width 22 height 4
drag, startPoint x: 877, startPoint y: 32, endPoint x: 667, endPoint y: 64, distance: 212.4
click at [877, 32] on icon "button" at bounding box center [878, 31] width 5 height 5
click at [468, 99] on span "Set Inputs" at bounding box center [473, 100] width 22 height 4
click at [465, 123] on span "Google Search" at bounding box center [472, 124] width 45 height 4
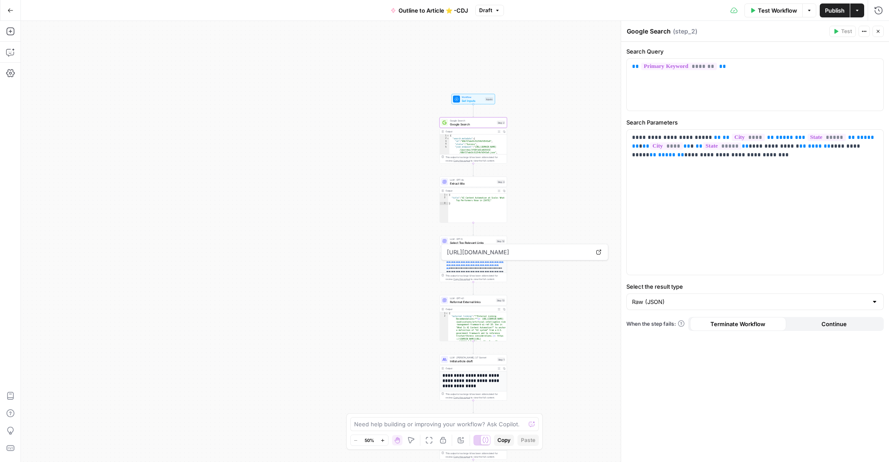
click at [879, 31] on icon "button" at bounding box center [878, 31] width 3 height 3
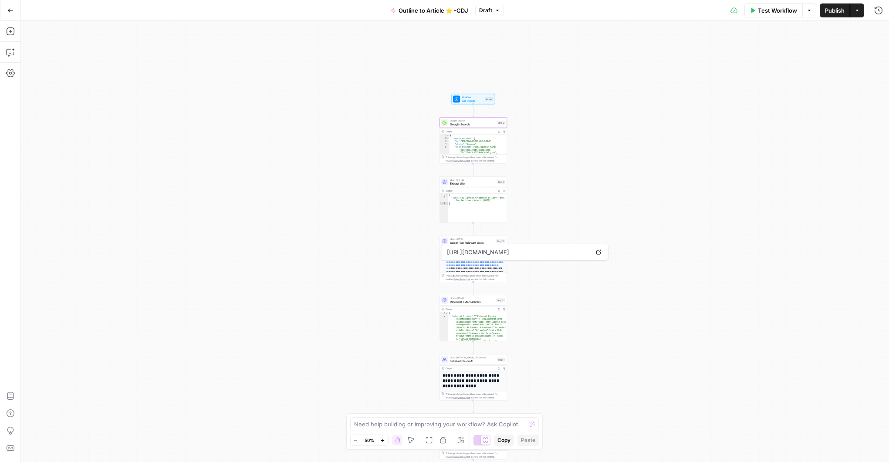
click at [762, 11] on span "Test Workflow" at bounding box center [777, 10] width 39 height 9
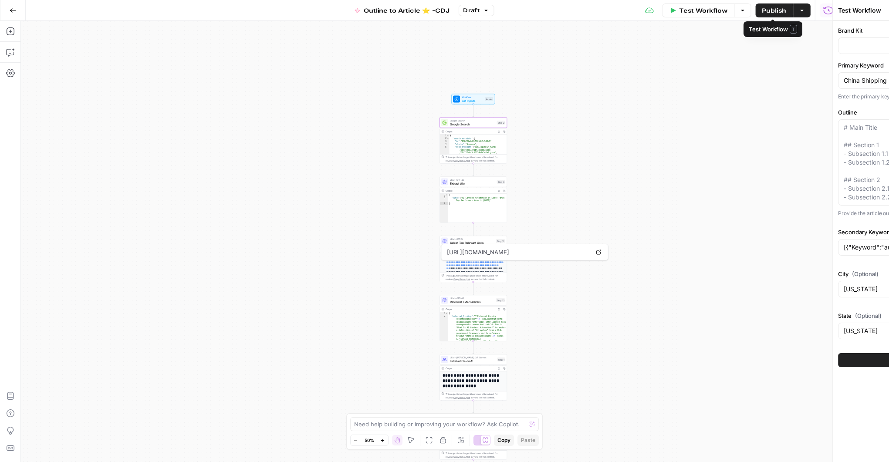
type input "New Brand Kit - CDJ"
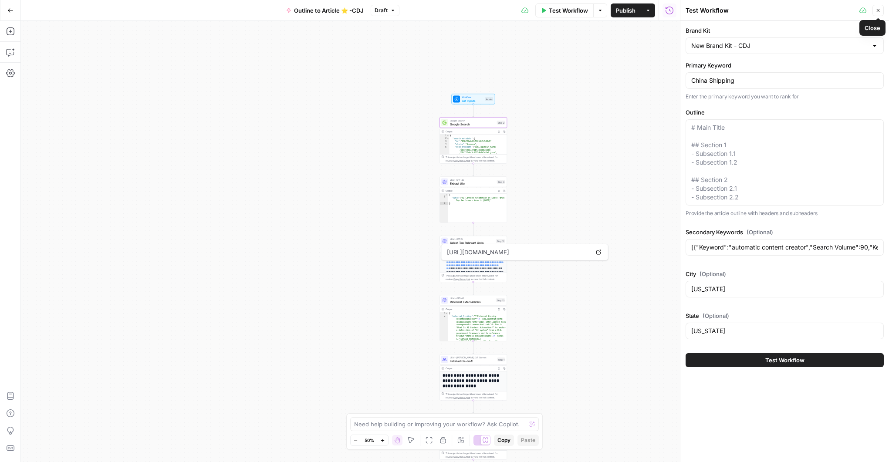
drag, startPoint x: 878, startPoint y: 11, endPoint x: 626, endPoint y: 34, distance: 252.9
click at [878, 11] on icon "button" at bounding box center [878, 10] width 3 height 3
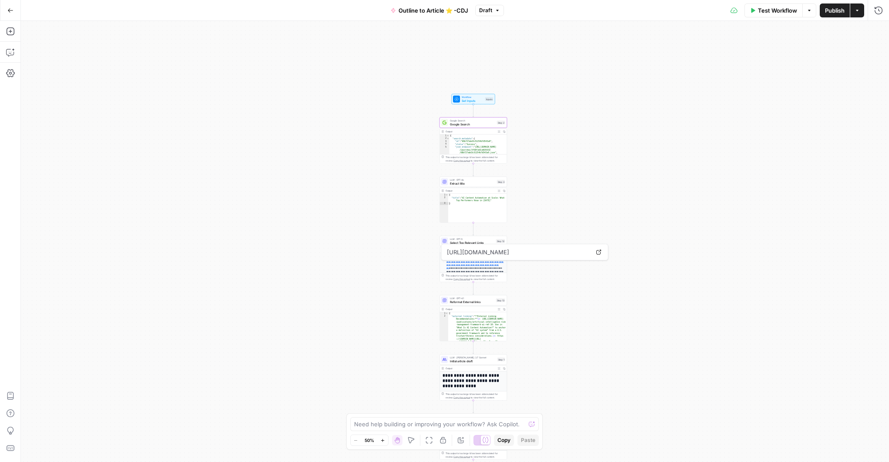
click at [468, 100] on span "Set Inputs" at bounding box center [473, 100] width 22 height 4
drag, startPoint x: 875, startPoint y: 34, endPoint x: 871, endPoint y: 34, distance: 4.4
click at [875, 34] on button "Close" at bounding box center [878, 31] width 11 height 11
click at [470, 102] on span "Set Inputs" at bounding box center [473, 100] width 22 height 4
click at [878, 34] on icon "button" at bounding box center [878, 31] width 5 height 5
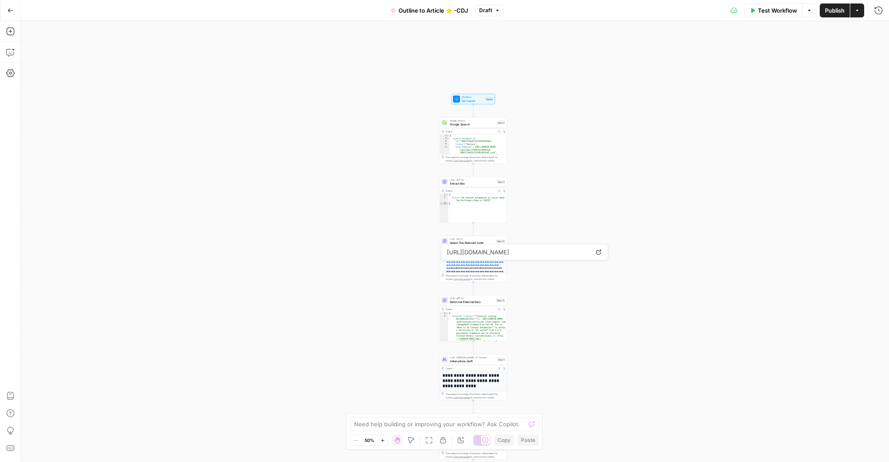
click at [773, 13] on span "Test Workflow" at bounding box center [777, 10] width 39 height 9
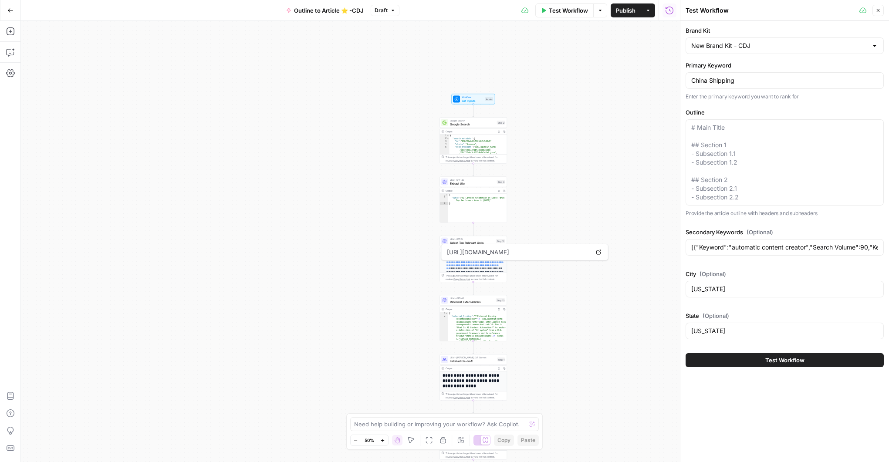
click at [784, 362] on span "Test Workflow" at bounding box center [785, 360] width 39 height 9
click at [784, 359] on span "Test Workflow" at bounding box center [785, 360] width 39 height 9
click at [732, 151] on textarea "Outline" at bounding box center [785, 162] width 187 height 78
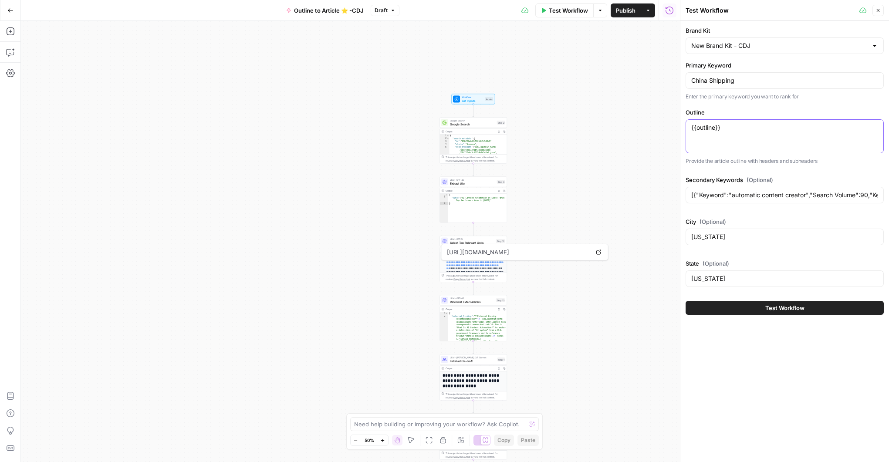
type textarea "{{outline}}"
click at [767, 304] on span "Test Workflow" at bounding box center [785, 308] width 39 height 9
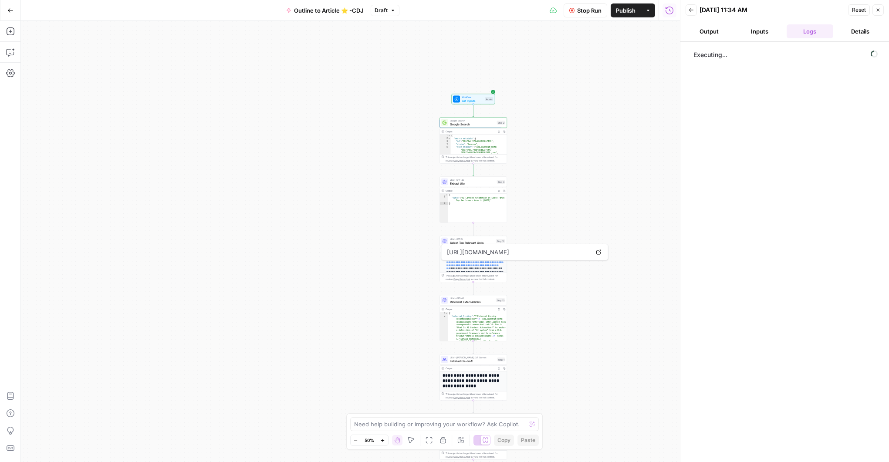
click at [756, 33] on button "Inputs" at bounding box center [759, 31] width 47 height 14
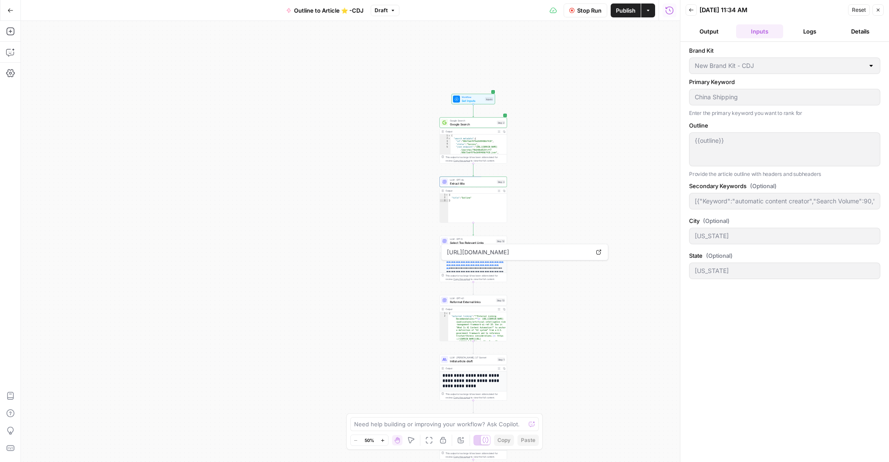
click at [796, 35] on button "Logs" at bounding box center [810, 31] width 47 height 14
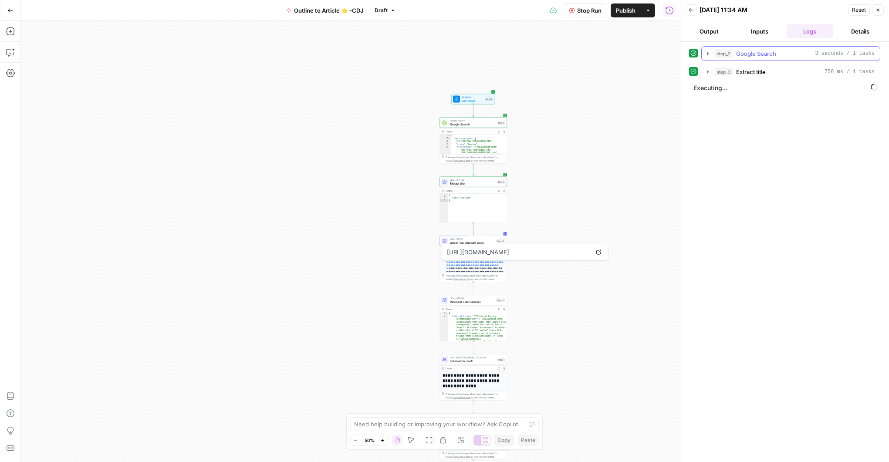
click at [708, 54] on icon "button" at bounding box center [708, 53] width 2 height 3
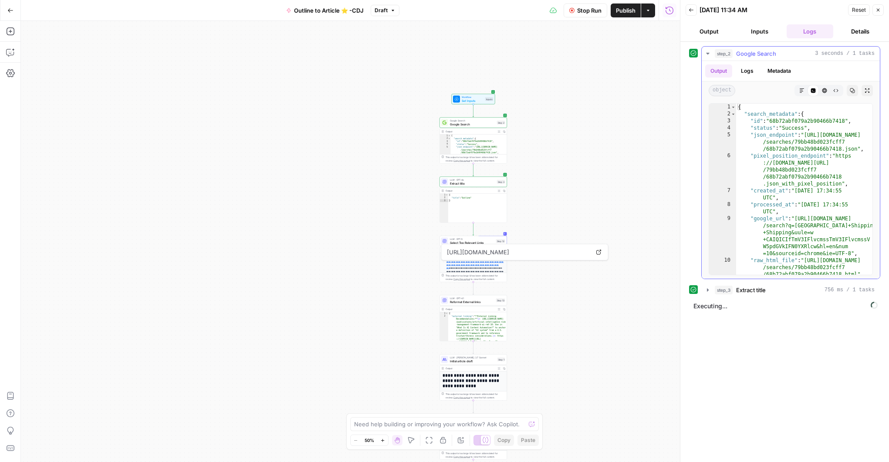
click at [708, 54] on icon "button" at bounding box center [708, 53] width 7 height 7
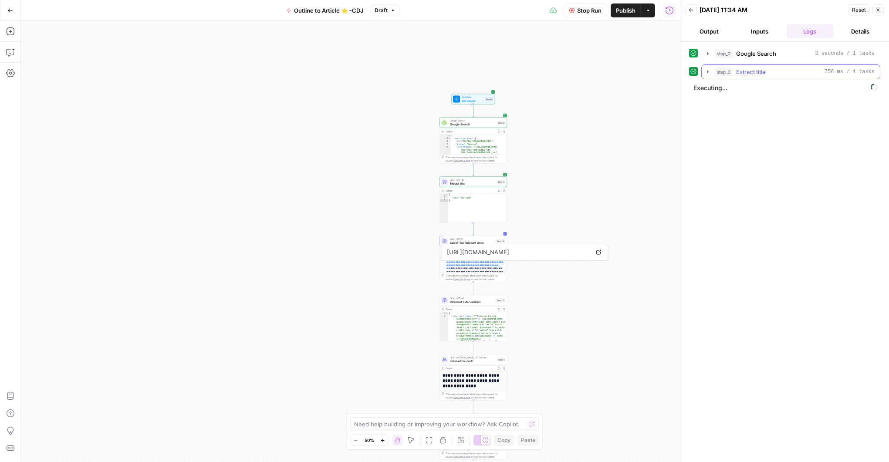
click at [708, 75] on button "step_3 Extract title 756 ms / 1 tasks" at bounding box center [791, 72] width 178 height 14
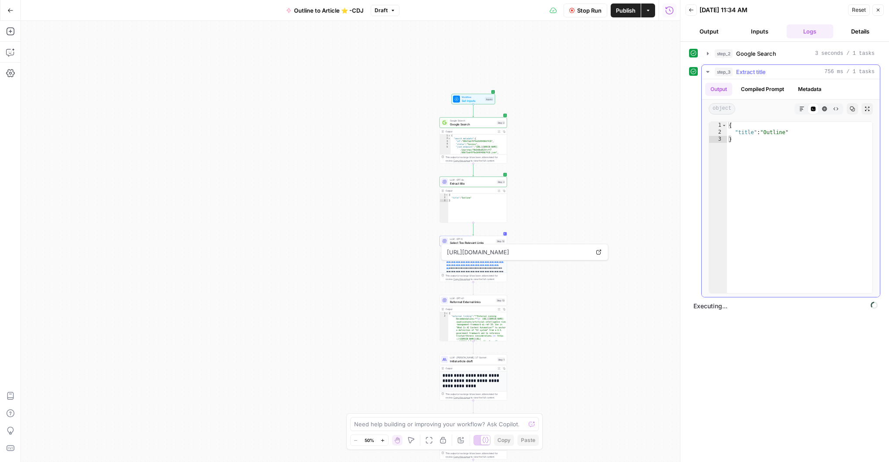
click at [709, 70] on icon "button" at bounding box center [708, 71] width 7 height 7
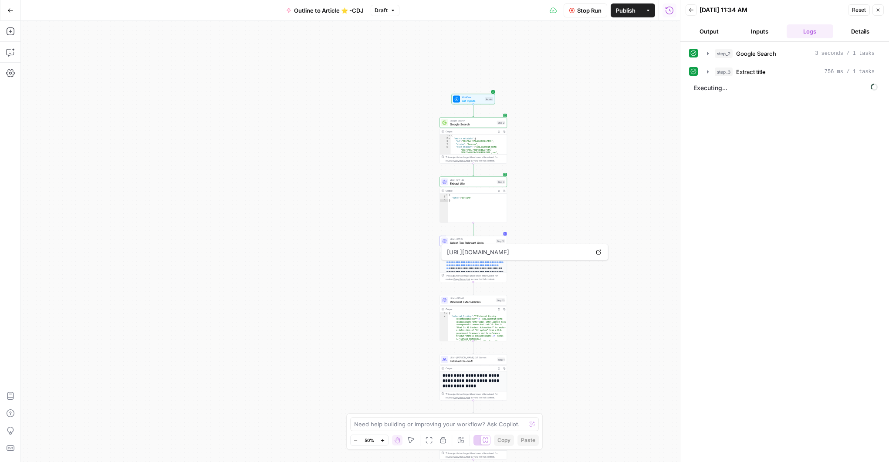
click at [591, 14] on span "Stop Run" at bounding box center [589, 10] width 24 height 9
click at [471, 97] on span "Workflow" at bounding box center [473, 96] width 22 height 3
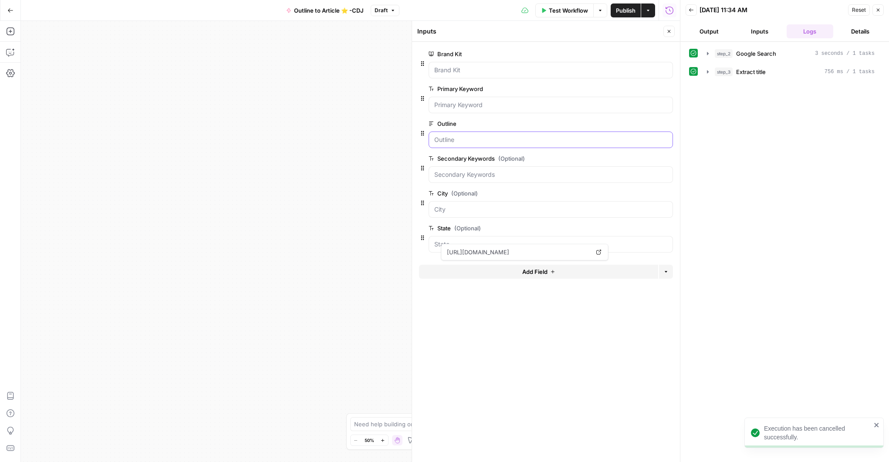
click at [483, 141] on input "Outline" at bounding box center [550, 140] width 233 height 9
click at [647, 123] on span "edit field" at bounding box center [640, 123] width 19 height 7
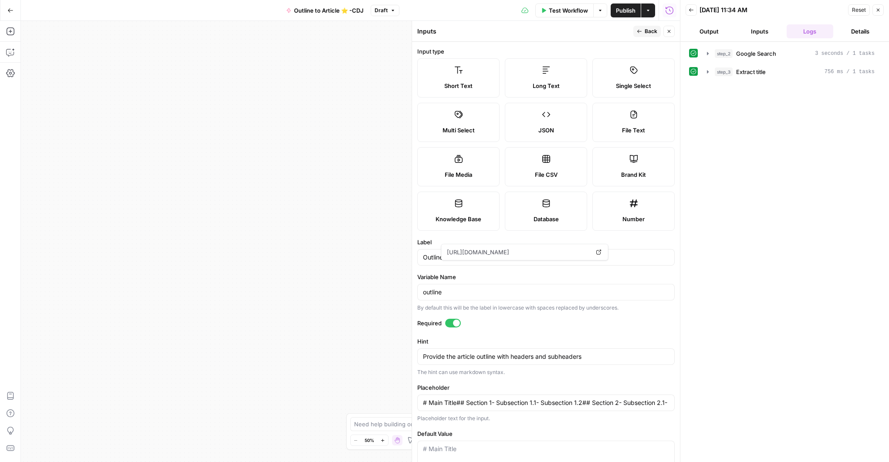
click at [746, 240] on div "step_2 Google Search 3 seconds / 1 tasks step_3 Extract title 756 ms / 1 tasks" at bounding box center [784, 252] width 191 height 412
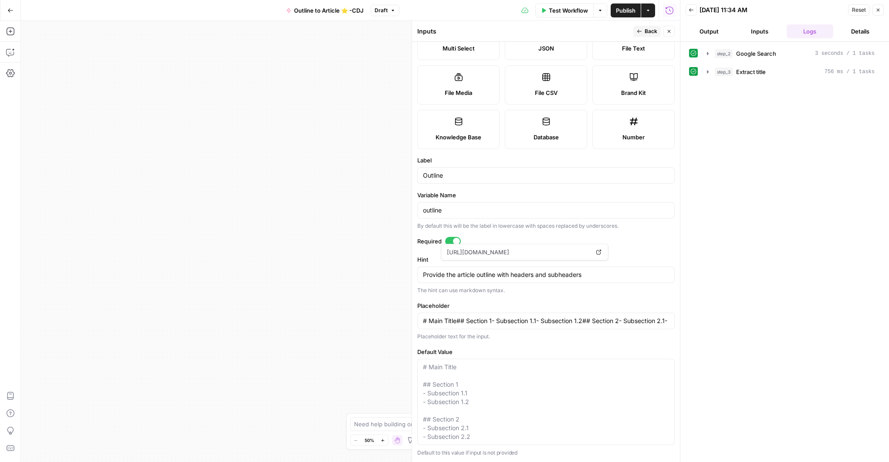
scroll to position [81, 0]
click at [360, 271] on div "**********" at bounding box center [350, 241] width 659 height 441
click at [879, 11] on icon "button" at bounding box center [878, 9] width 5 height 5
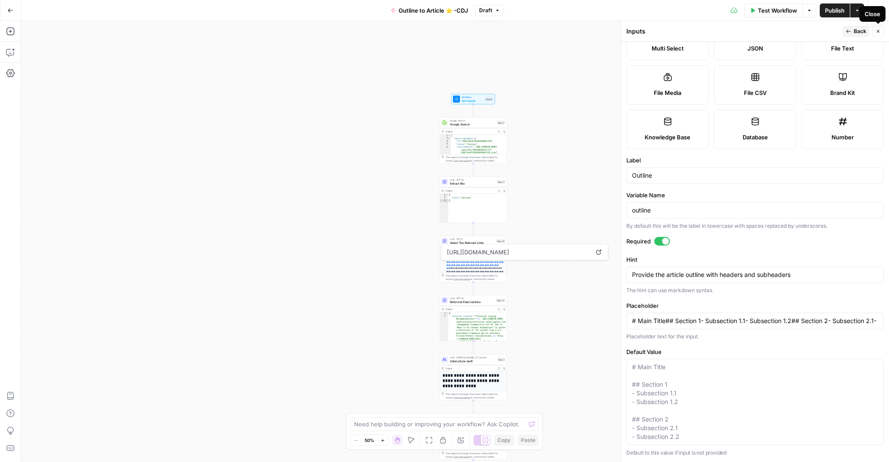
click at [879, 31] on icon "button" at bounding box center [878, 31] width 3 height 3
type input "# Main Title## Section 1- Subsection 1.1- Subsection 1.2## Section 2- Subsectio…"
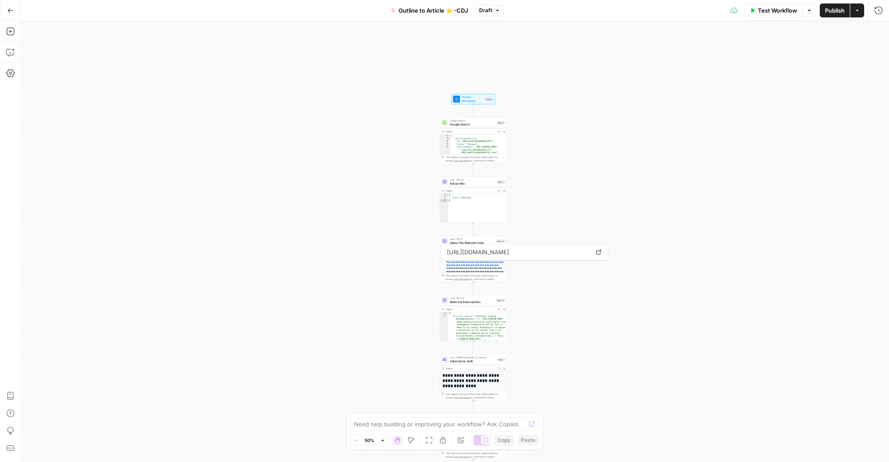
drag, startPoint x: 690, startPoint y: 69, endPoint x: 648, endPoint y: 79, distance: 43.3
click at [690, 69] on div "**********" at bounding box center [455, 241] width 868 height 441
click at [472, 98] on span "Workflow" at bounding box center [473, 96] width 22 height 3
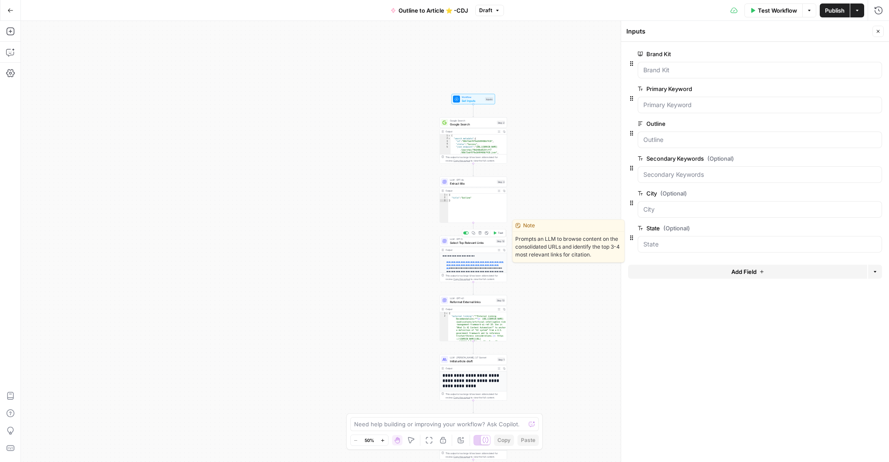
click at [467, 244] on span "Select Top Relevant Links" at bounding box center [472, 243] width 44 height 4
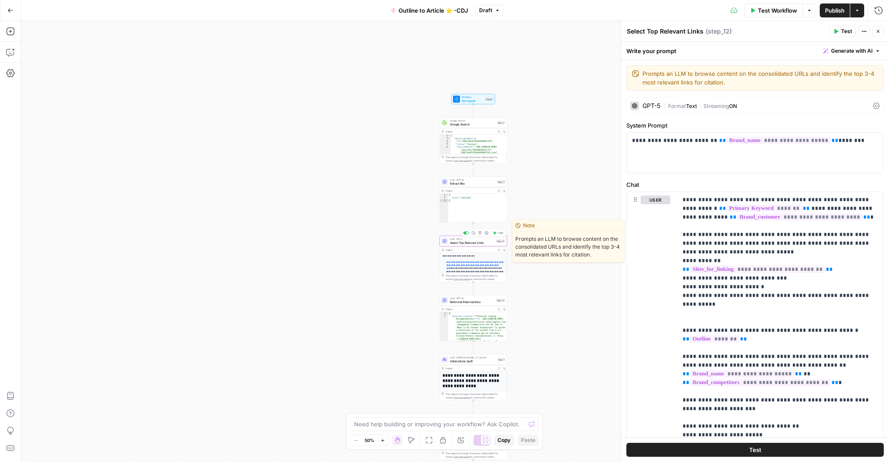
scroll to position [78, 0]
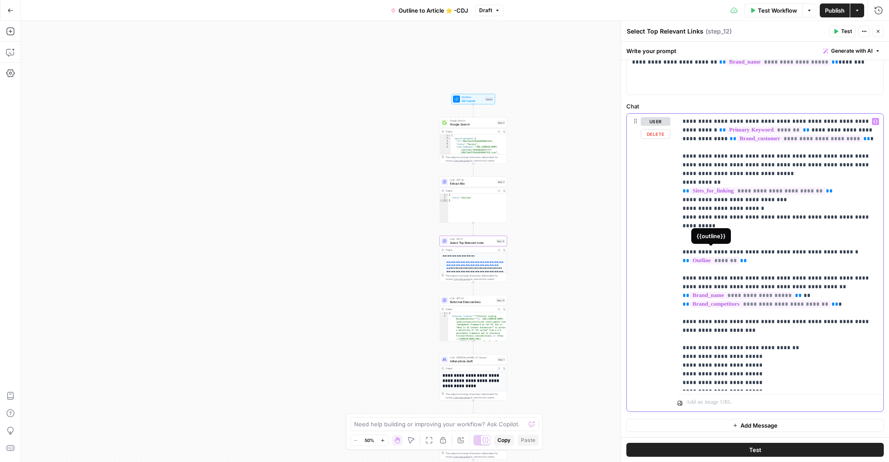
click at [726, 257] on span "*******" at bounding box center [715, 260] width 50 height 7
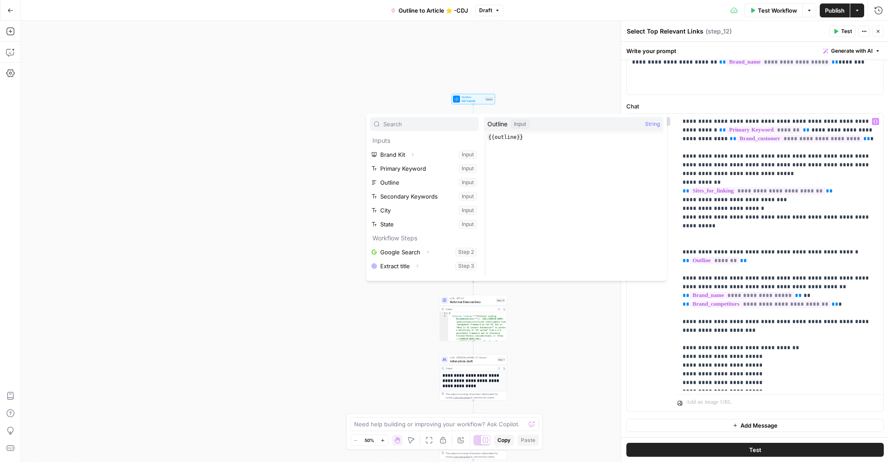
click at [278, 176] on div "**********" at bounding box center [455, 241] width 868 height 441
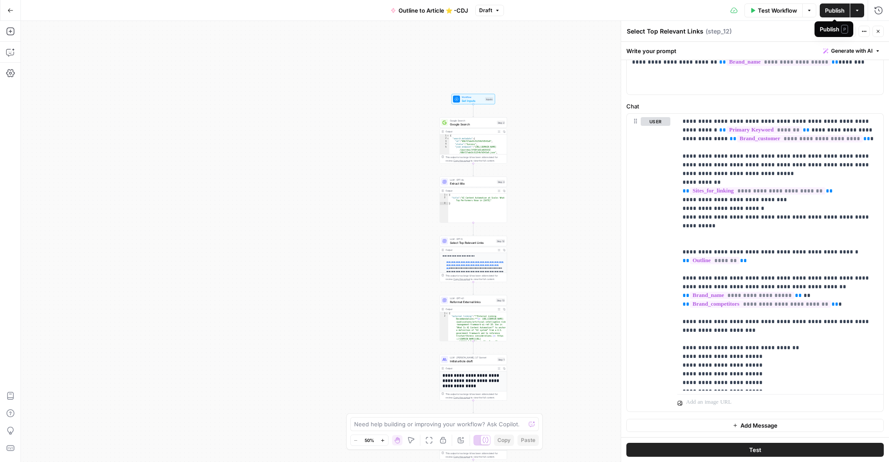
click at [831, 12] on span "Publish" at bounding box center [835, 10] width 20 height 9
click at [581, 83] on div "**********" at bounding box center [455, 241] width 868 height 441
click at [877, 426] on icon "close" at bounding box center [877, 427] width 6 height 7
click at [469, 180] on span "LLM · GPT-4o" at bounding box center [472, 179] width 45 height 3
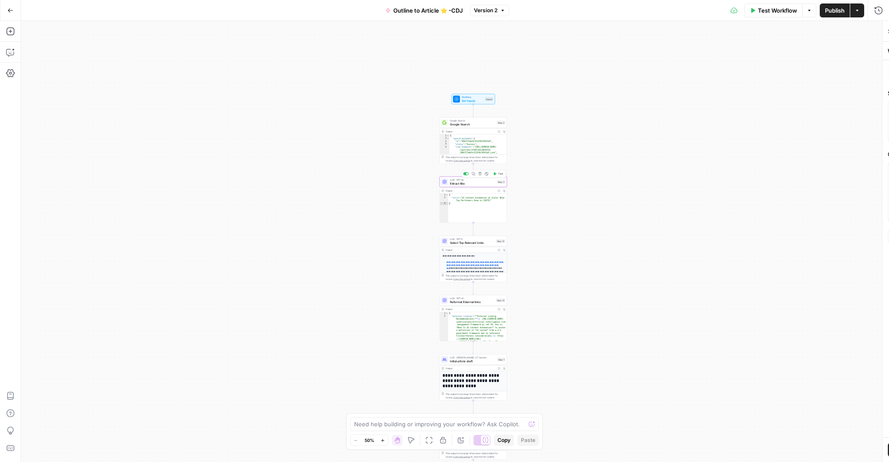
type textarea "Extract title"
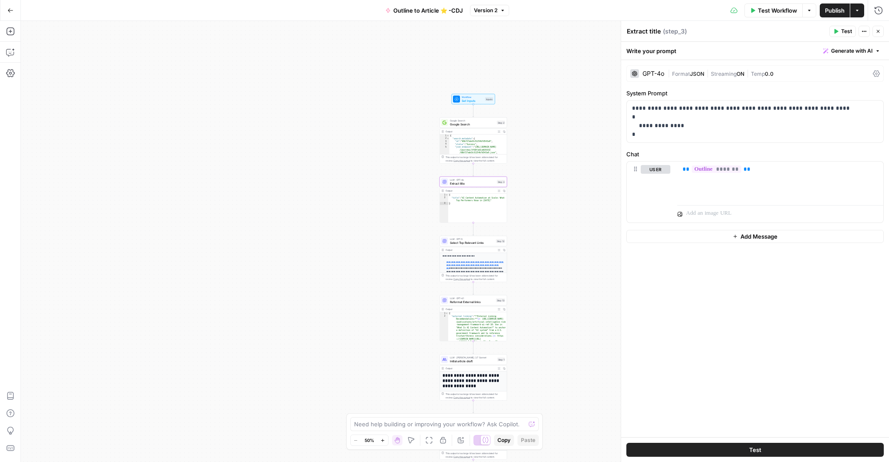
click at [746, 450] on button "Test" at bounding box center [756, 450] width 258 height 14
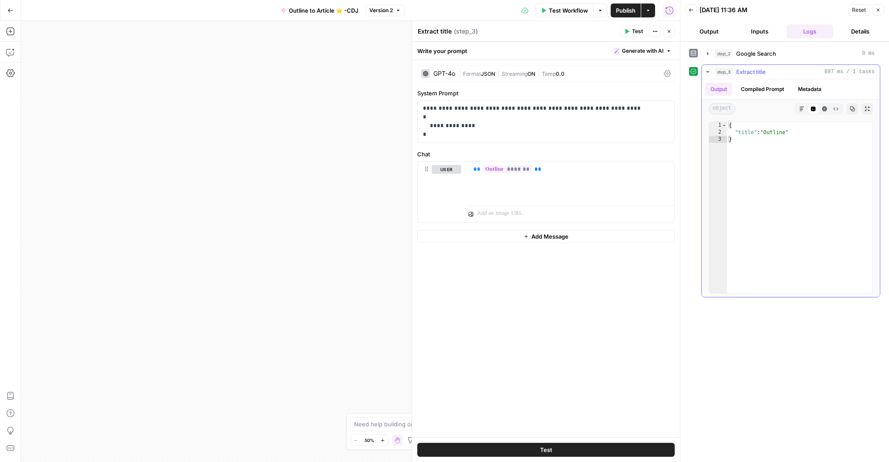
click at [707, 72] on icon "button" at bounding box center [708, 71] width 7 height 7
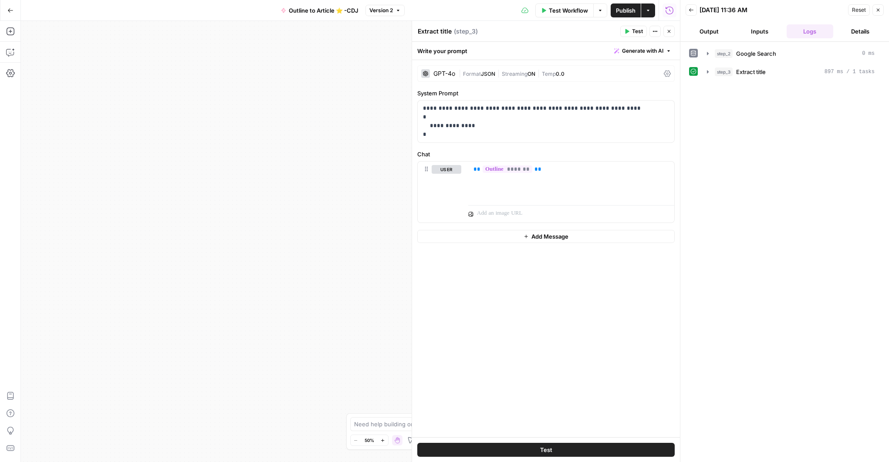
click at [878, 6] on button "Close" at bounding box center [878, 9] width 11 height 11
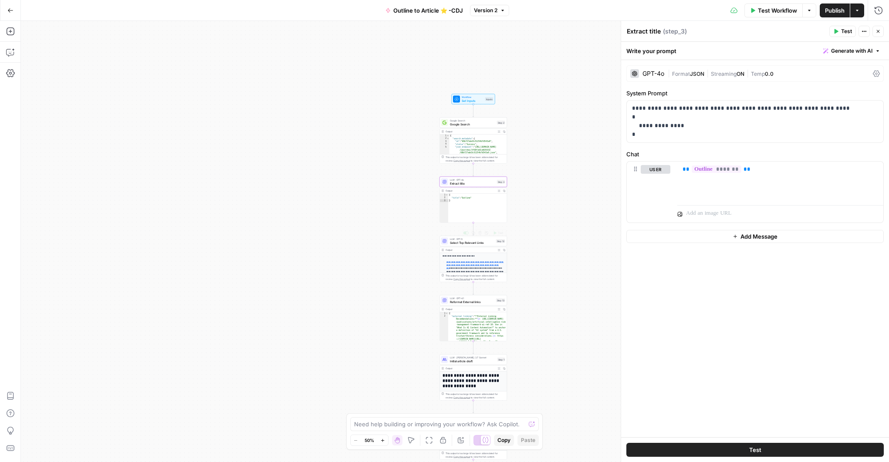
click at [460, 245] on div "LLM · GPT-5 Select Top Relevant Links Step 12 Copy step Delete step Edit Note T…" at bounding box center [474, 241] width 68 height 10
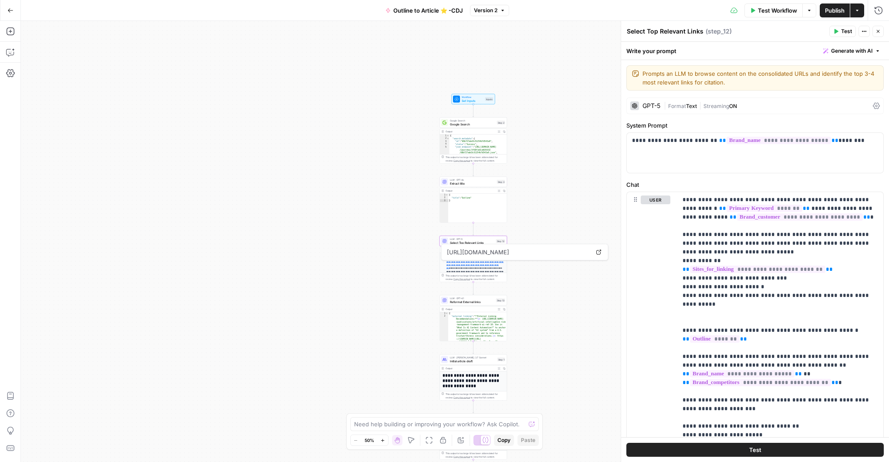
click at [740, 448] on button "Test" at bounding box center [756, 450] width 258 height 14
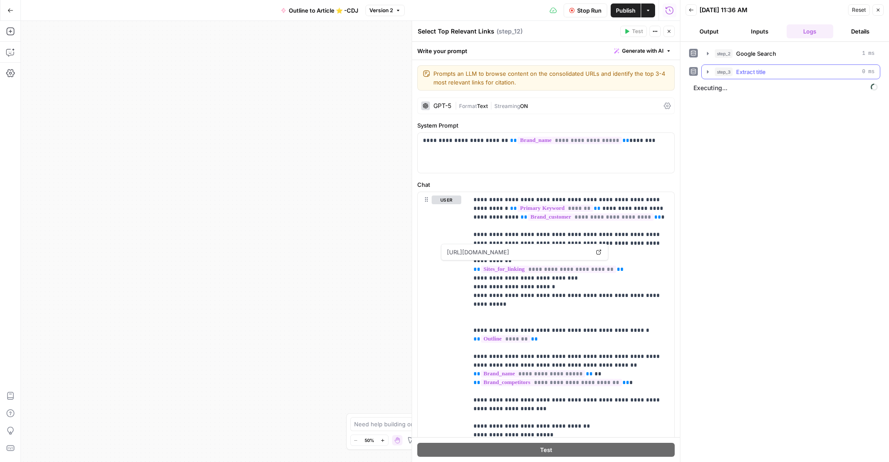
click at [707, 70] on icon "button" at bounding box center [708, 71] width 7 height 7
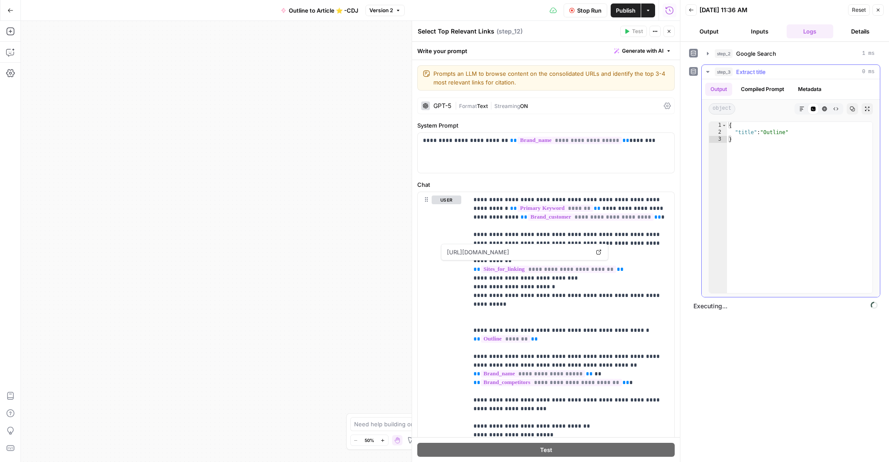
click at [708, 72] on icon "button" at bounding box center [707, 72] width 3 height 2
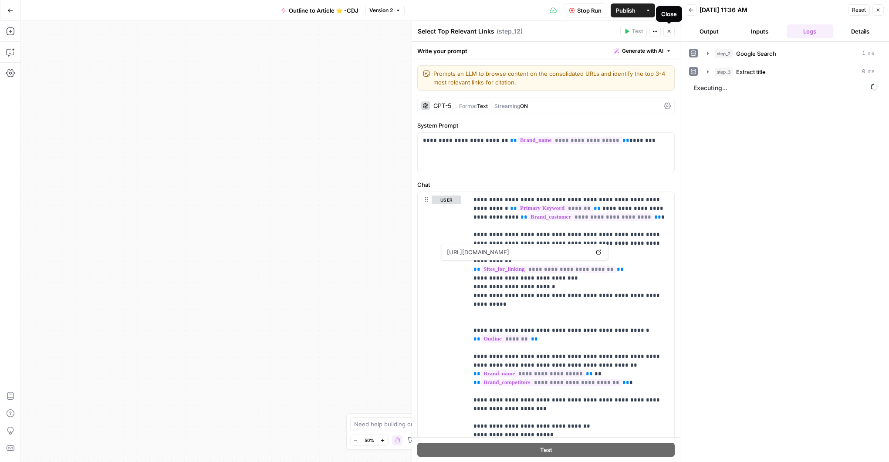
click at [670, 31] on icon "button" at bounding box center [669, 31] width 3 height 3
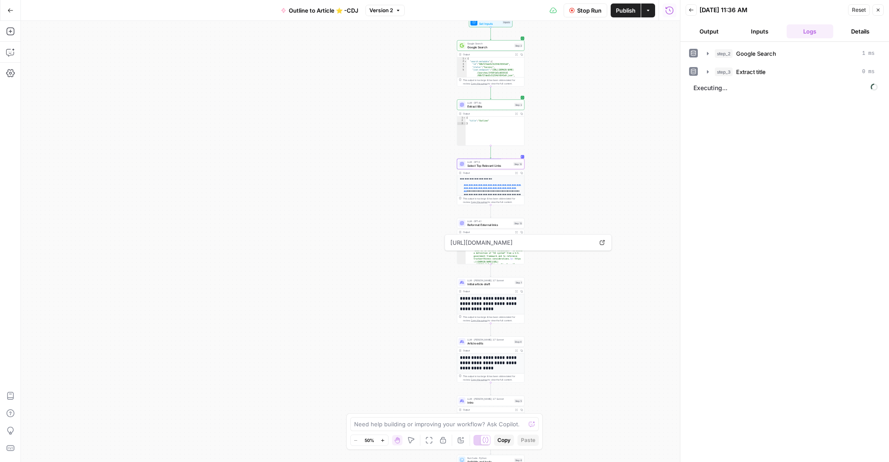
drag, startPoint x: 582, startPoint y: 161, endPoint x: 585, endPoint y: 126, distance: 35.0
click at [585, 126] on div "**********" at bounding box center [350, 241] width 659 height 441
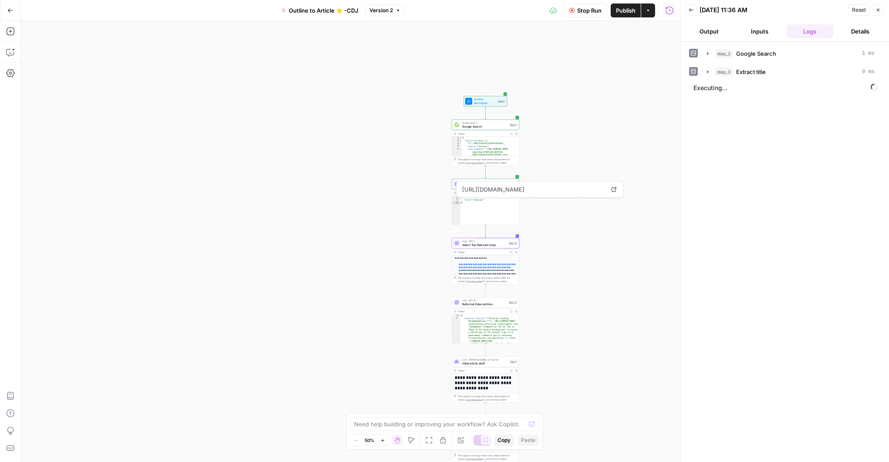
drag, startPoint x: 587, startPoint y: 101, endPoint x: 581, endPoint y: 197, distance: 95.6
click at [581, 197] on body "Cohort 5 New Home Browse Insights Opportunities Your Data Recent Grids CDJ Cont…" at bounding box center [444, 231] width 889 height 462
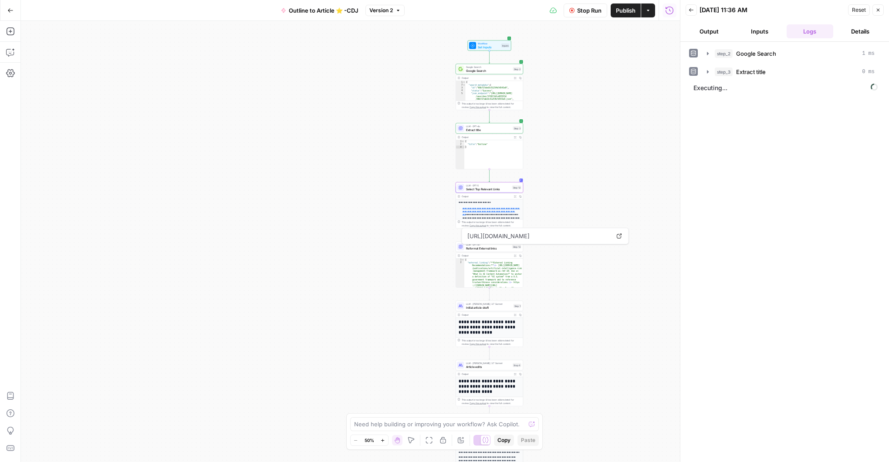
drag, startPoint x: 579, startPoint y: 200, endPoint x: 582, endPoint y: 132, distance: 68.1
click at [582, 132] on div "**********" at bounding box center [350, 241] width 659 height 441
click at [497, 43] on span "Workflow" at bounding box center [489, 43] width 22 height 3
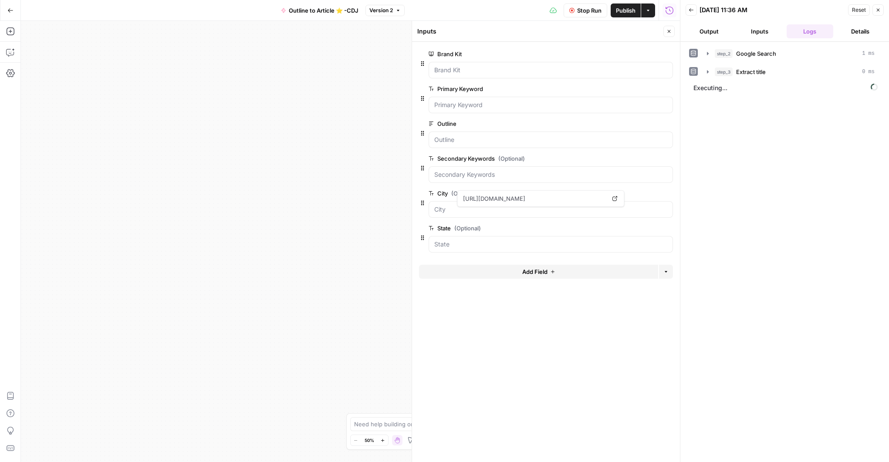
click at [559, 306] on form "Brand Kit edit field Delete group Primary Keyword edit field Delete group Outli…" at bounding box center [546, 252] width 268 height 420
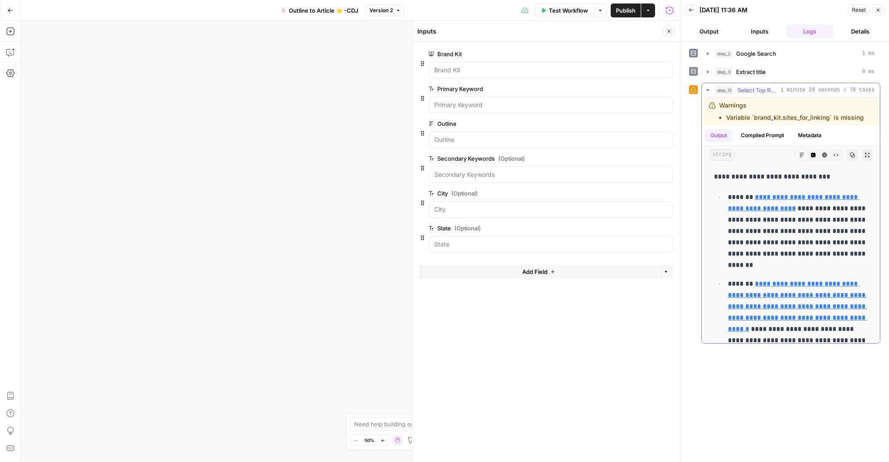
click at [765, 118] on li "Variable `brand_kit.sites_for_linking` is missing" at bounding box center [795, 117] width 138 height 9
click at [798, 119] on li "Variable `brand_kit.sites_for_linking` is missing" at bounding box center [795, 117] width 138 height 9
click at [773, 138] on button "Compiled Prompt" at bounding box center [763, 135] width 54 height 13
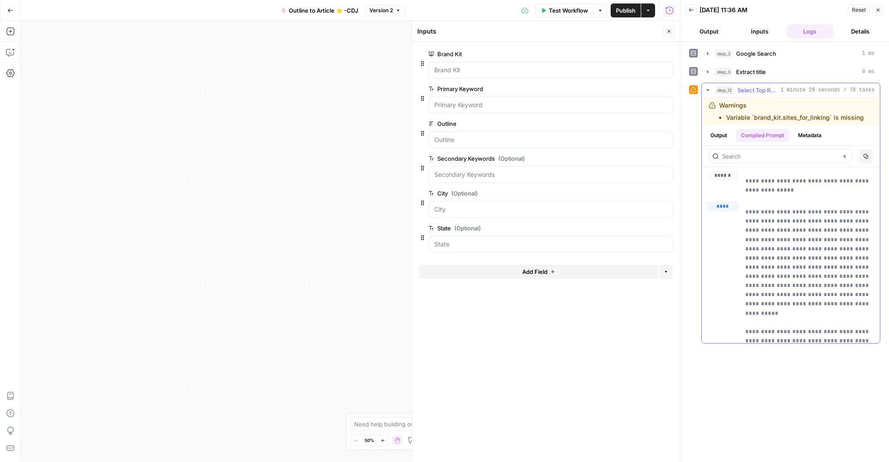
scroll to position [0, 0]
drag, startPoint x: 805, startPoint y: 133, endPoint x: 780, endPoint y: 136, distance: 25.0
click at [805, 133] on button "Metadata" at bounding box center [810, 135] width 34 height 13
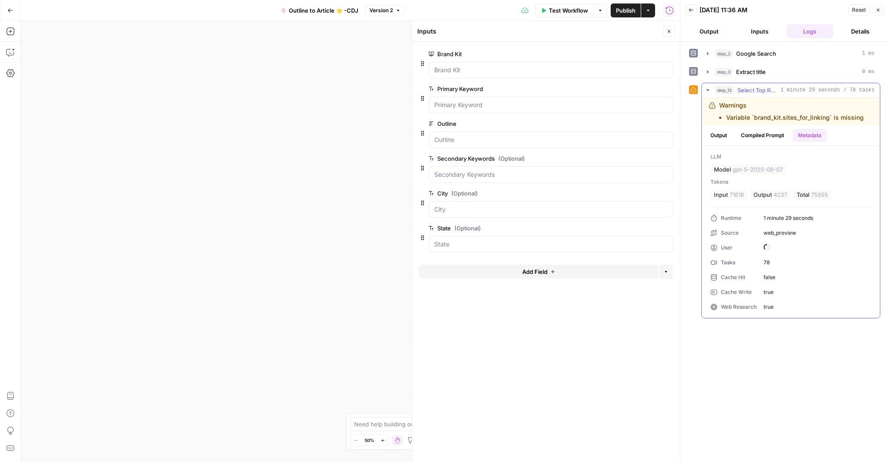
scroll to position [0, 0]
click at [726, 134] on button "Output" at bounding box center [718, 135] width 27 height 13
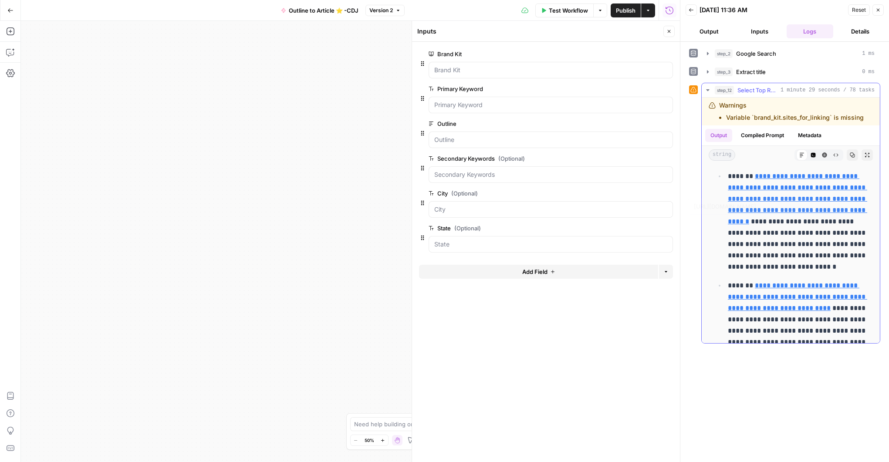
scroll to position [296, 0]
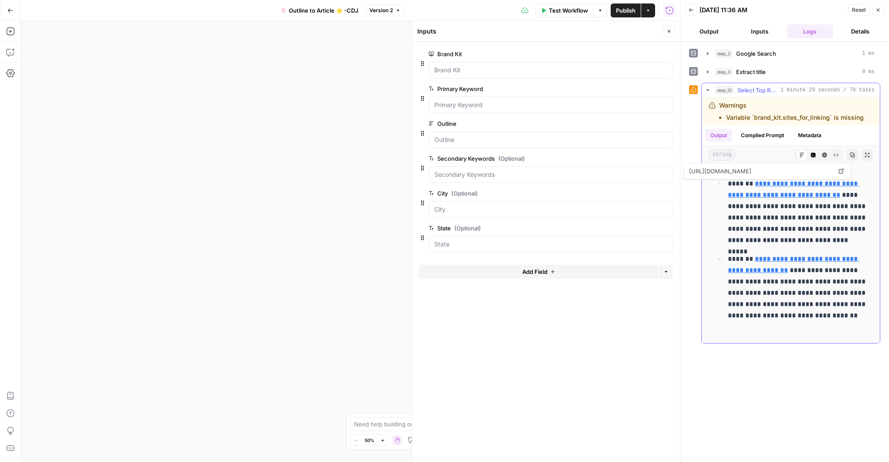
click at [711, 88] on icon "button" at bounding box center [708, 90] width 7 height 7
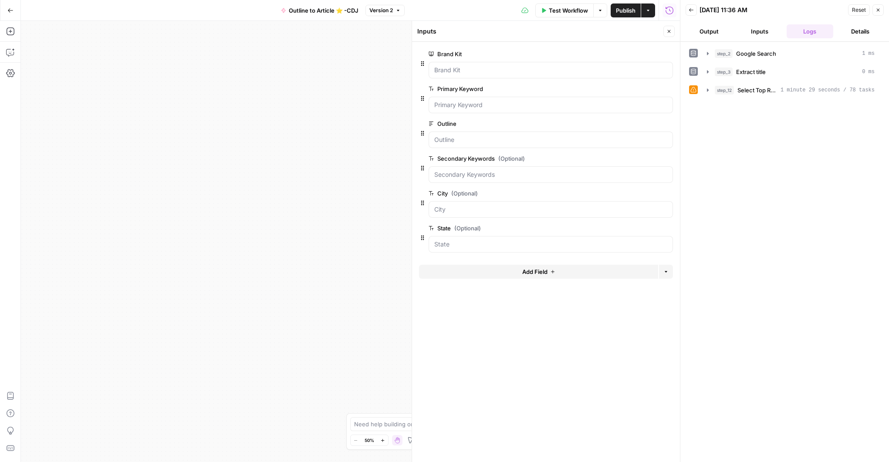
click at [766, 30] on button "Inputs" at bounding box center [759, 31] width 47 height 14
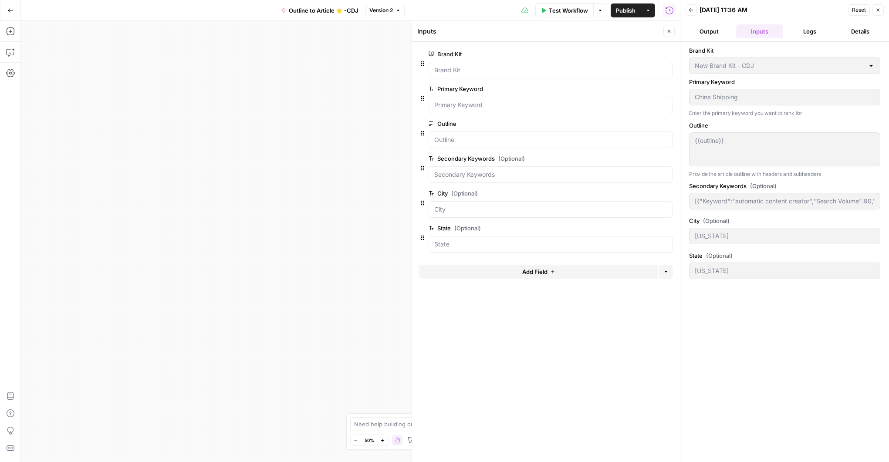
click at [728, 30] on button "Output" at bounding box center [709, 31] width 47 height 14
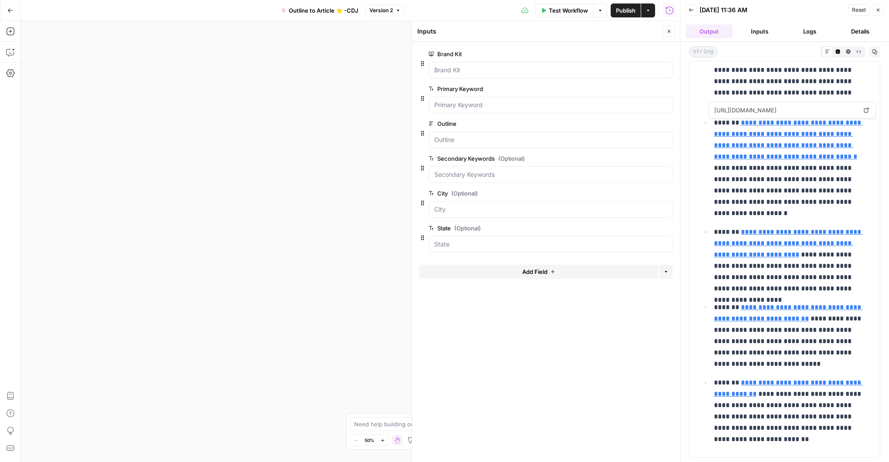
scroll to position [0, 0]
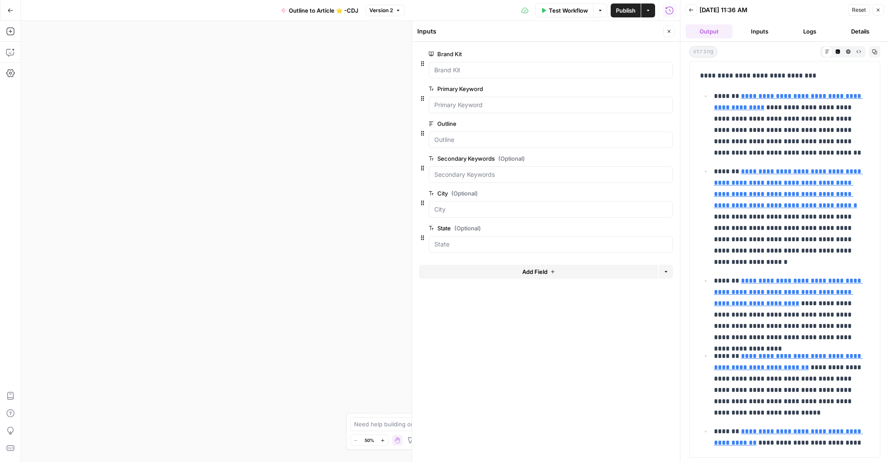
click at [815, 32] on button "Logs" at bounding box center [810, 31] width 47 height 14
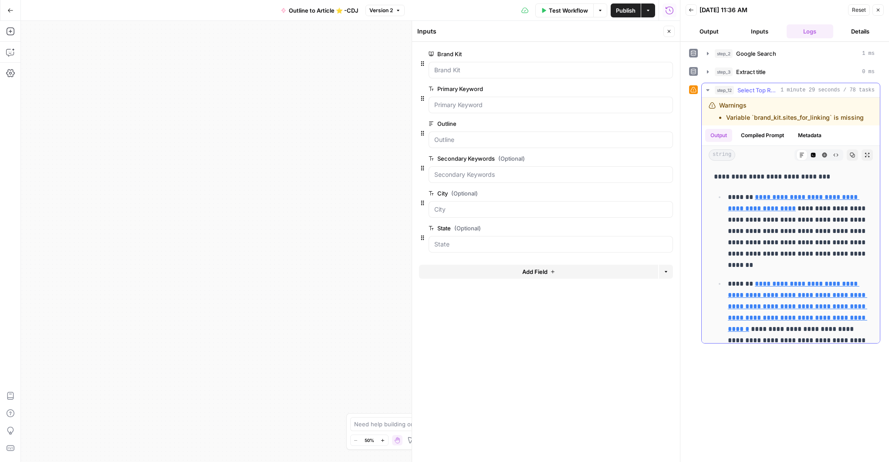
click at [763, 110] on div "Warnings Variable `brand_kit.sites_for_linking` is missing" at bounding box center [791, 111] width 145 height 21
click at [884, 11] on button "Close" at bounding box center [878, 9] width 11 height 11
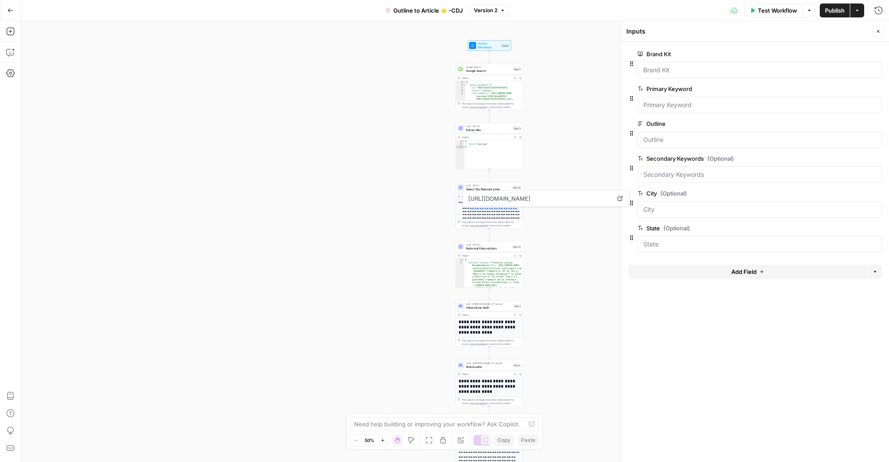
click at [481, 188] on span "Select Top Relevant Links" at bounding box center [488, 189] width 44 height 4
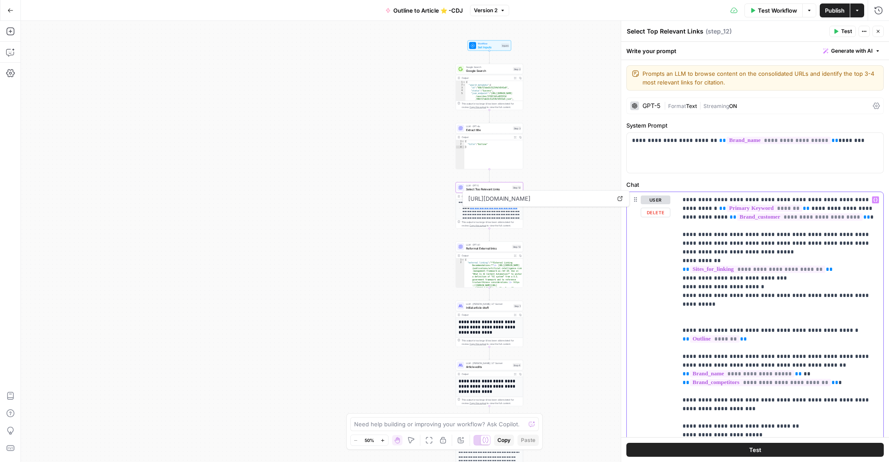
click at [822, 270] on p "**********" at bounding box center [781, 331] width 196 height 270
click at [838, 31] on icon "button" at bounding box center [836, 31] width 5 height 5
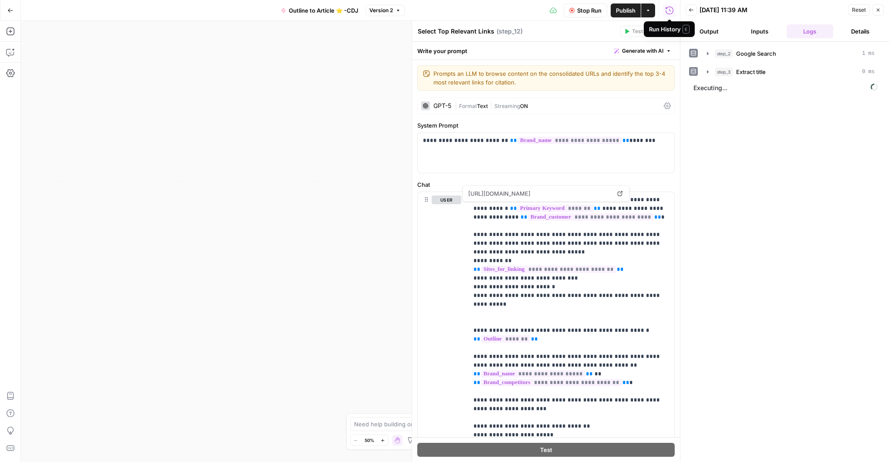
click at [669, 32] on div "Run History E" at bounding box center [669, 29] width 41 height 9
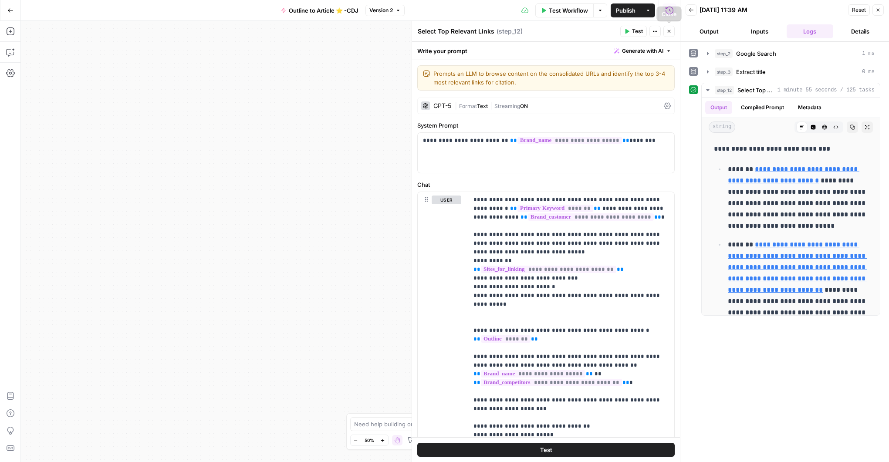
click at [672, 31] on button "Close" at bounding box center [669, 31] width 11 height 11
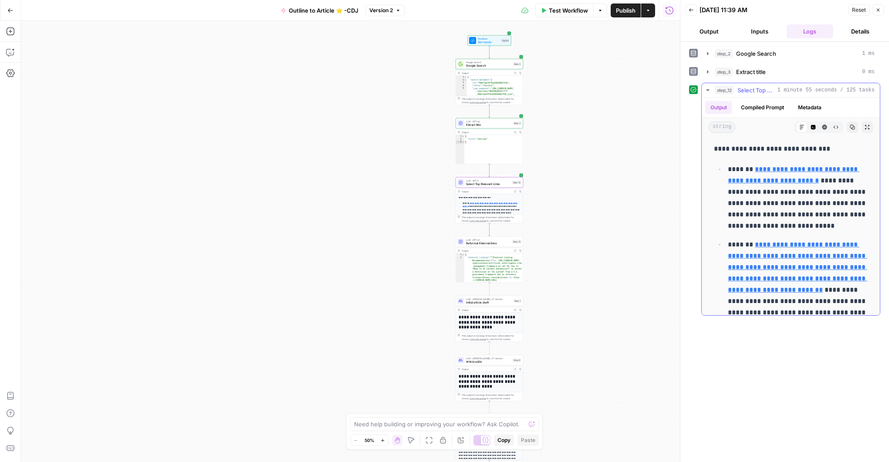
click at [763, 112] on button "Compiled Prompt" at bounding box center [763, 107] width 54 height 13
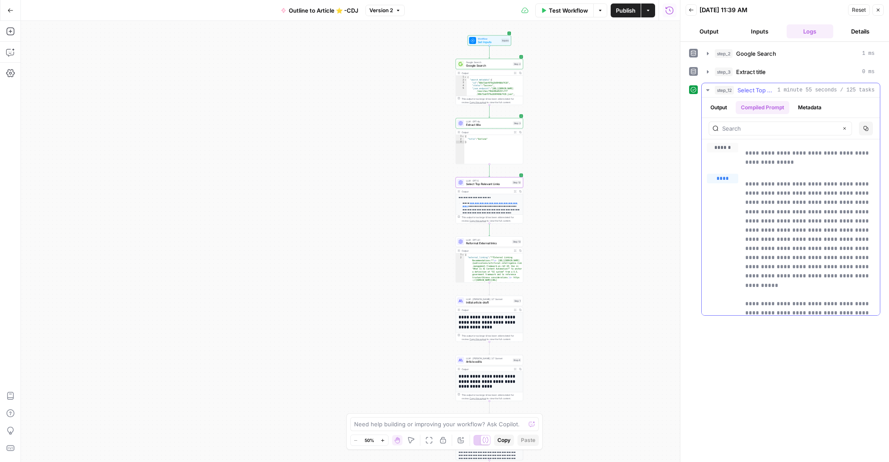
click at [715, 107] on button "Output" at bounding box center [718, 107] width 27 height 13
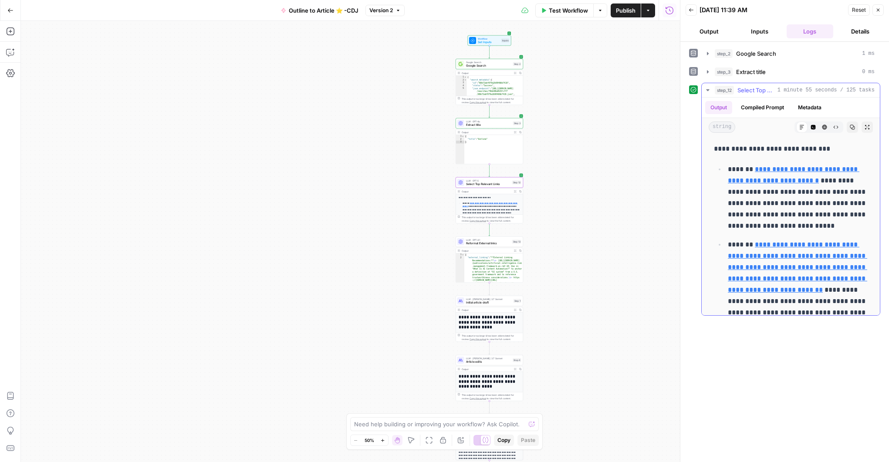
click at [708, 90] on icon "button" at bounding box center [707, 90] width 3 height 2
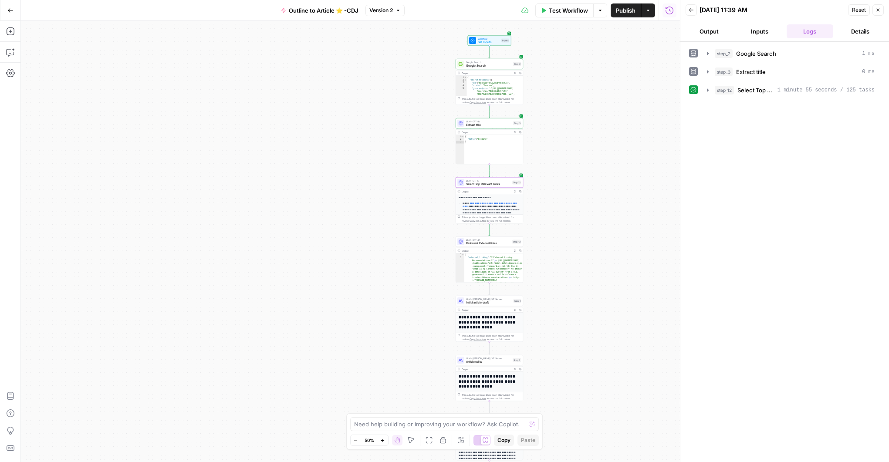
click at [493, 244] on span "Reformat External links" at bounding box center [488, 243] width 44 height 4
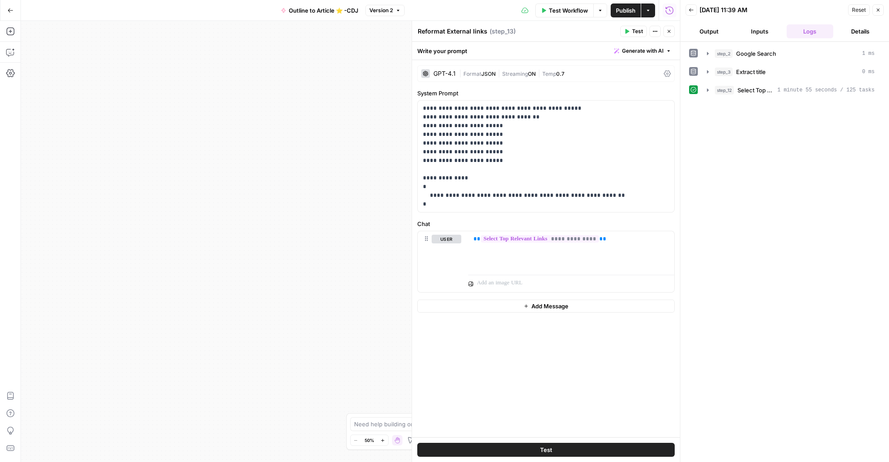
click at [631, 29] on button "Test" at bounding box center [633, 31] width 27 height 11
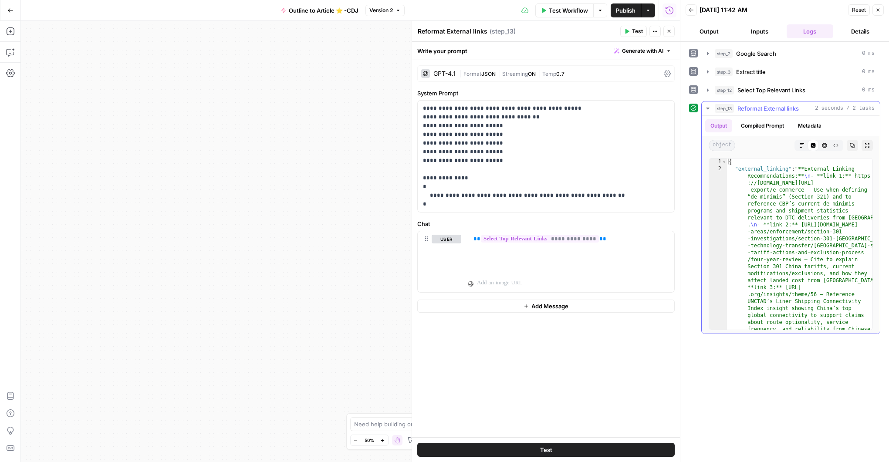
click at [800, 145] on icon "button" at bounding box center [802, 145] width 5 height 5
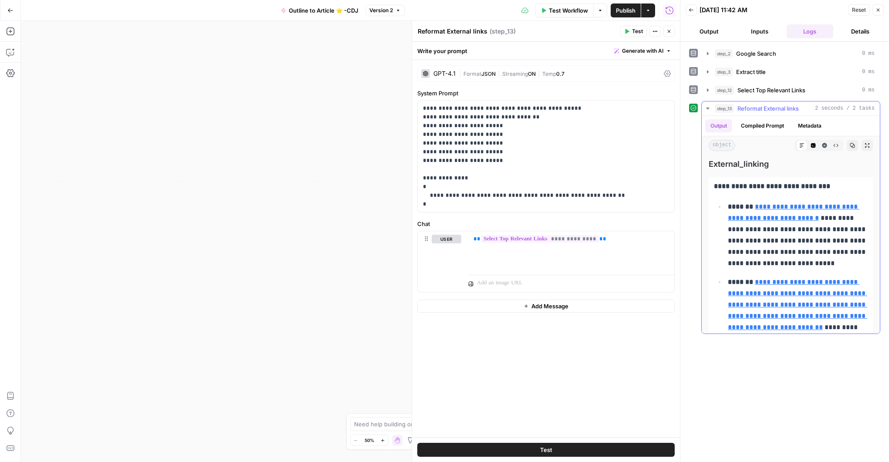
click at [707, 108] on icon "button" at bounding box center [707, 109] width 3 height 2
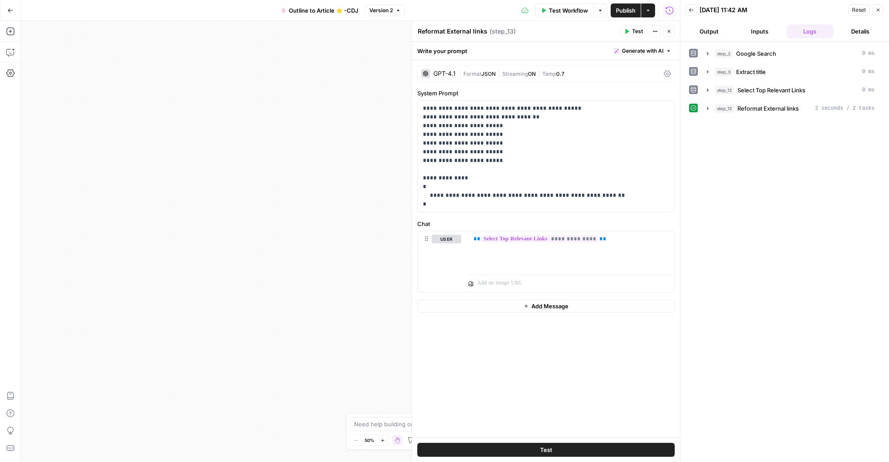
click at [667, 31] on icon "button" at bounding box center [669, 31] width 5 height 5
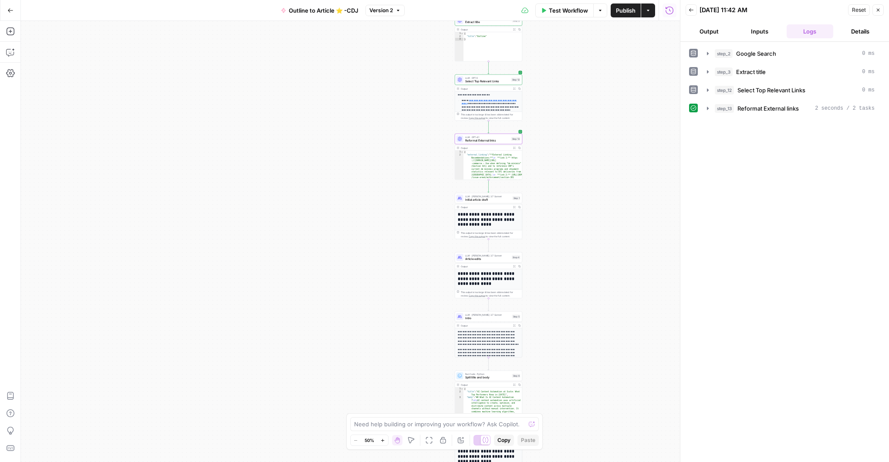
drag, startPoint x: 563, startPoint y: 246, endPoint x: 563, endPoint y: 155, distance: 91.5
click at [563, 155] on div "**********" at bounding box center [350, 241] width 659 height 441
click at [480, 202] on div "LLM · Claude 3.7 Sonnet Initial article draft Step 1 Copy step Delete step Edit…" at bounding box center [489, 198] width 68 height 10
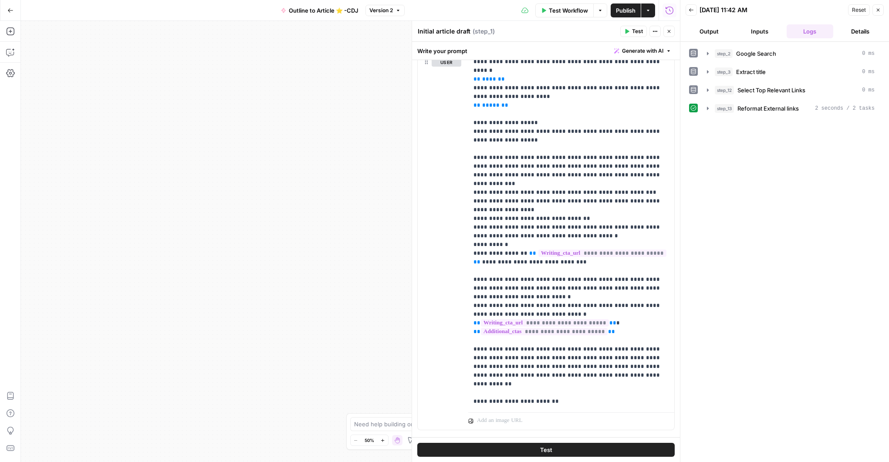
scroll to position [585, 0]
click at [629, 30] on icon "button" at bounding box center [626, 31] width 5 height 5
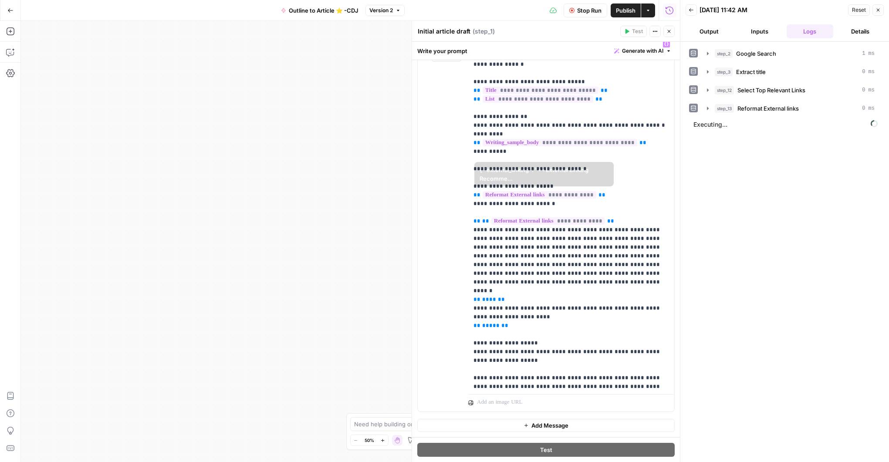
scroll to position [0, 0]
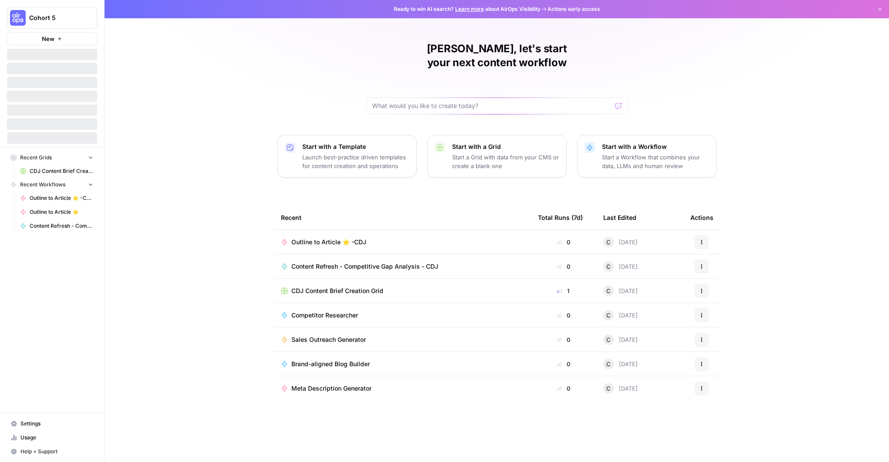
click at [57, 117] on div at bounding box center [52, 112] width 90 height 14
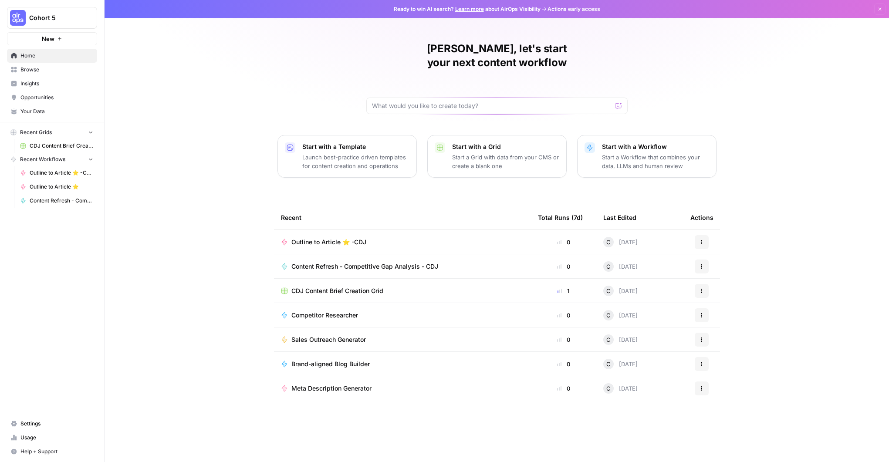
click at [32, 116] on link "Your Data" at bounding box center [52, 112] width 90 height 14
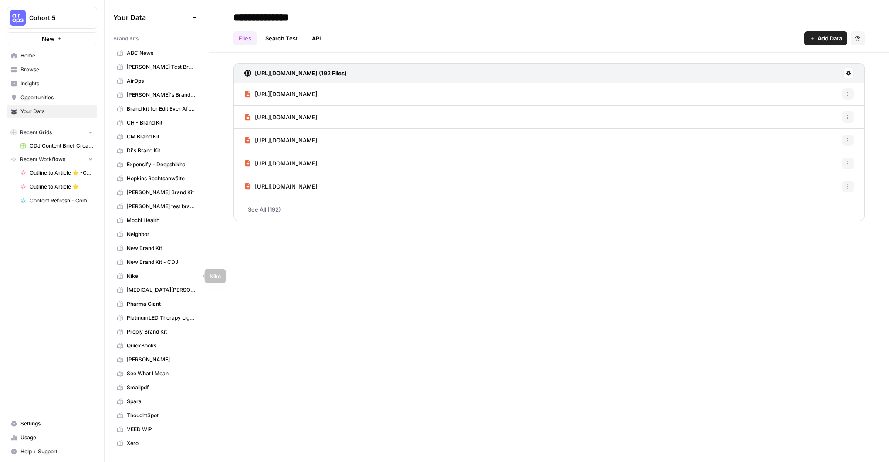
click at [155, 264] on span "New Brand Kit - CDJ" at bounding box center [161, 262] width 69 height 8
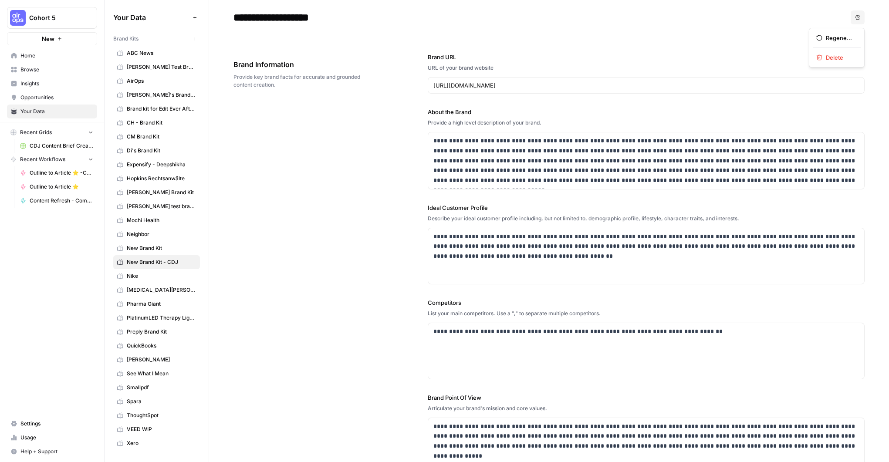
click at [859, 17] on icon "button" at bounding box center [857, 17] width 5 height 5
click at [715, 60] on label "Brand URL" at bounding box center [646, 57] width 437 height 9
click at [715, 81] on input "[URL][DOMAIN_NAME]" at bounding box center [647, 85] width 426 height 9
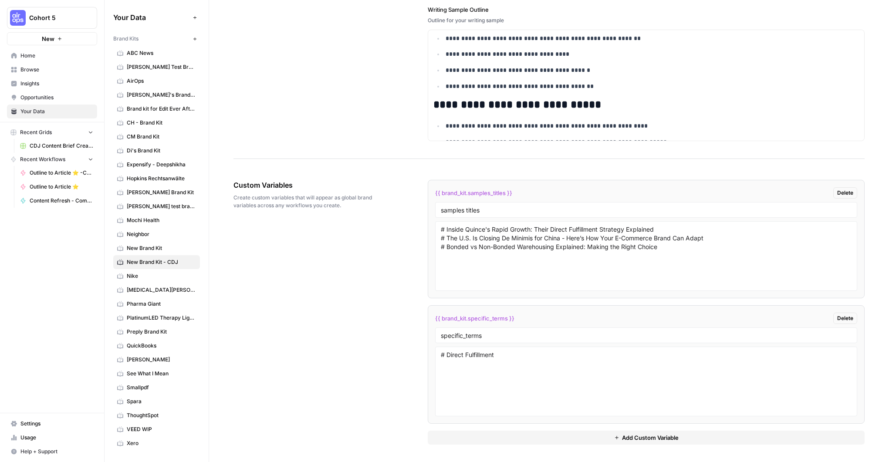
scroll to position [471, 0]
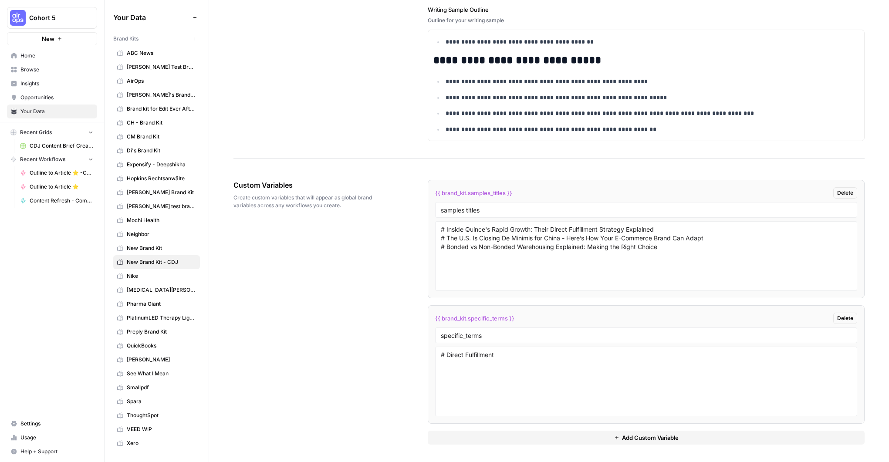
click at [630, 438] on span "Add Custom Variable" at bounding box center [650, 438] width 57 height 9
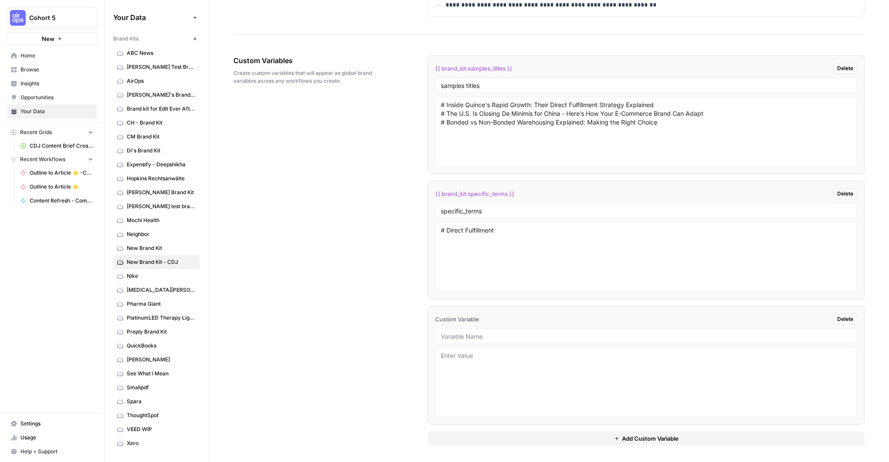
scroll to position [1376, 0]
click at [472, 335] on input "text" at bounding box center [646, 336] width 411 height 8
type input "Sites of Linking"
click at [493, 376] on textarea at bounding box center [646, 382] width 411 height 62
type textarea "- **Research & Analysts** - [DOMAIN_NAME] - [PERSON_NAME][DOMAIN_NAME] - [DOMAI…"
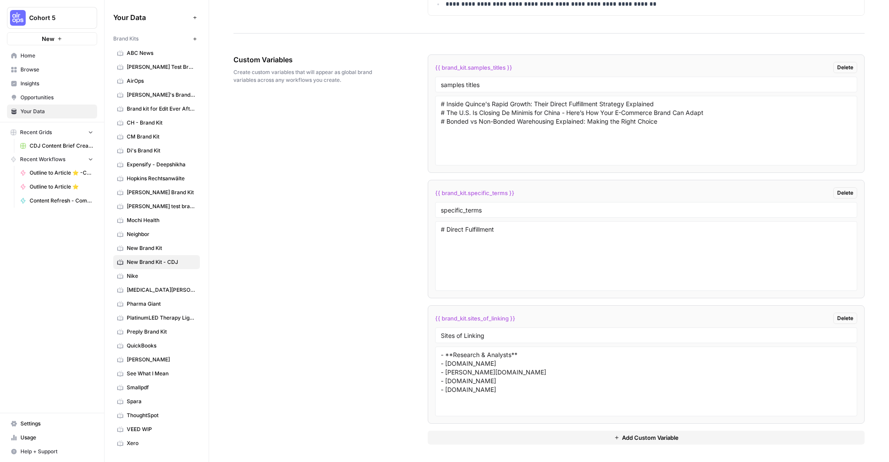
click at [357, 271] on div "Custom Variables Create custom variables that will appear as global brand varia…" at bounding box center [549, 249] width 631 height 425
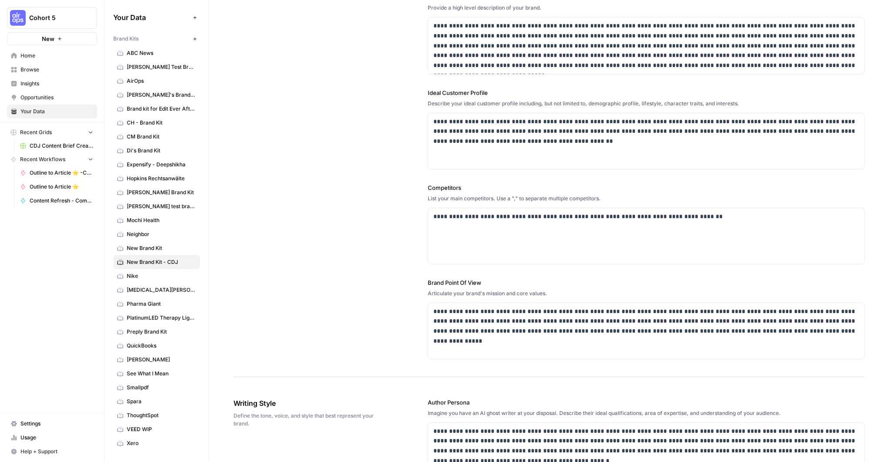
scroll to position [0, 0]
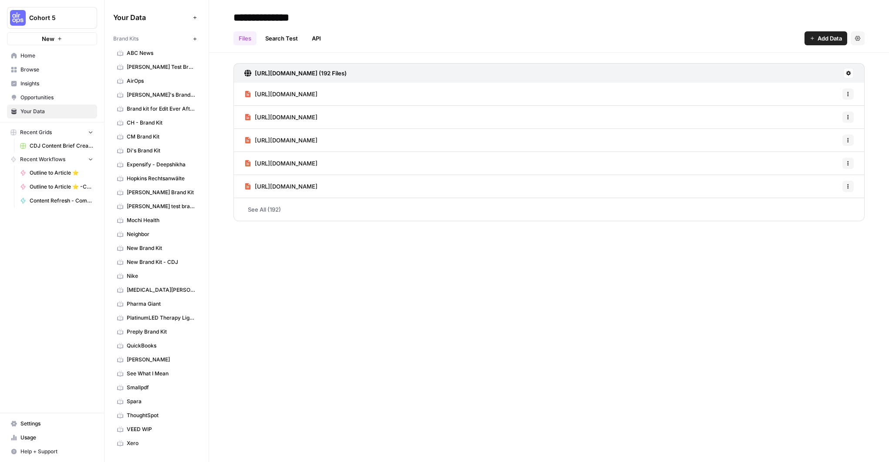
click at [163, 261] on span "New Brand Kit - CDJ" at bounding box center [161, 262] width 69 height 8
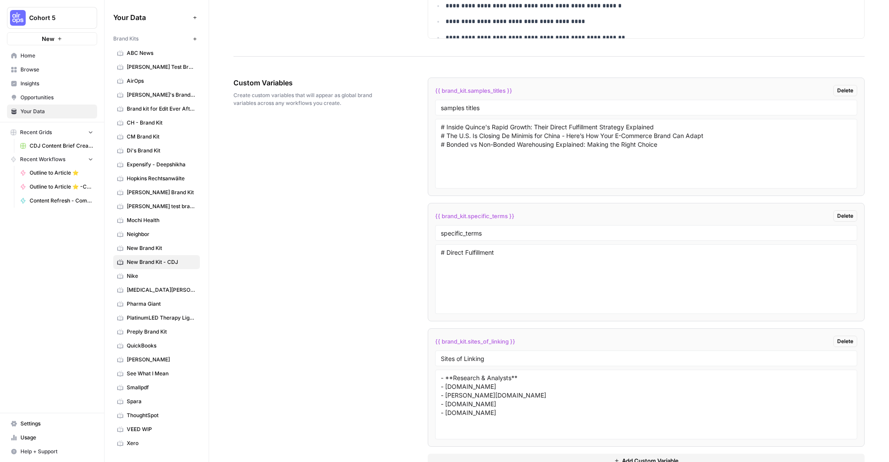
scroll to position [1376, 0]
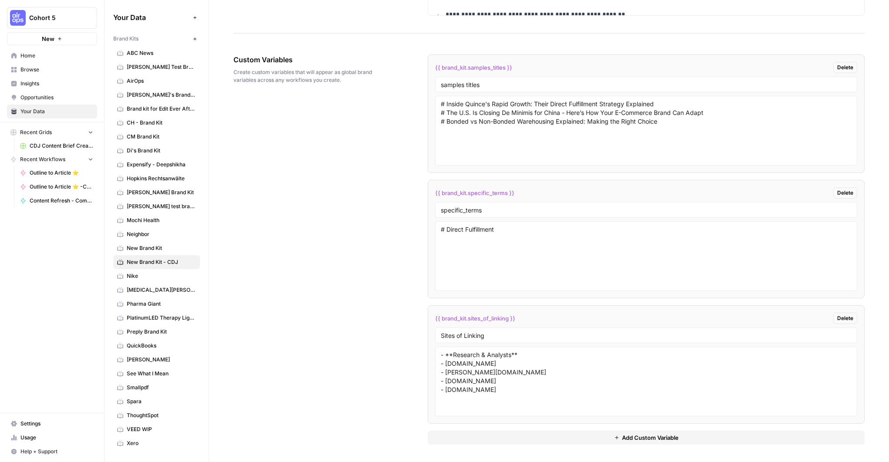
click at [519, 324] on li "{{ brand_kit.sites_of_linking }} Delete Sites of Linking - **Research & Analyst…" at bounding box center [646, 364] width 437 height 119
drag, startPoint x: 517, startPoint y: 319, endPoint x: 434, endPoint y: 320, distance: 83.7
click at [434, 320] on li "{{ brand_kit.sites_of_linking }} Delete Sites of Linking - **Research & Analyst…" at bounding box center [646, 364] width 437 height 119
copy span "{{ brand_kit.sites_of_linking }}"
click at [462, 335] on input "Sites of Linking" at bounding box center [646, 336] width 411 height 8
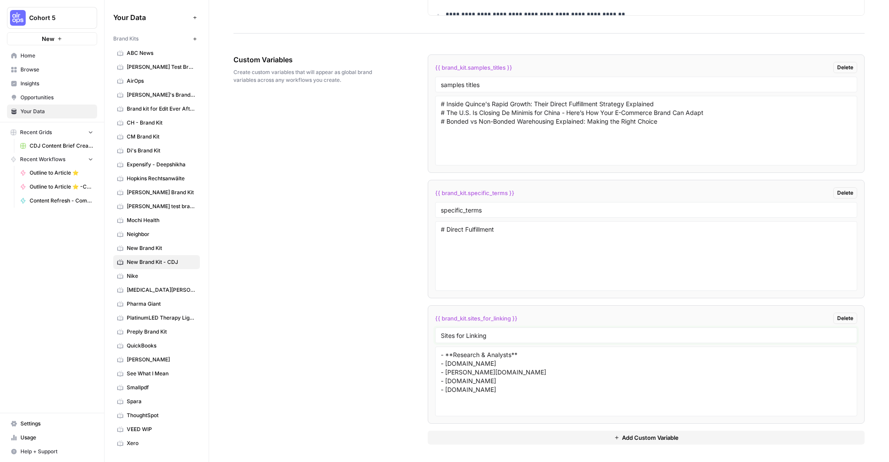
type input "Sites for Linking"
click at [367, 306] on div "Custom Variables Create custom variables that will appear as global brand varia…" at bounding box center [549, 249] width 631 height 425
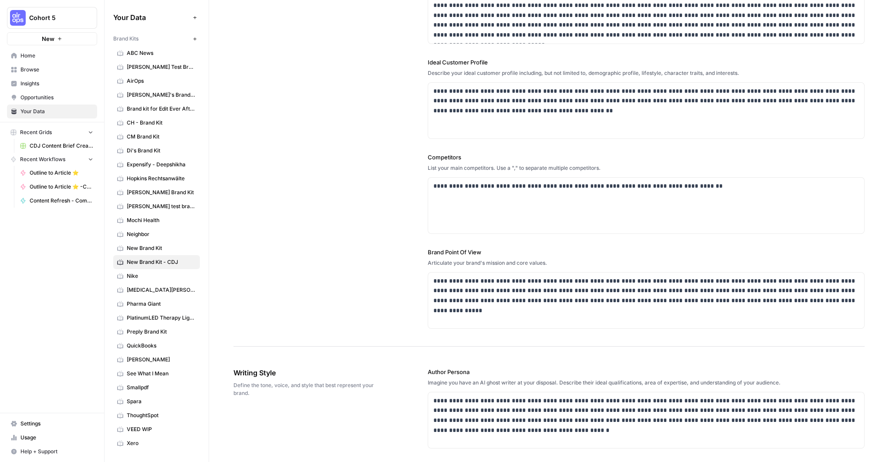
scroll to position [63, 0]
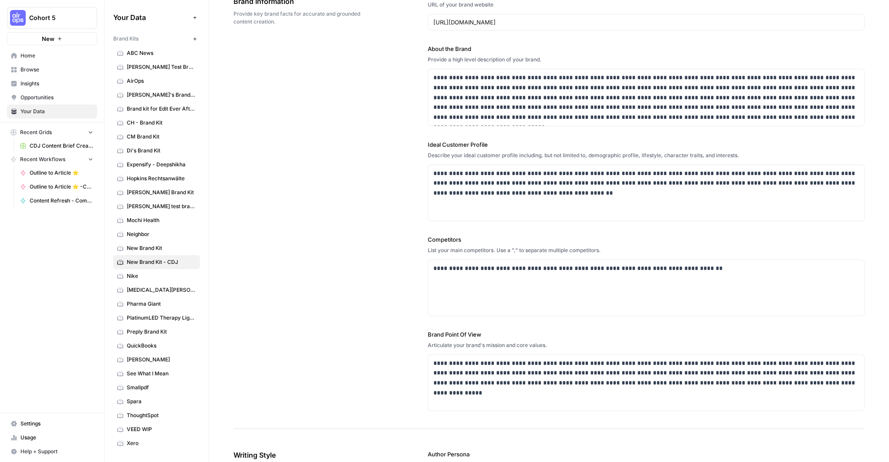
drag, startPoint x: 148, startPoint y: 246, endPoint x: 148, endPoint y: 254, distance: 7.4
click at [148, 246] on span "New Brand Kit" at bounding box center [161, 248] width 69 height 8
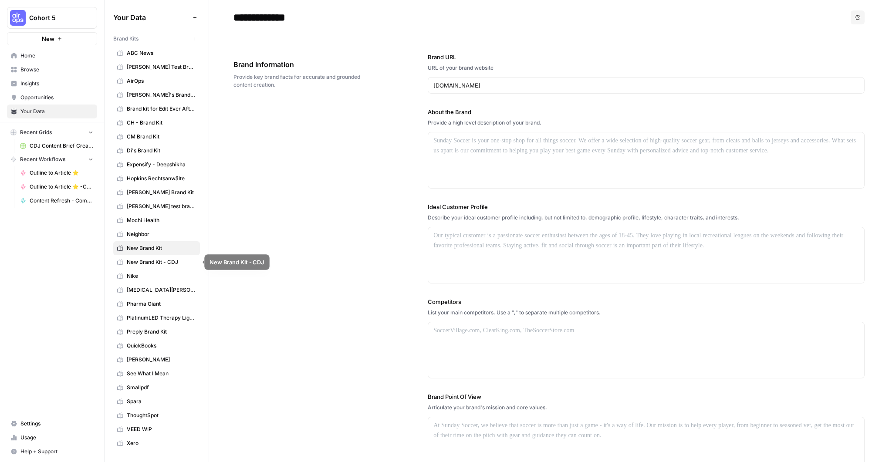
click at [148, 260] on span "New Brand Kit - CDJ" at bounding box center [161, 262] width 69 height 8
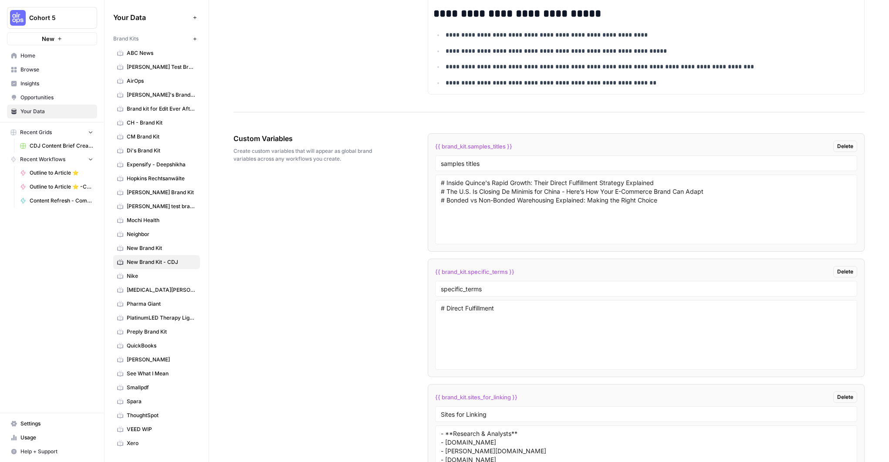
scroll to position [1376, 0]
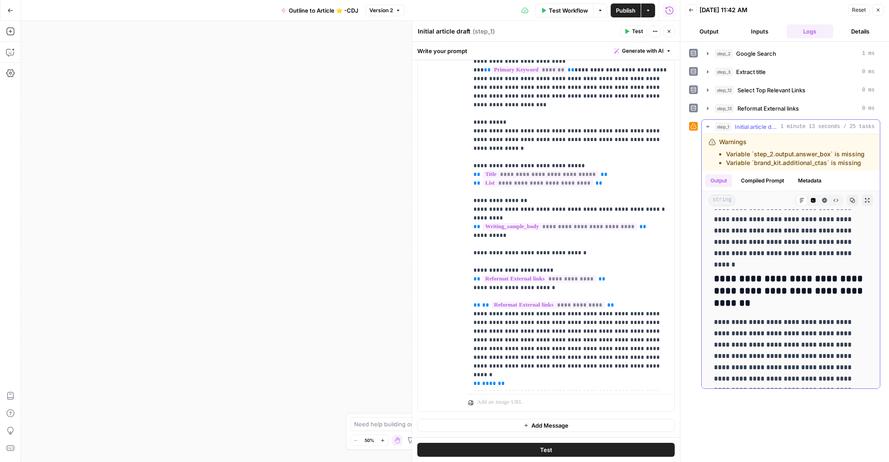
scroll to position [7381, 0]
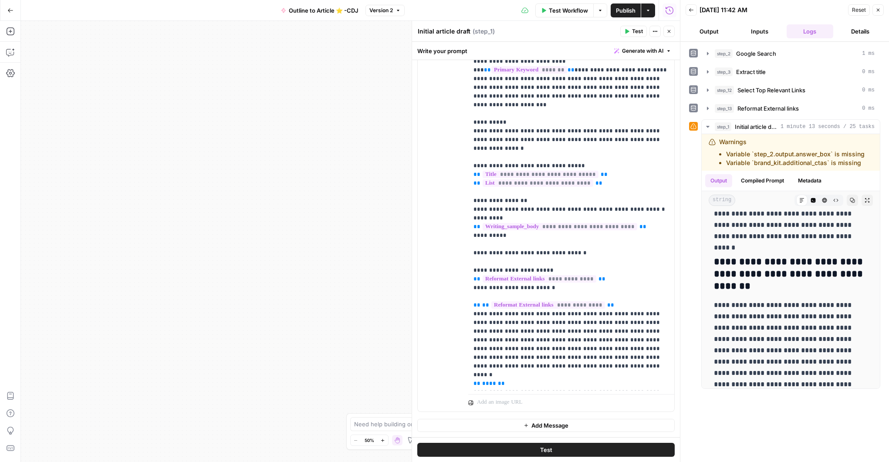
click at [671, 33] on icon "button" at bounding box center [669, 31] width 5 height 5
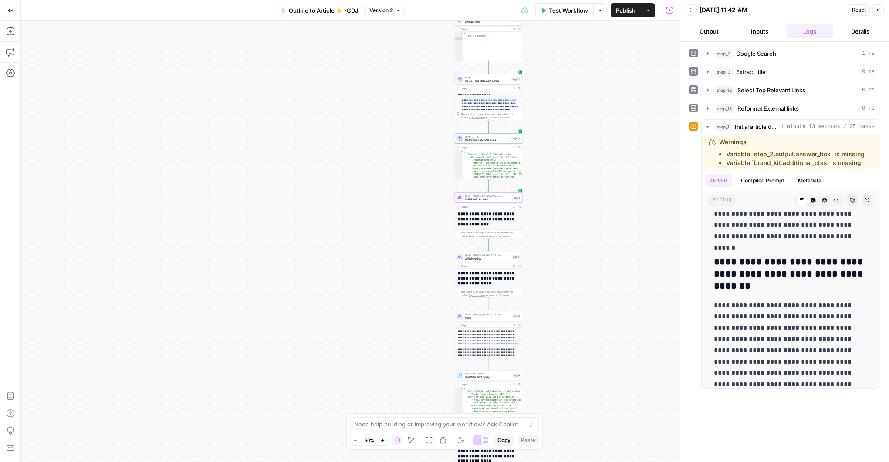
click at [880, 8] on icon "button" at bounding box center [878, 9] width 5 height 5
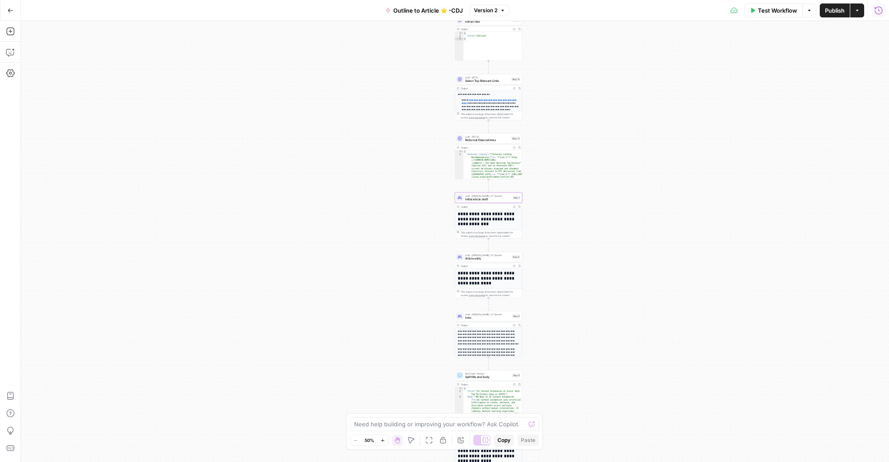
click at [476, 199] on span "Initial article draft" at bounding box center [488, 199] width 46 height 4
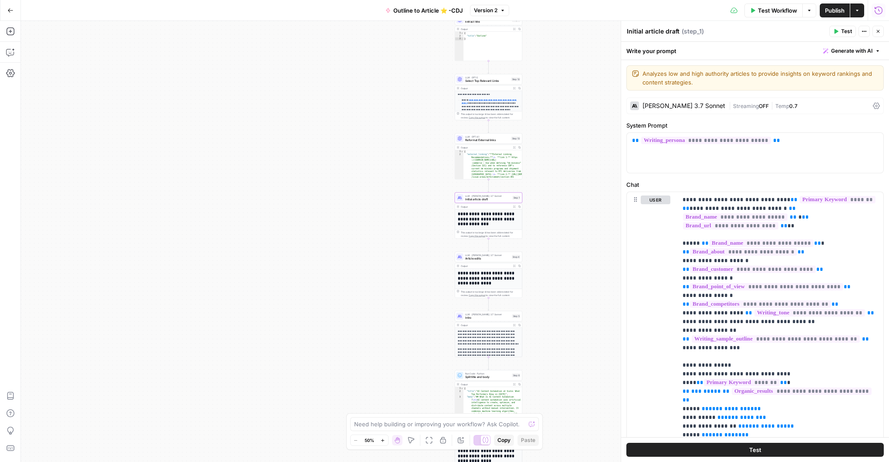
click at [844, 29] on span "Test" at bounding box center [846, 31] width 11 height 8
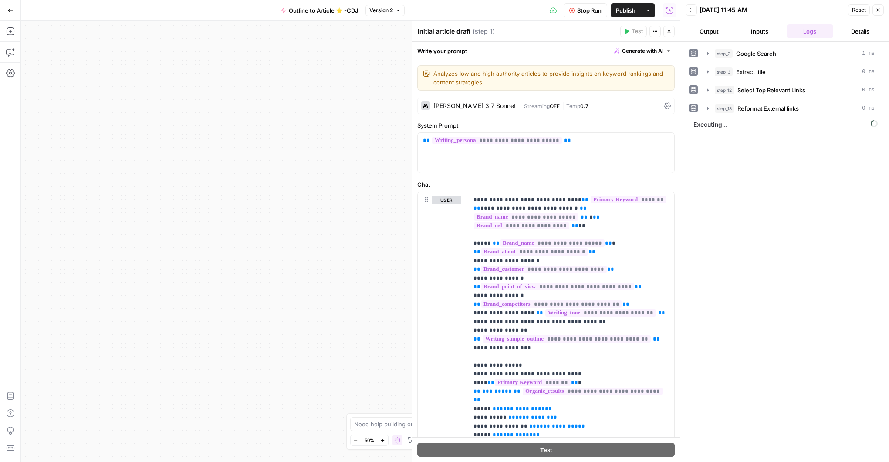
click at [669, 31] on icon "button" at bounding box center [669, 31] width 3 height 3
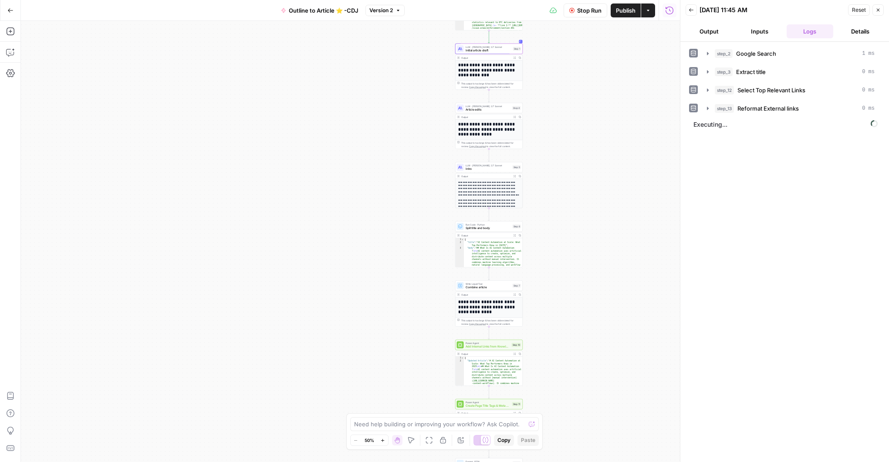
drag, startPoint x: 572, startPoint y: 278, endPoint x: 572, endPoint y: 136, distance: 142.1
click at [572, 136] on div "**********" at bounding box center [350, 241] width 659 height 441
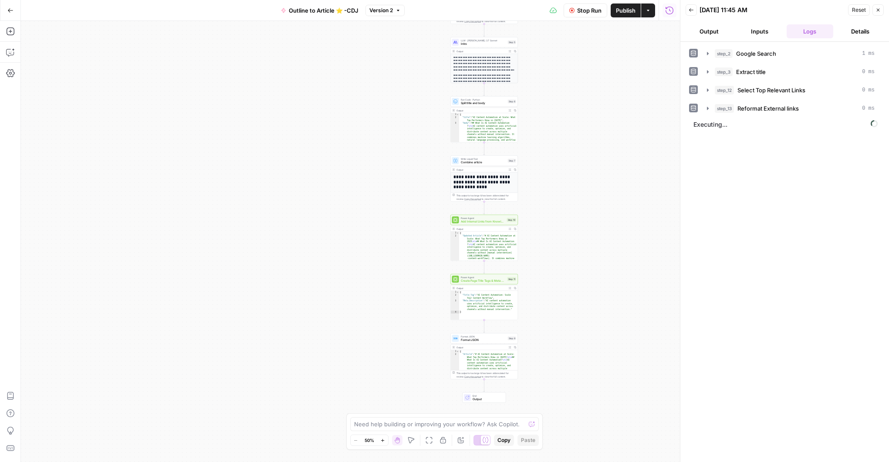
drag, startPoint x: 571, startPoint y: 153, endPoint x: 577, endPoint y: 263, distance: 109.5
click at [571, 147] on div "**********" at bounding box center [350, 241] width 659 height 441
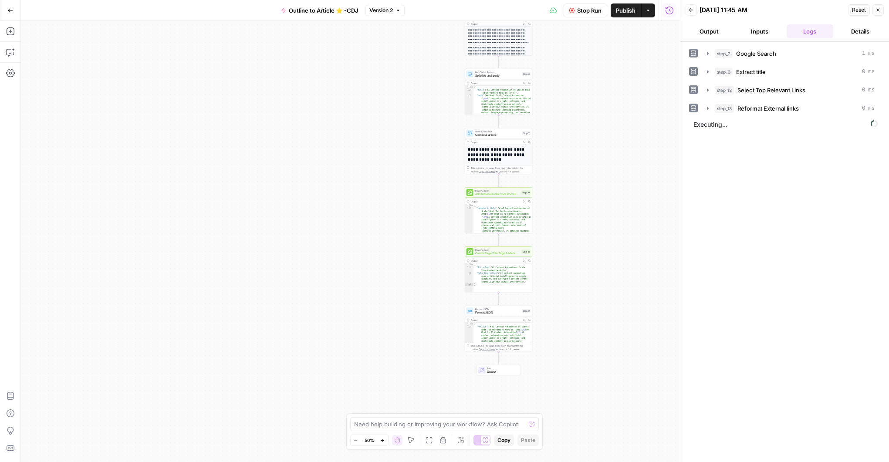
drag, startPoint x: 581, startPoint y: 223, endPoint x: 587, endPoint y: 256, distance: 34.2
click at [587, 256] on div "**********" at bounding box center [350, 241] width 659 height 441
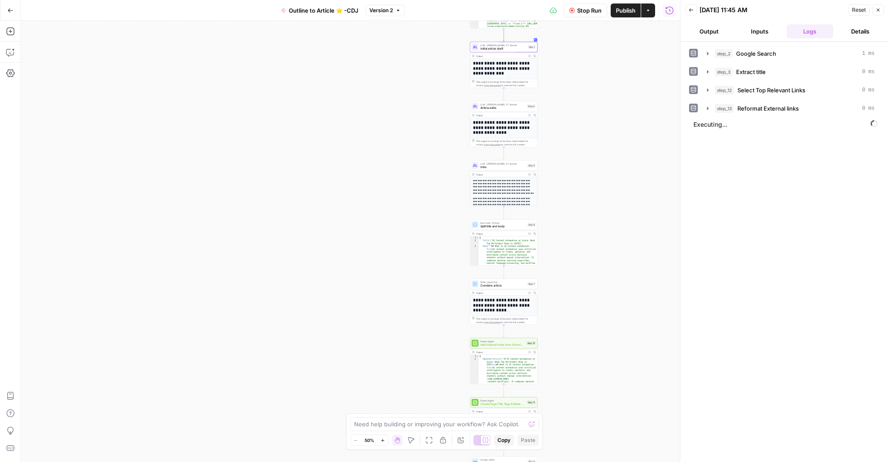
drag, startPoint x: 561, startPoint y: 152, endPoint x: 566, endPoint y: 334, distance: 182.2
click at [566, 334] on div "**********" at bounding box center [350, 241] width 659 height 441
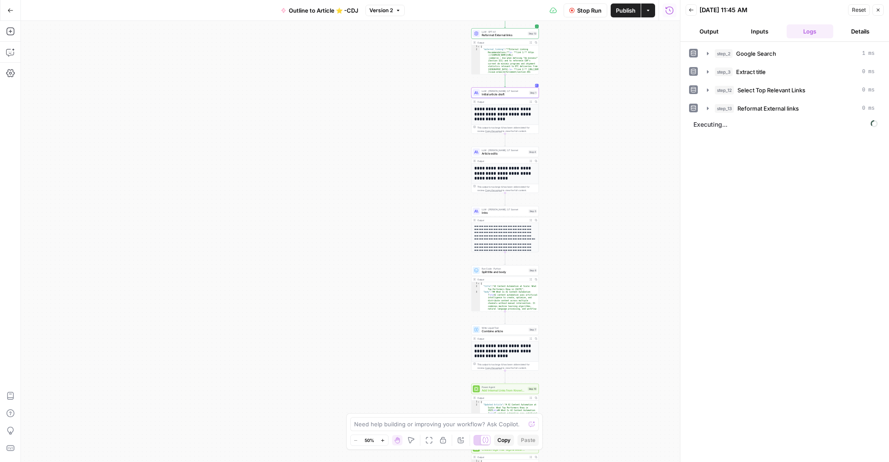
drag, startPoint x: 582, startPoint y: 173, endPoint x: 584, endPoint y: 204, distance: 30.6
click at [584, 204] on div "**********" at bounding box center [350, 241] width 659 height 441
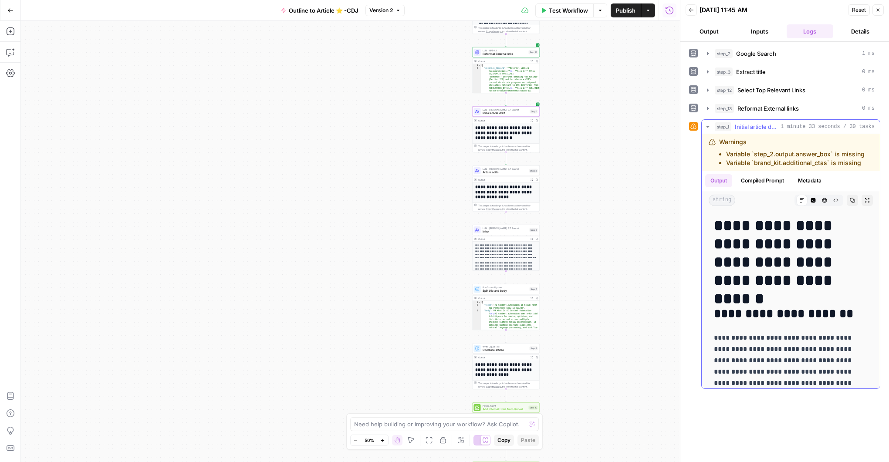
click at [708, 125] on icon "button" at bounding box center [708, 126] width 7 height 7
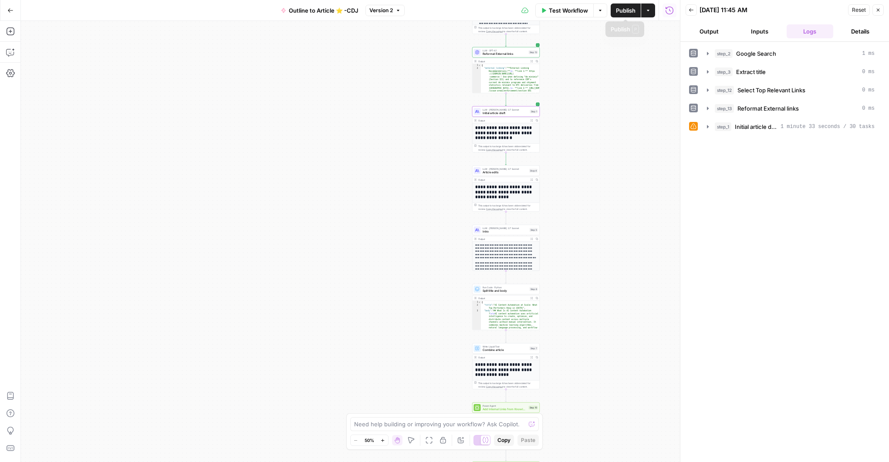
click at [576, 11] on span "Test Workflow" at bounding box center [568, 10] width 39 height 9
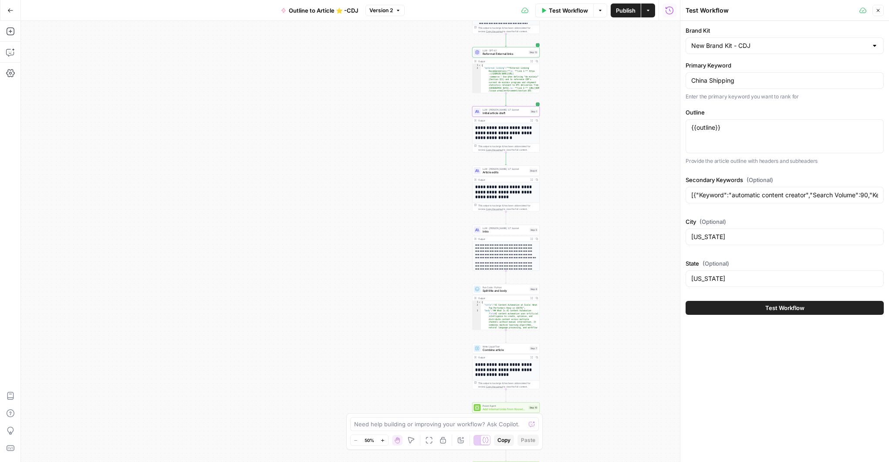
click at [762, 310] on button "Test Workflow" at bounding box center [785, 308] width 198 height 14
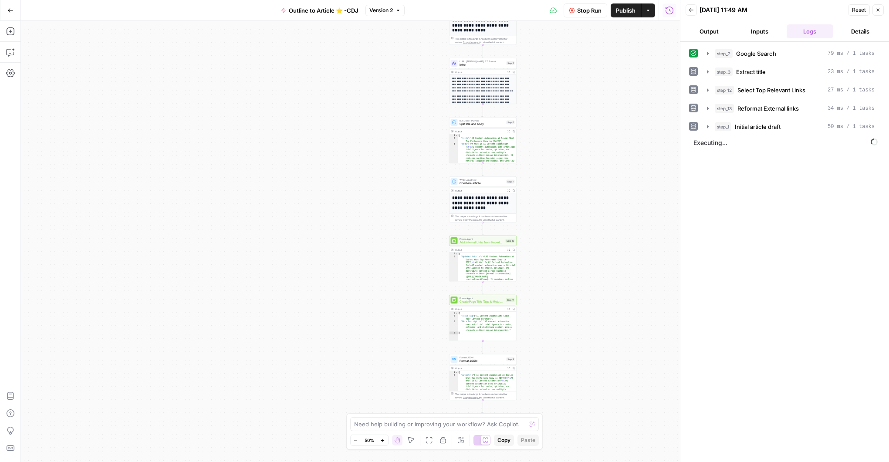
drag, startPoint x: 580, startPoint y: 289, endPoint x: 555, endPoint y: 125, distance: 166.5
click at [556, 122] on div "**********" at bounding box center [350, 241] width 659 height 441
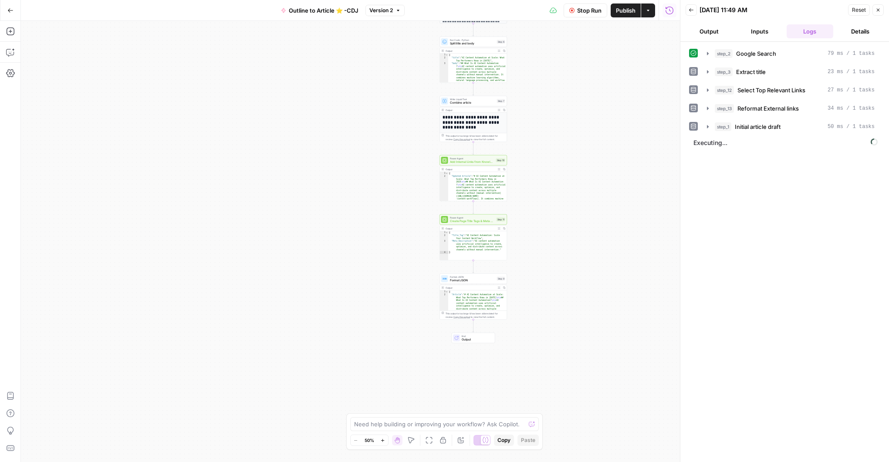
drag, startPoint x: 544, startPoint y: 303, endPoint x: 534, endPoint y: 222, distance: 82.1
click at [535, 222] on div "**********" at bounding box center [350, 241] width 659 height 441
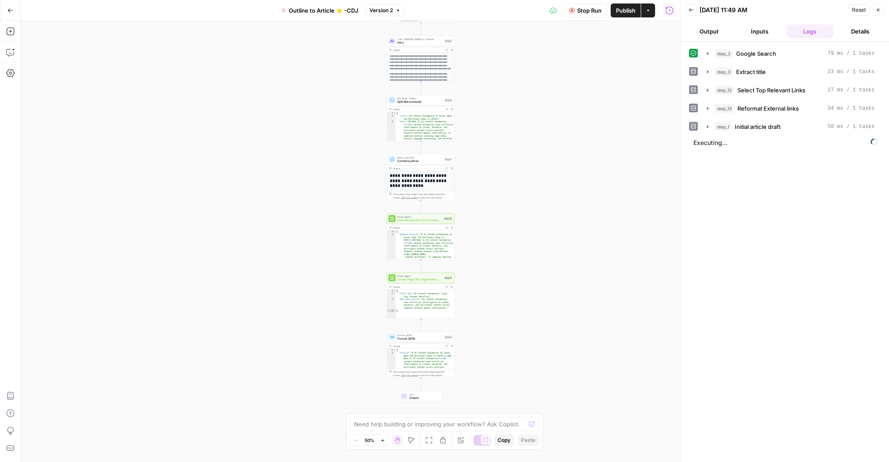
drag, startPoint x: 522, startPoint y: 259, endPoint x: 499, endPoint y: 248, distance: 25.1
click at [499, 249] on div "**********" at bounding box center [350, 241] width 659 height 441
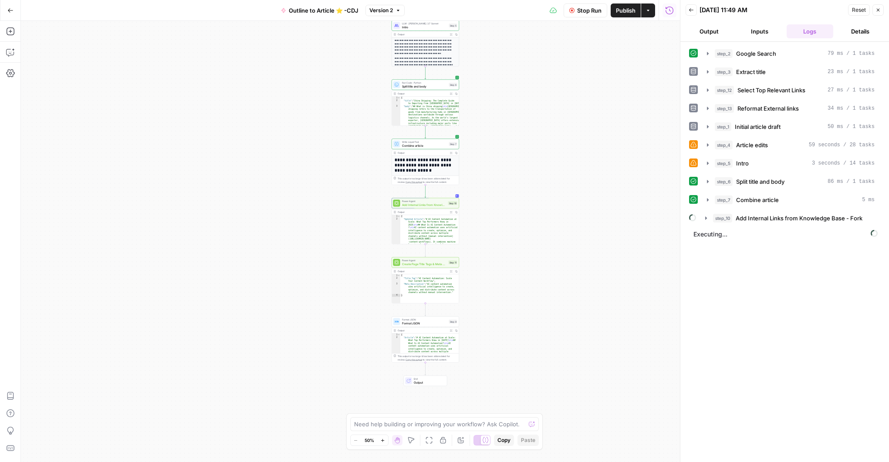
drag, startPoint x: 510, startPoint y: 168, endPoint x: 552, endPoint y: 198, distance: 51.2
click at [550, 199] on div "**********" at bounding box center [350, 241] width 659 height 441
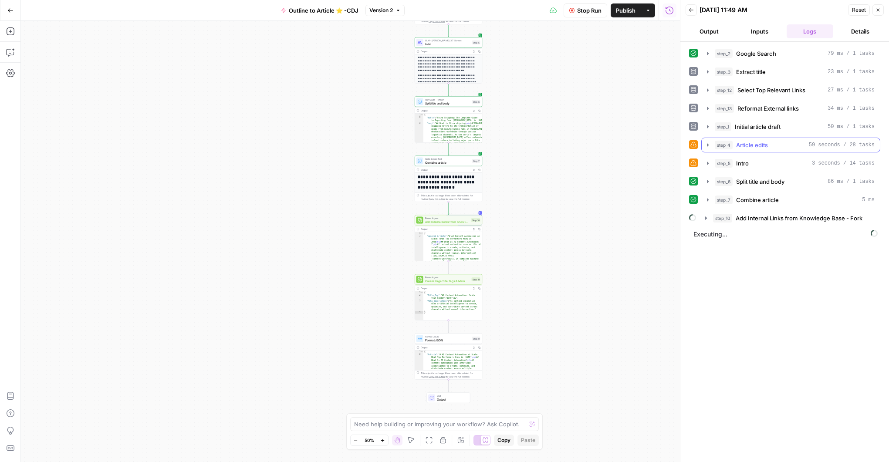
click at [709, 144] on icon "button" at bounding box center [708, 145] width 7 height 7
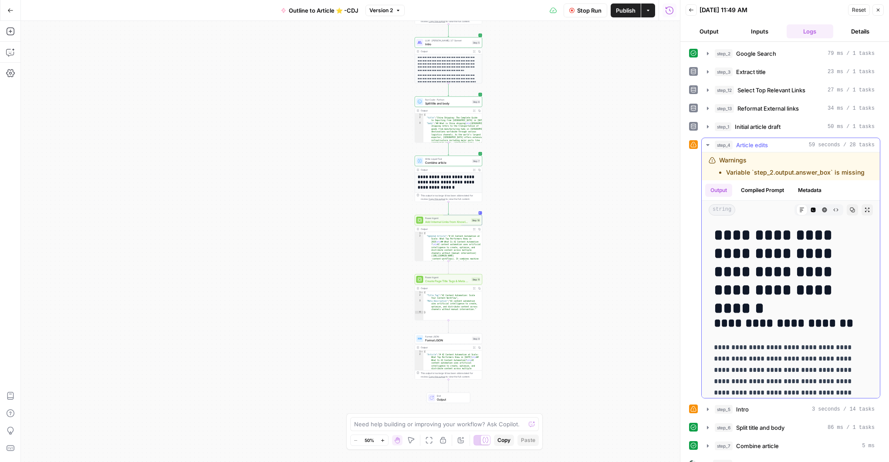
click at [708, 144] on icon "button" at bounding box center [708, 145] width 7 height 7
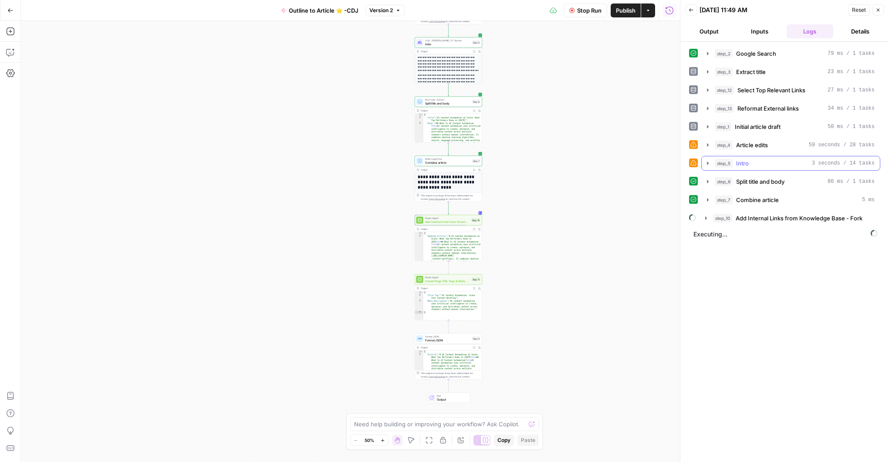
click at [708, 165] on icon "button" at bounding box center [708, 163] width 2 height 3
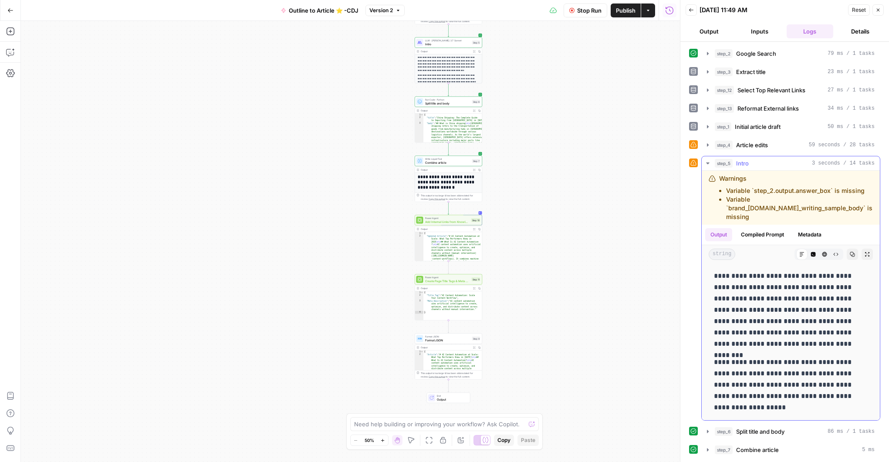
click at [709, 163] on icon "button" at bounding box center [707, 164] width 3 height 2
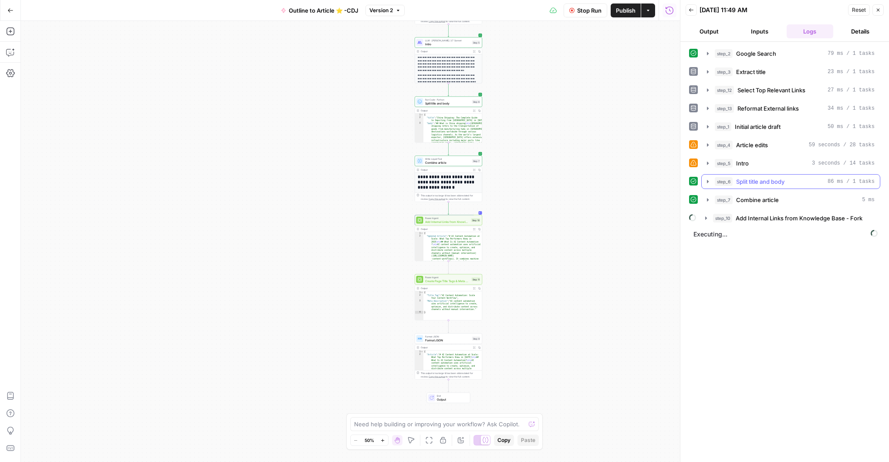
click at [708, 183] on icon "button" at bounding box center [708, 181] width 2 height 3
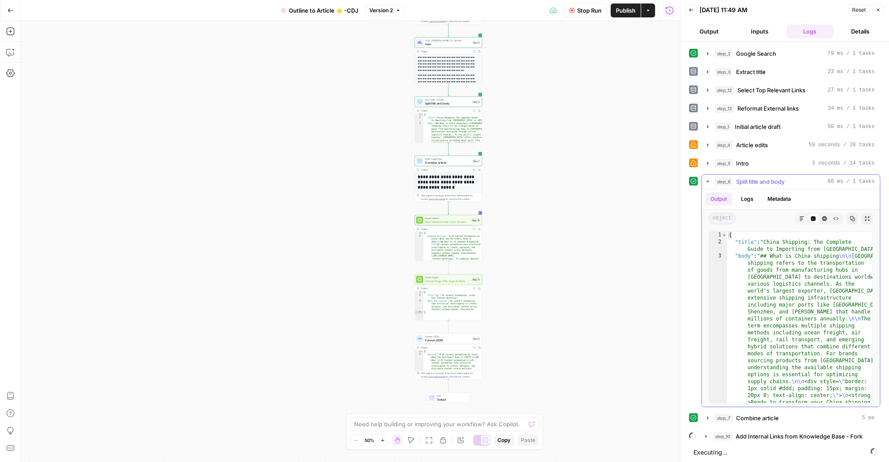
click at [799, 219] on button "Markdown" at bounding box center [802, 218] width 11 height 11
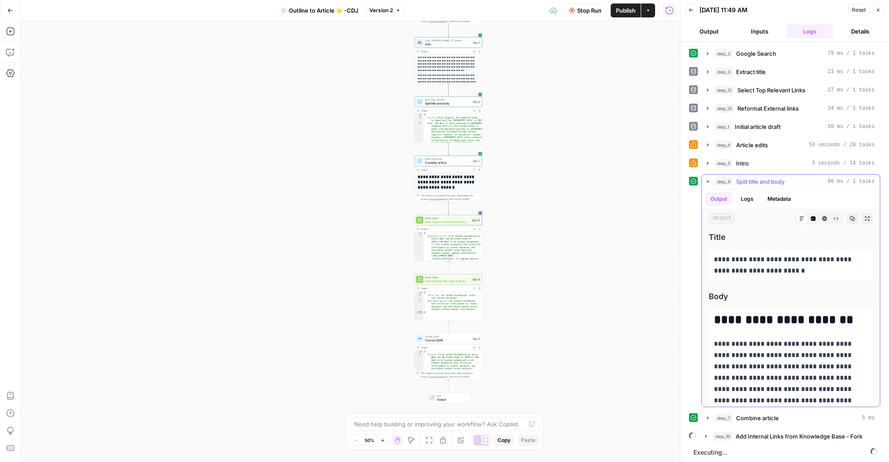
click at [708, 182] on icon "button" at bounding box center [707, 182] width 3 height 2
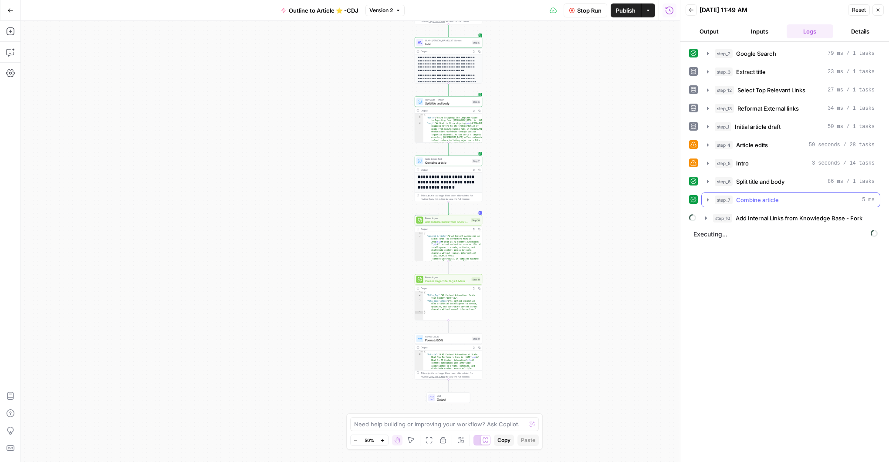
click at [708, 200] on icon "button" at bounding box center [708, 199] width 2 height 3
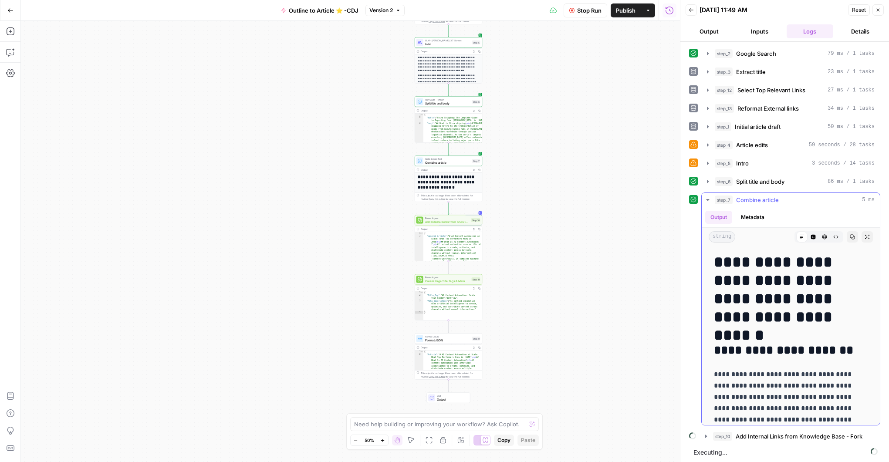
click at [708, 200] on icon "button" at bounding box center [707, 200] width 3 height 2
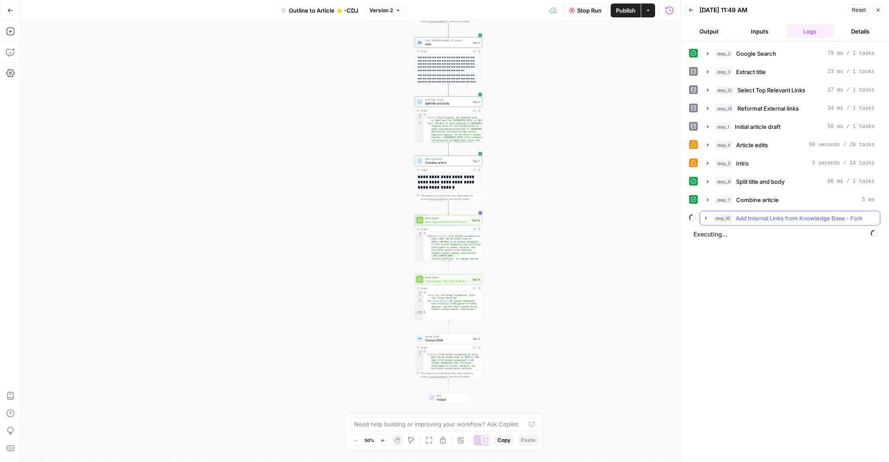
click at [704, 219] on icon "button" at bounding box center [706, 218] width 7 height 7
click at [725, 237] on icon "button" at bounding box center [725, 236] width 7 height 7
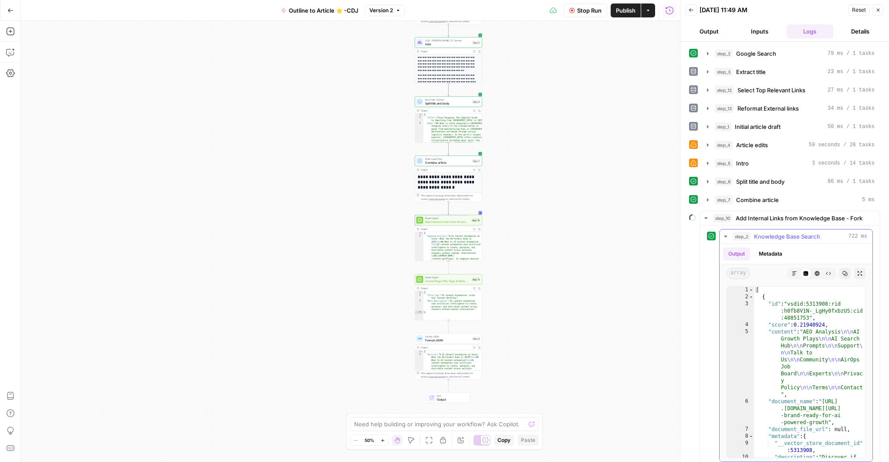
click at [792, 273] on icon "button" at bounding box center [794, 273] width 5 height 5
click at [812, 275] on button "HTML Viewer" at bounding box center [817, 273] width 11 height 11
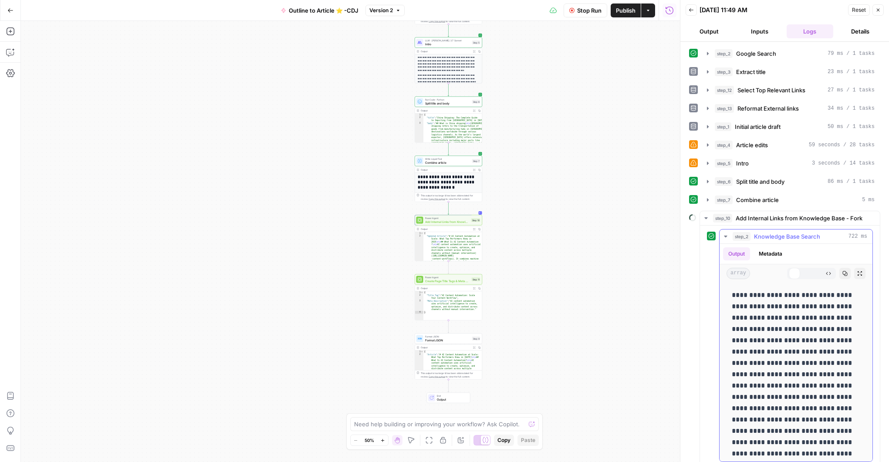
click at [802, 272] on button "Code Editor" at bounding box center [805, 273] width 11 height 11
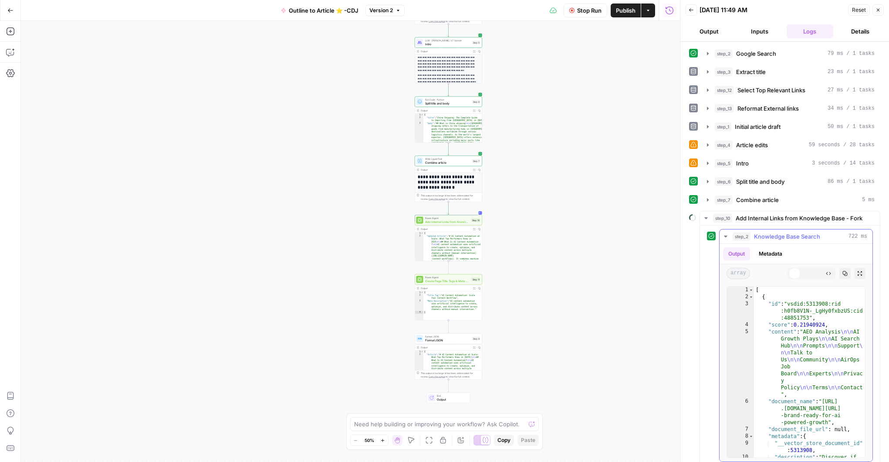
drag, startPoint x: 797, startPoint y: 273, endPoint x: 704, endPoint y: 217, distance: 108.1
click at [797, 273] on icon "button" at bounding box center [794, 273] width 5 height 5
click at [726, 236] on icon "button" at bounding box center [725, 237] width 3 height 2
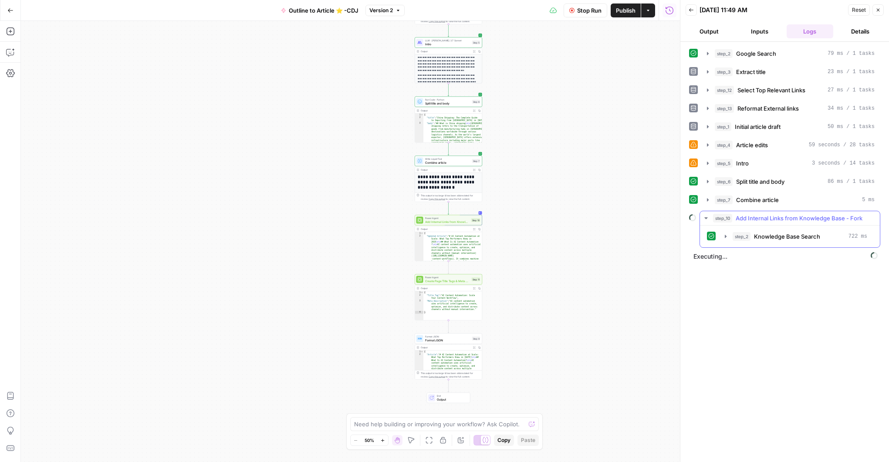
click at [705, 217] on icon "button" at bounding box center [706, 218] width 7 height 7
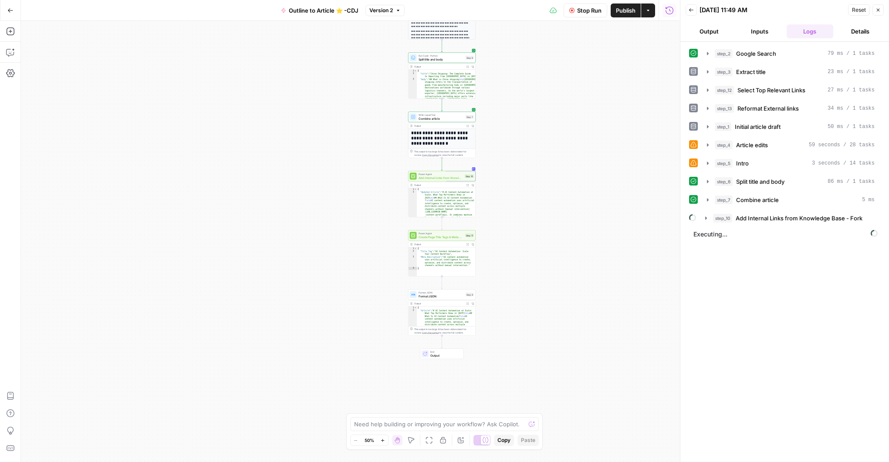
drag, startPoint x: 552, startPoint y: 271, endPoint x: 544, endPoint y: 234, distance: 38.2
click at [544, 234] on div "**********" at bounding box center [350, 241] width 659 height 441
